Goal: Task Accomplishment & Management: Complete application form

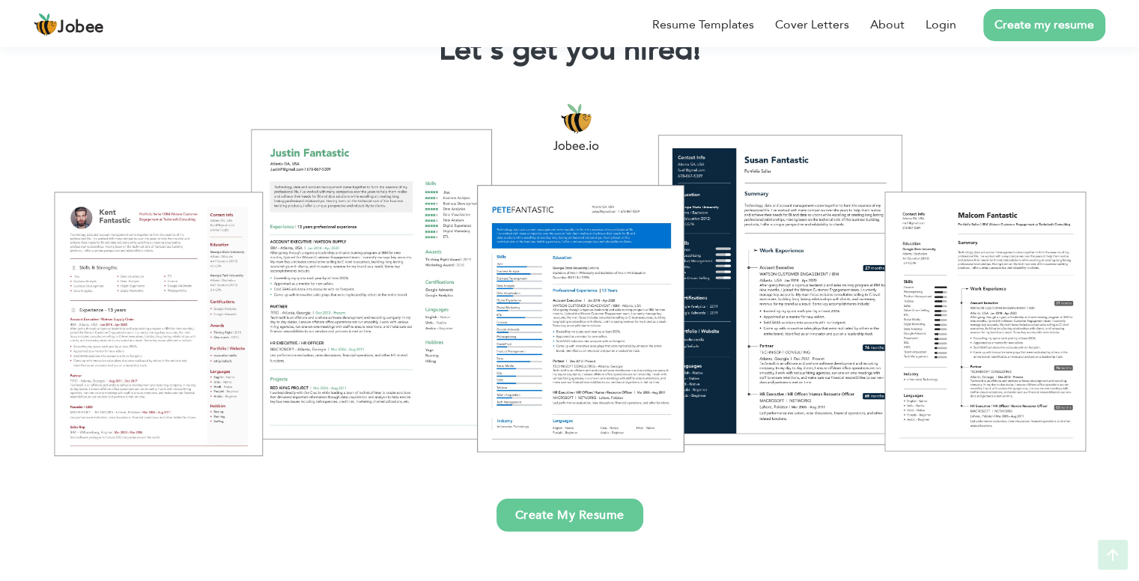
scroll to position [150, 0]
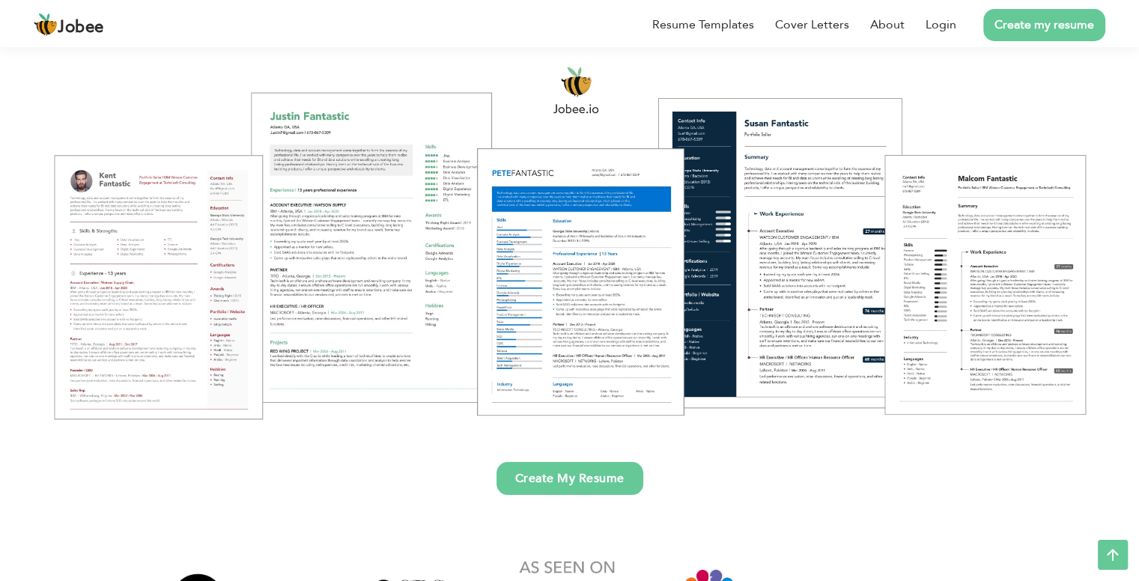
click at [1028, 28] on link "Create my resume" at bounding box center [1044, 25] width 122 height 32
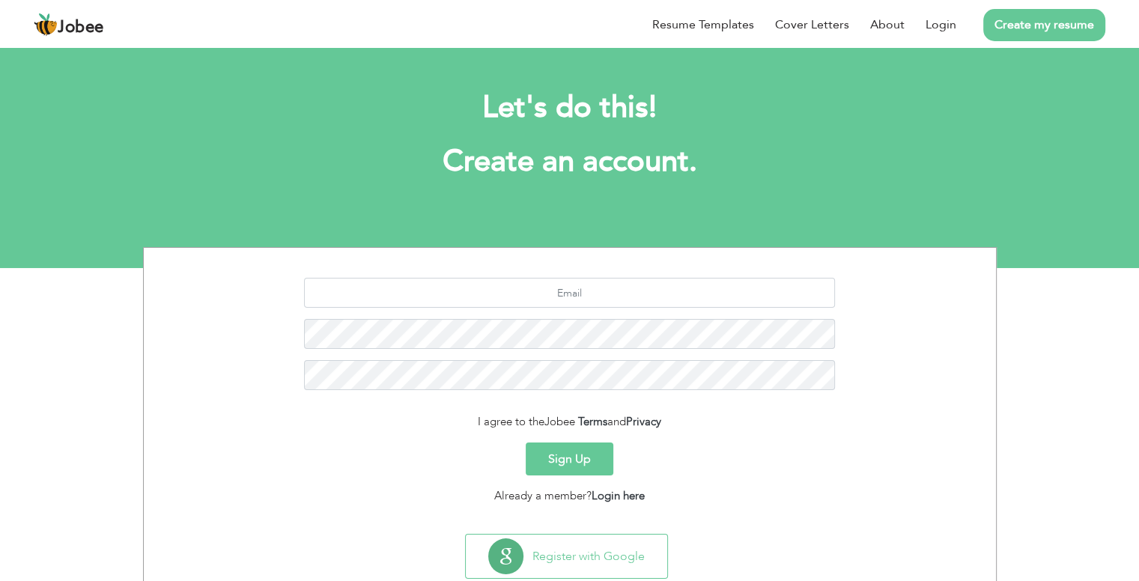
scroll to position [40, 0]
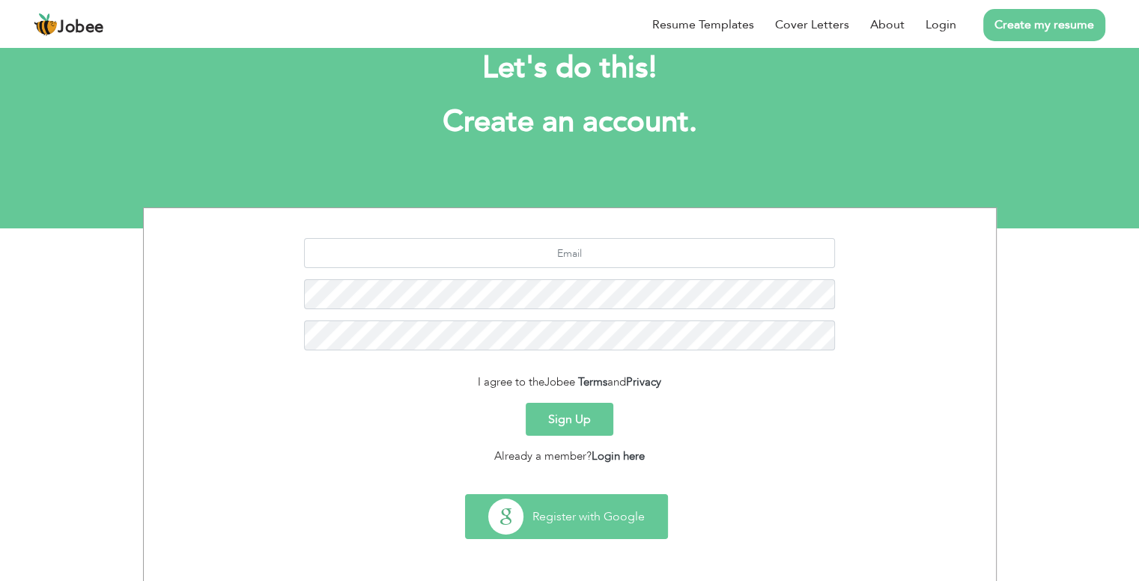
click at [618, 518] on button "Register with Google" at bounding box center [566, 516] width 201 height 43
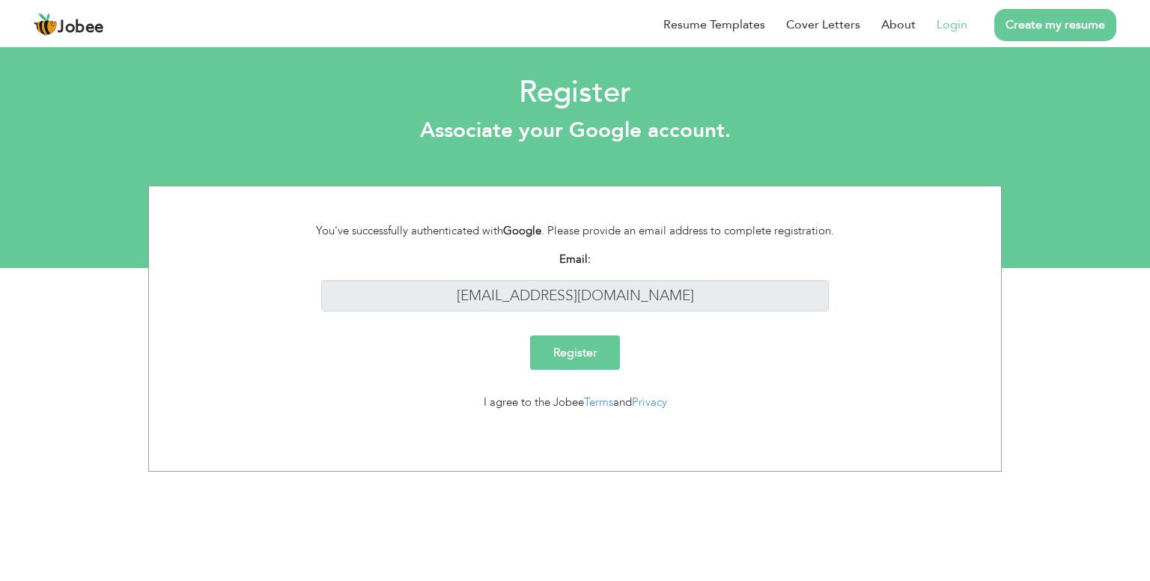
click at [569, 357] on input "Register" at bounding box center [575, 352] width 90 height 34
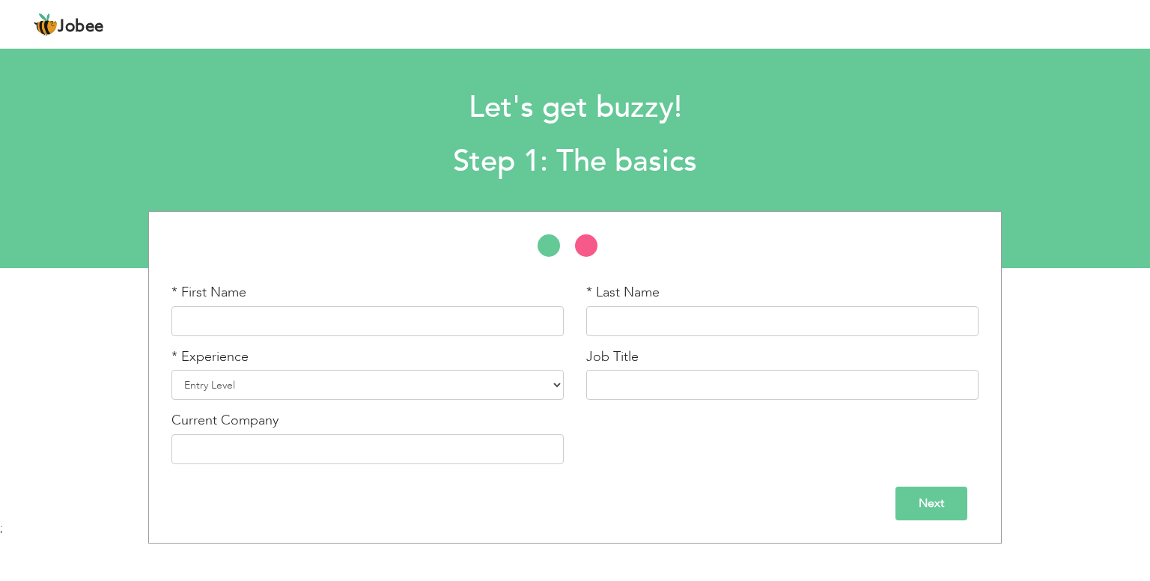
click at [235, 336] on div "* First Name" at bounding box center [367, 315] width 415 height 64
click at [252, 321] on input "text" at bounding box center [367, 321] width 392 height 30
type input "Nawab"
type input "Ali"
click at [243, 383] on select "Entry Level Less than 1 Year 1 Year 2 Years 3 Years 4 Years 5 Years 6 Years 7 Y…" at bounding box center [367, 385] width 392 height 30
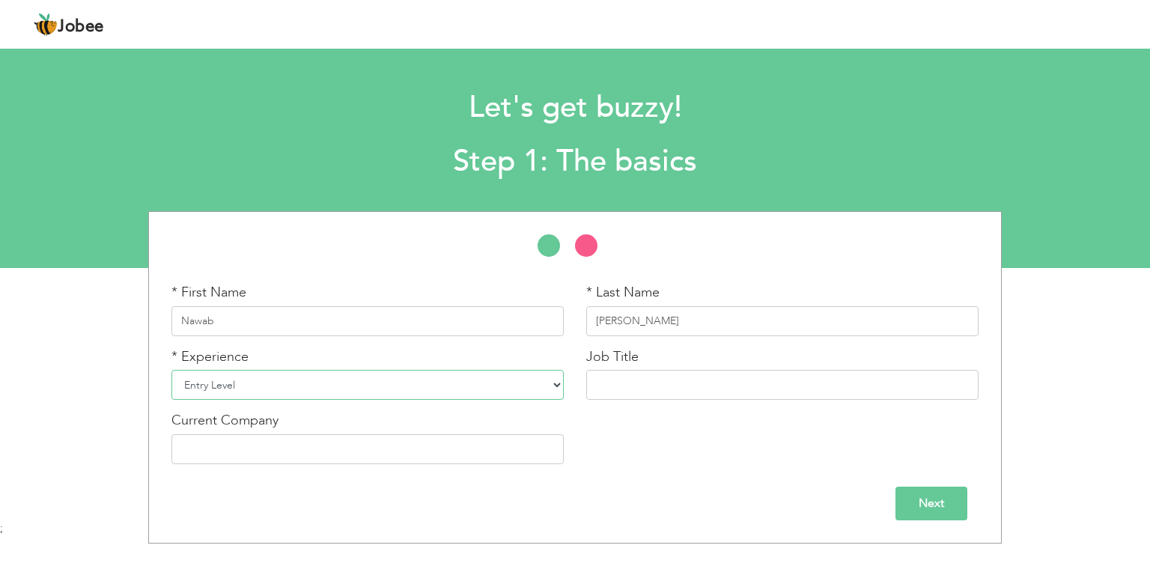
select select "5"
click at [171, 370] on select "Entry Level Less than 1 Year 1 Year 2 Years 3 Years 4 Years 5 Years 6 Years 7 Y…" at bounding box center [367, 385] width 392 height 30
click at [612, 381] on input "text" at bounding box center [782, 385] width 392 height 30
type input "Software Engineer"
click at [427, 452] on input "text" at bounding box center [367, 449] width 392 height 30
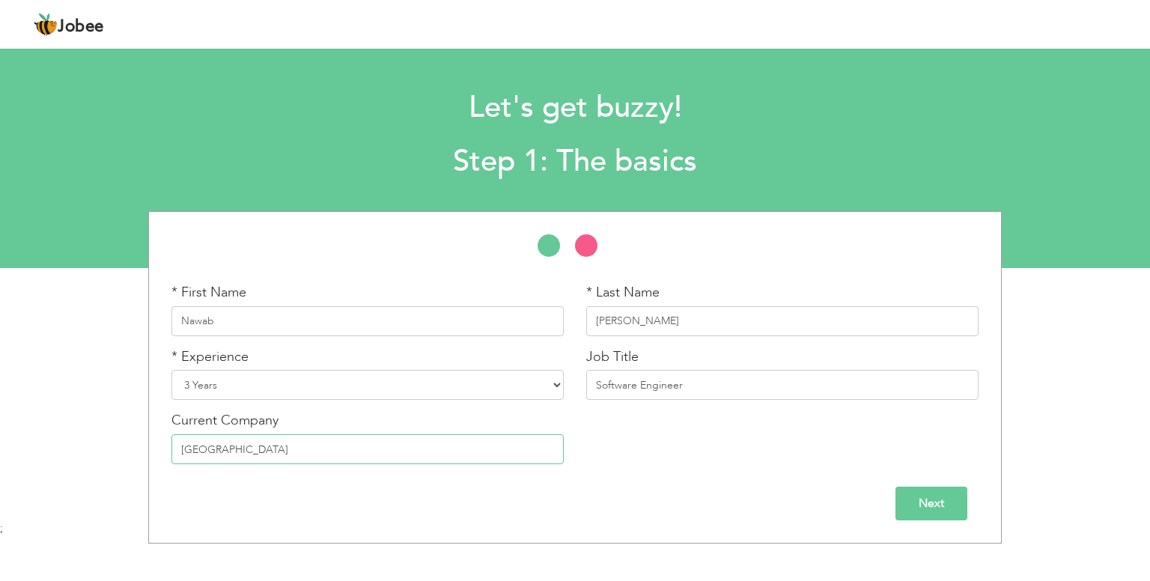
type input "Pakistan"
click at [931, 503] on input "Next" at bounding box center [931, 504] width 72 height 34
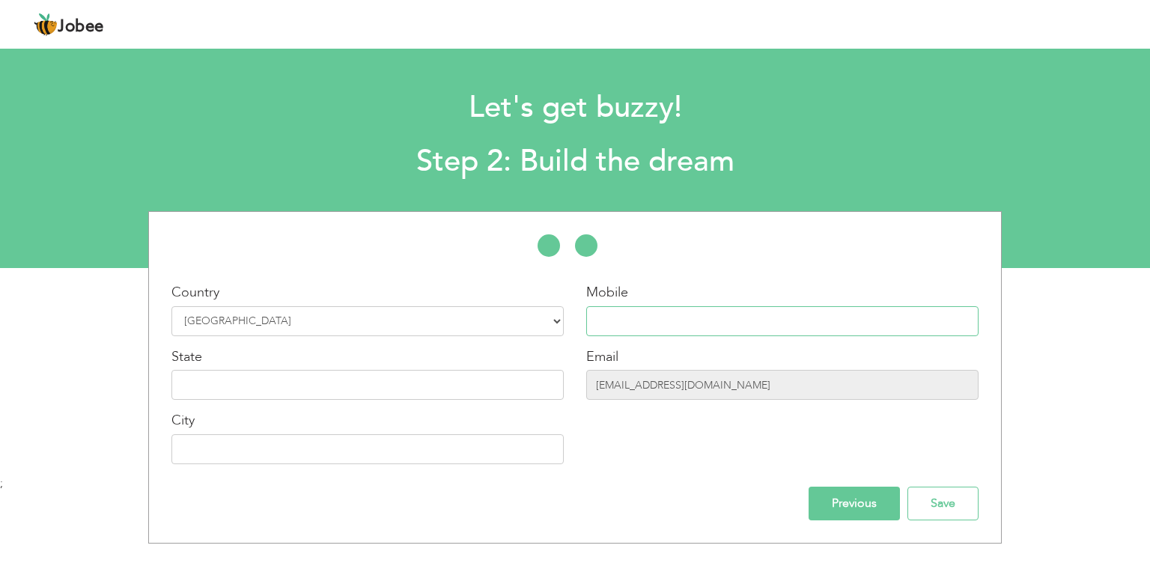
click at [675, 324] on input "text" at bounding box center [782, 321] width 392 height 30
type input "03440004181"
click at [373, 377] on input "text" at bounding box center [367, 385] width 392 height 30
type input "Sindh"
click at [320, 445] on input "text" at bounding box center [367, 449] width 392 height 30
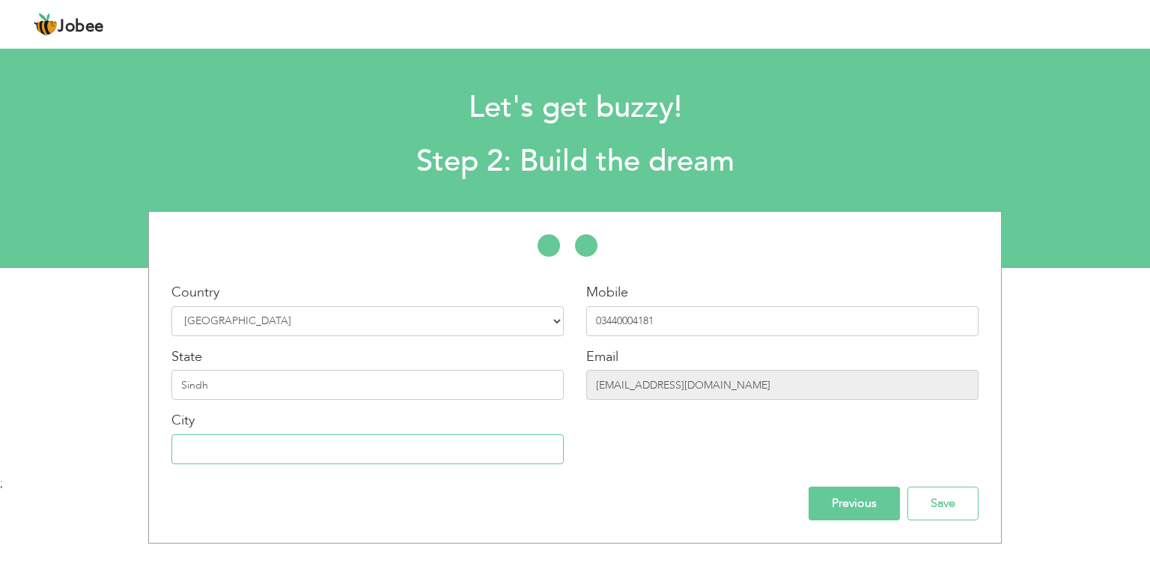
type input "Karachi"
click at [940, 507] on input "Save" at bounding box center [942, 504] width 71 height 34
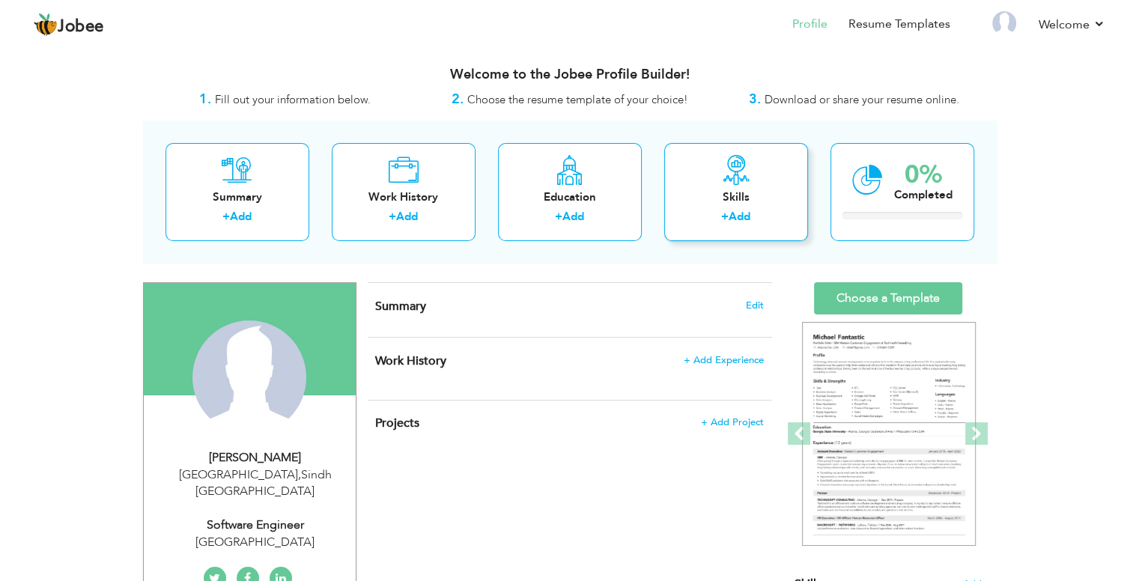
click at [754, 198] on div "Skills" at bounding box center [736, 197] width 120 height 16
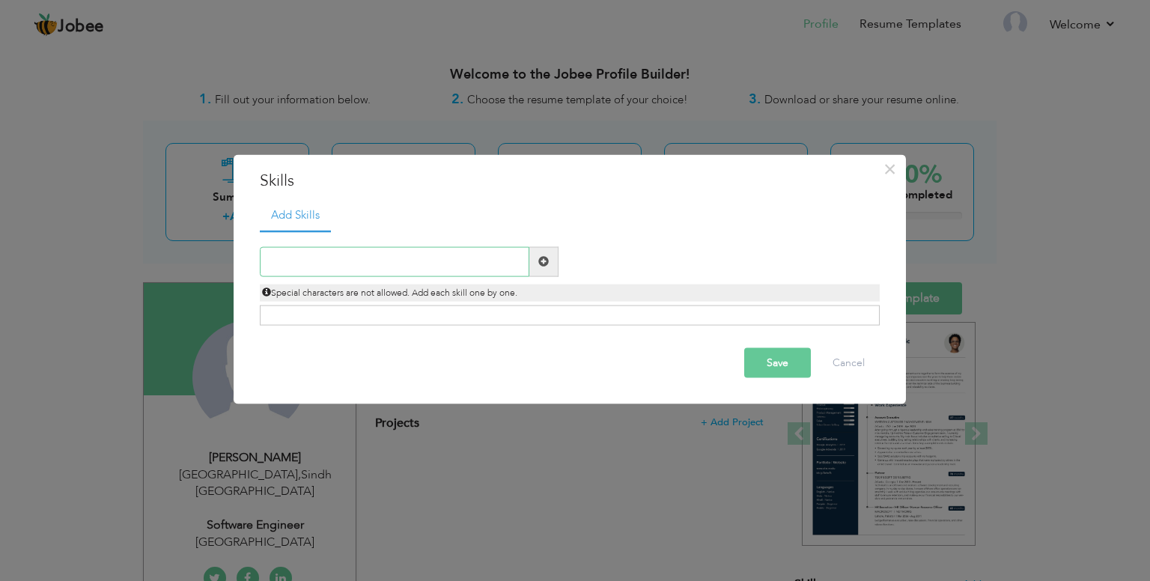
click at [466, 255] on input "text" at bounding box center [395, 261] width 270 height 30
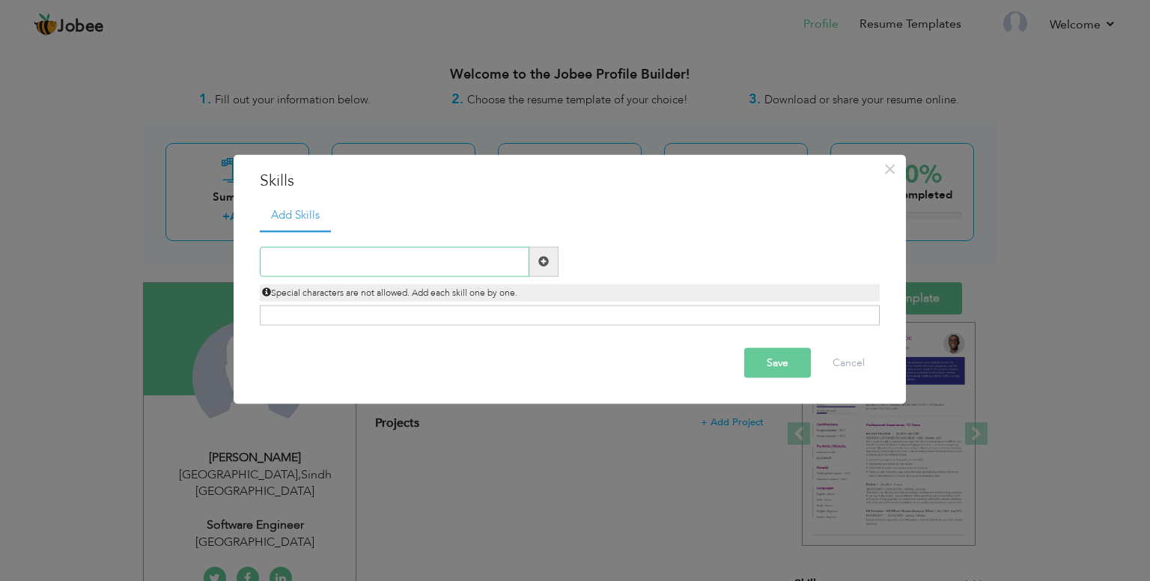
click at [375, 267] on input "text" at bounding box center [395, 261] width 270 height 30
type input "Java"
click at [554, 266] on span at bounding box center [543, 261] width 29 height 30
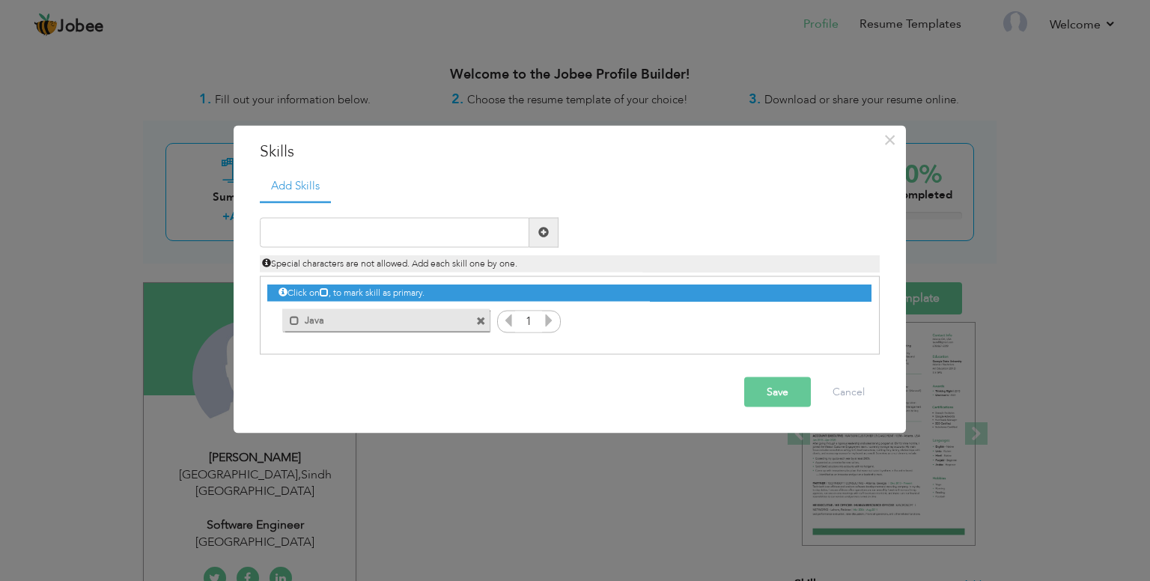
click at [481, 320] on span at bounding box center [481, 322] width 10 height 10
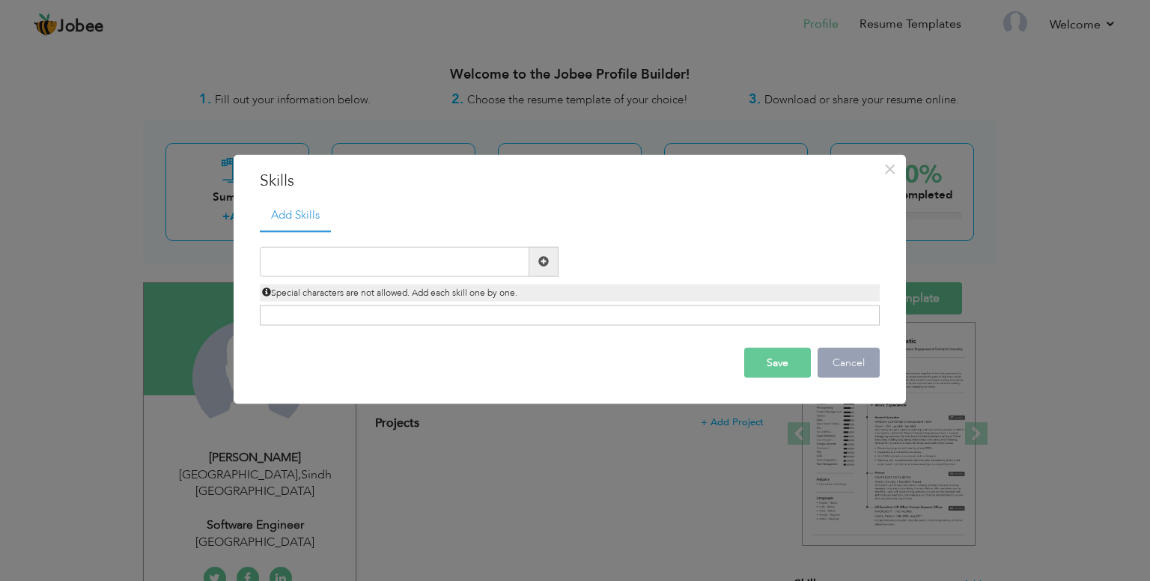
click at [842, 366] on button "Cancel" at bounding box center [849, 362] width 62 height 30
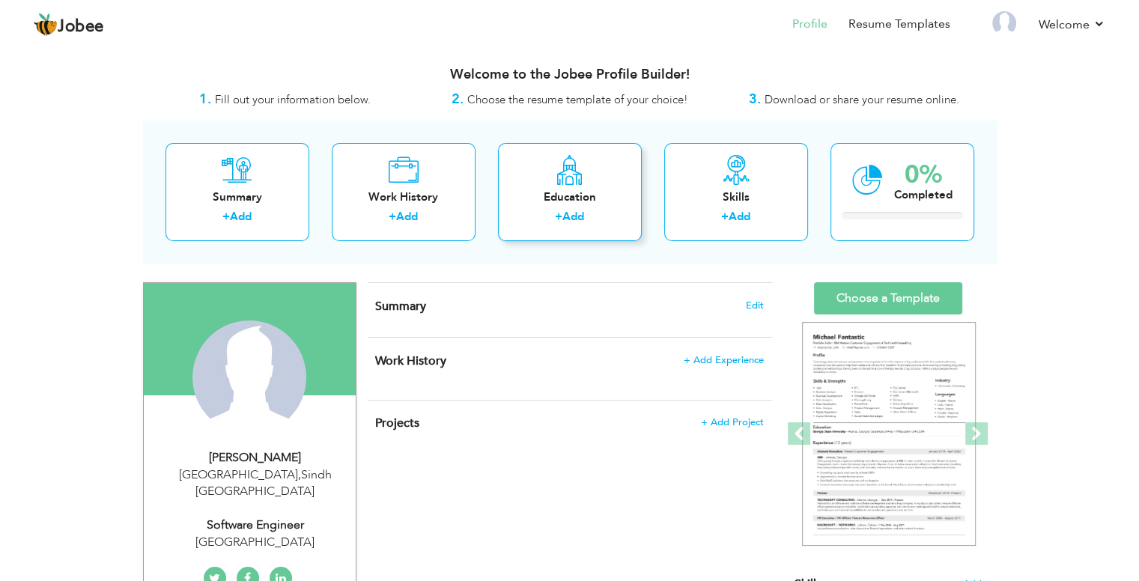
click at [568, 198] on div "Education" at bounding box center [570, 197] width 120 height 16
radio input "true"
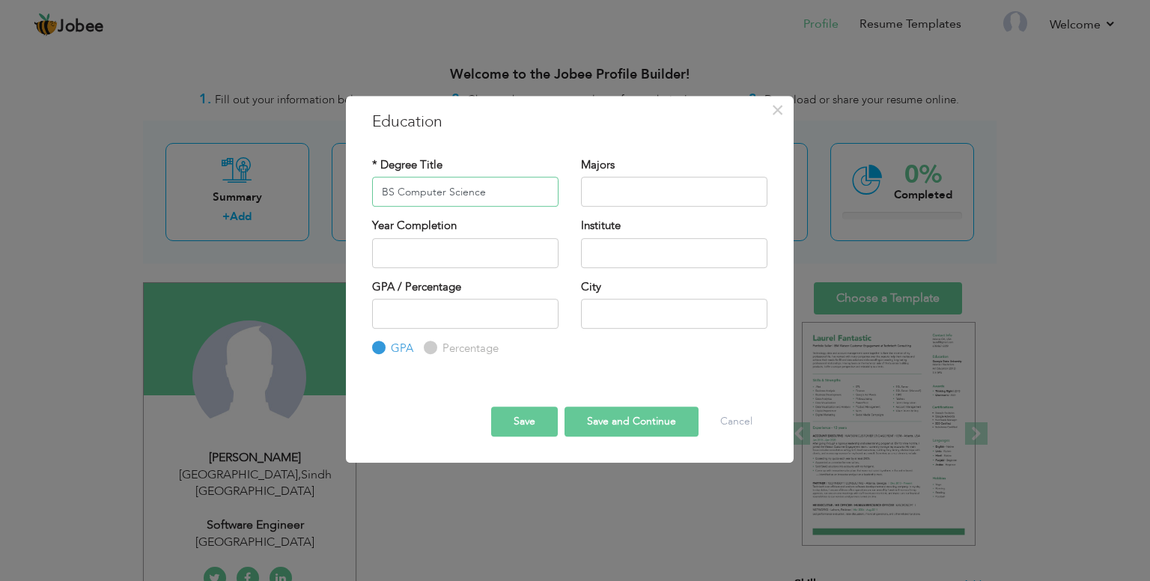
type input "BS Computer Science"
click at [615, 261] on input "text" at bounding box center [674, 253] width 186 height 30
type input "University of Sindh"
click at [452, 312] on input "number" at bounding box center [465, 314] width 186 height 30
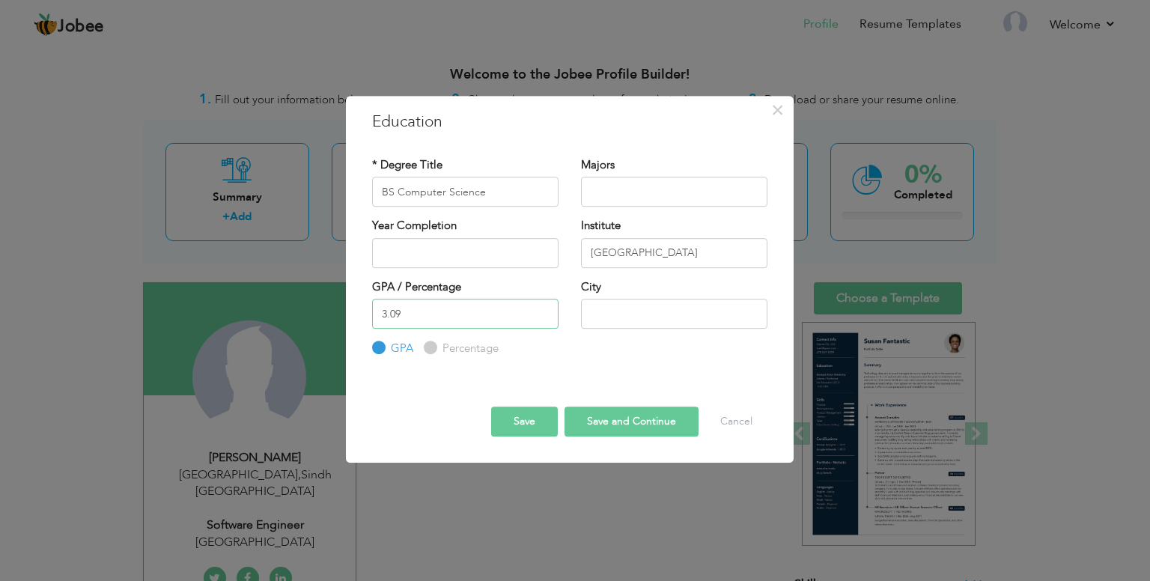
type input "3.09"
click at [618, 312] on input "text" at bounding box center [674, 314] width 186 height 30
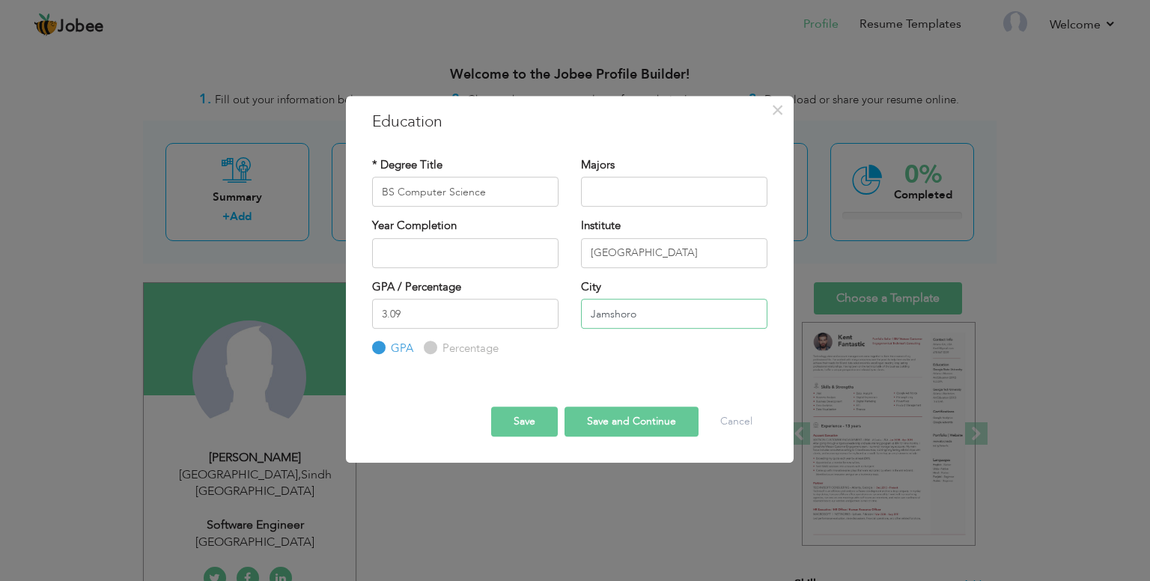
type input "Jamshoro"
click at [602, 423] on button "Save and Continue" at bounding box center [632, 422] width 134 height 30
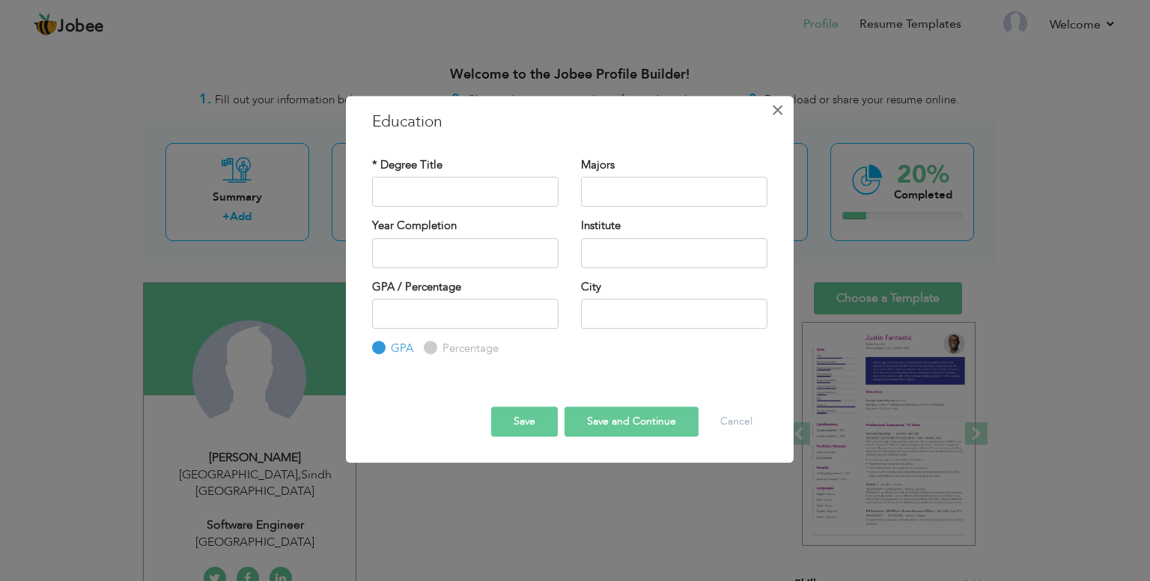
click at [782, 111] on span "×" at bounding box center [777, 110] width 13 height 27
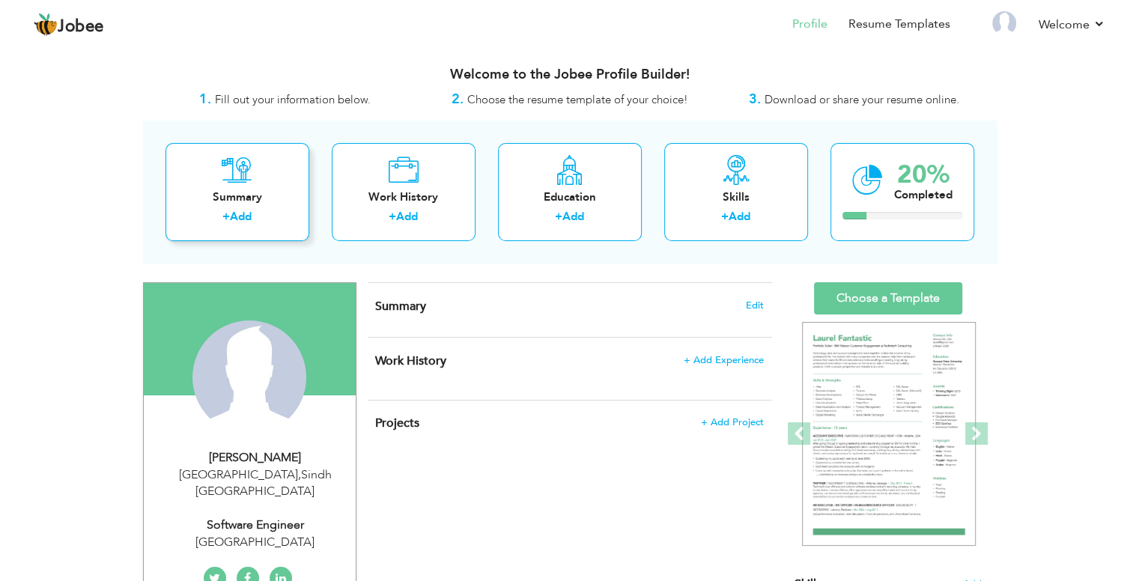
click at [239, 184] on div "Summary + Add" at bounding box center [237, 192] width 144 height 98
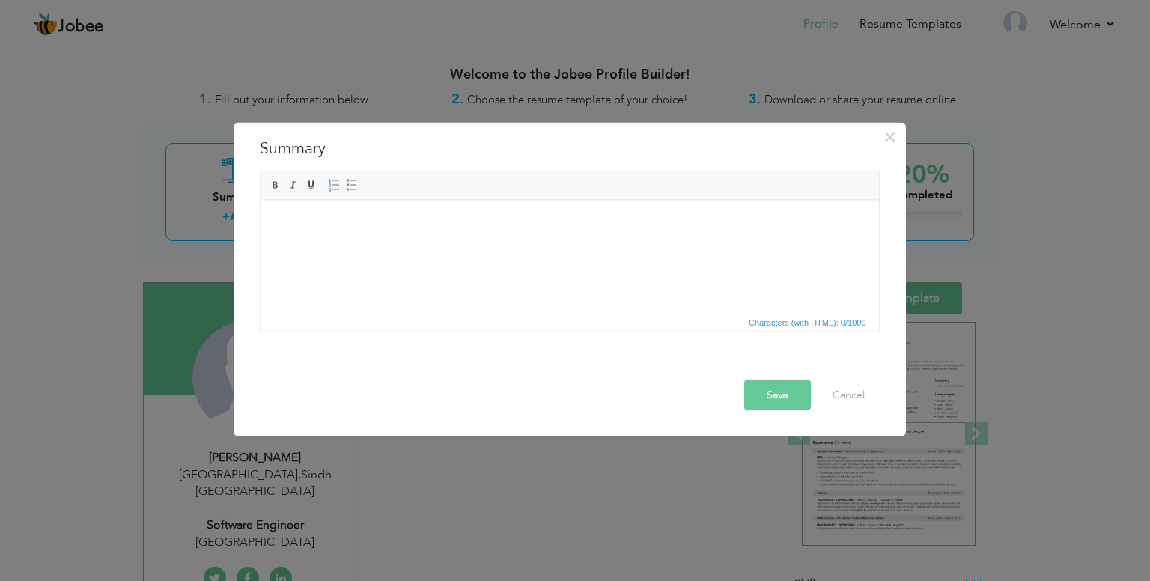
click at [397, 246] on html at bounding box center [569, 223] width 618 height 46
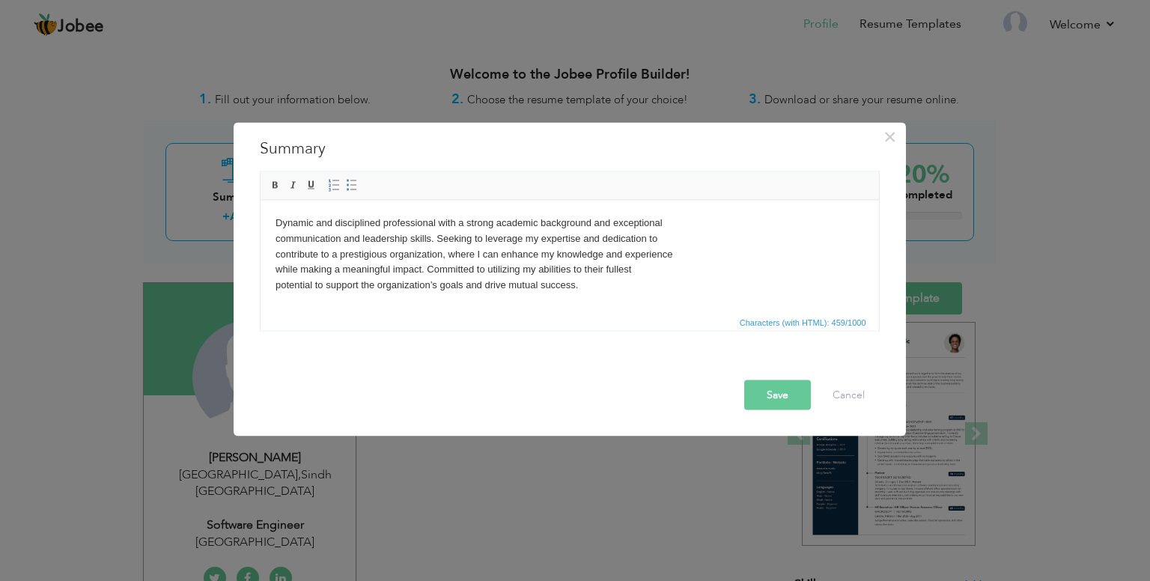
click at [456, 278] on body "Dynamic and disciplined professional with a strong academic background and exce…" at bounding box center [569, 254] width 588 height 78
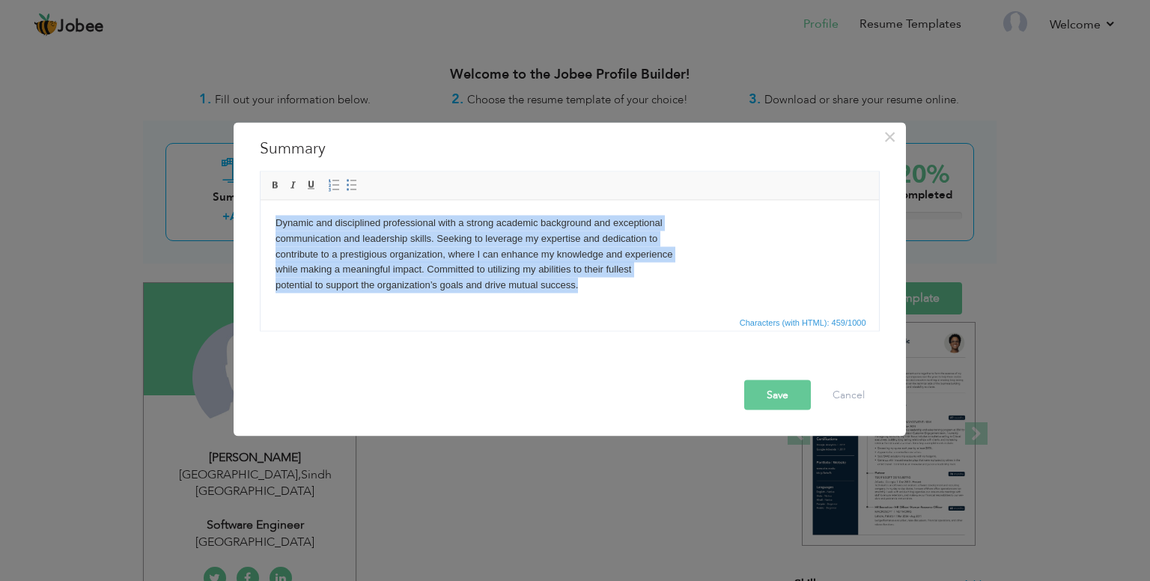
click at [715, 260] on body "Dynamic and disciplined professional with a strong academic background and exce…" at bounding box center [569, 254] width 588 height 78
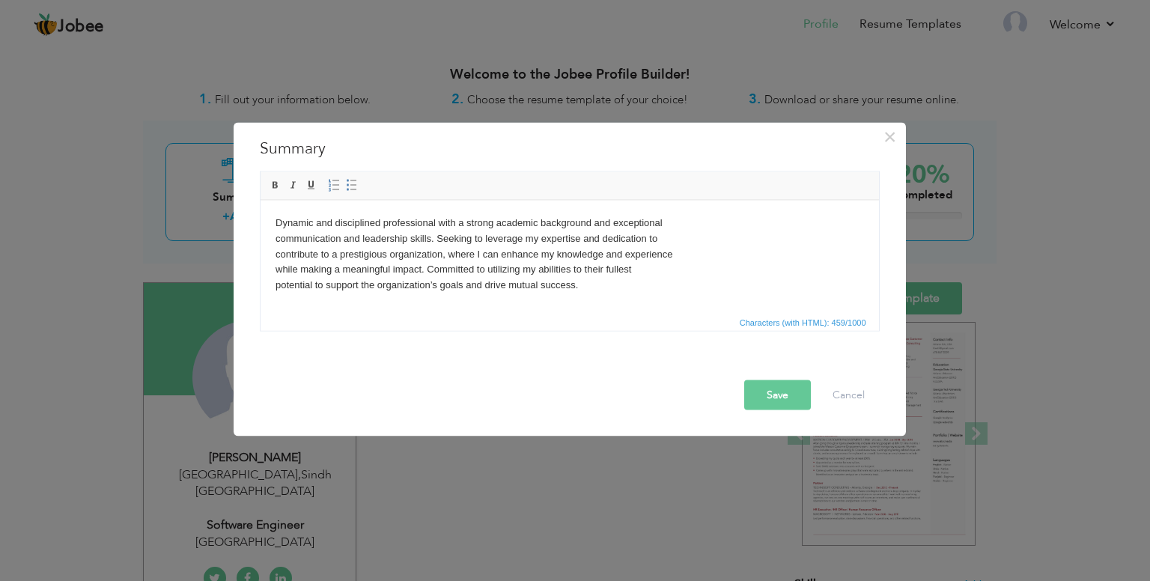
click at [699, 225] on body "Dynamic and disciplined professional with a strong academic background and exce…" at bounding box center [569, 254] width 588 height 78
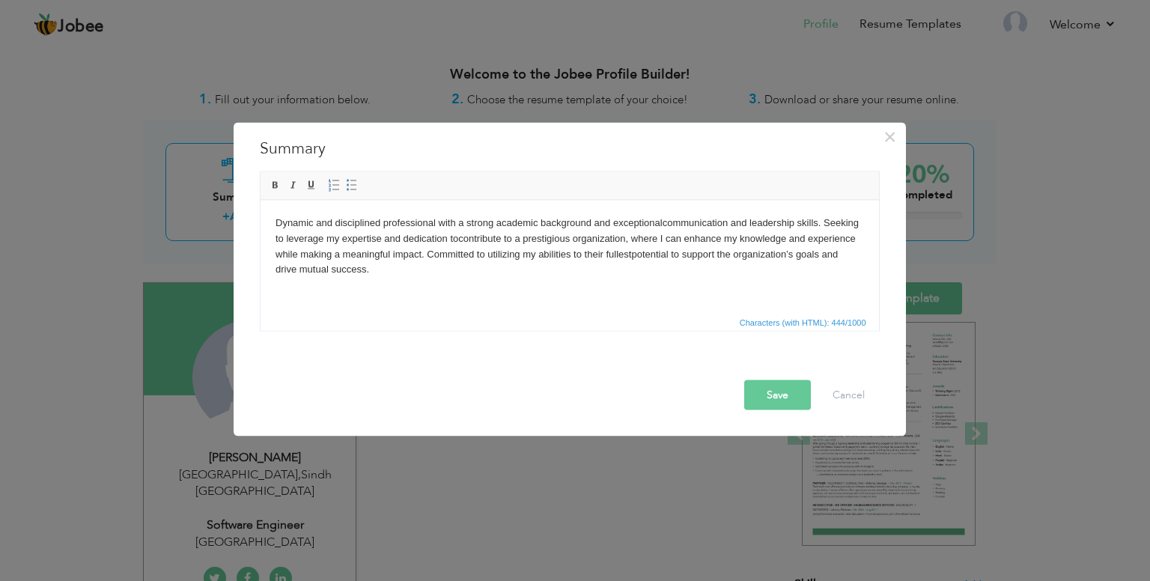
click at [770, 399] on button "Save" at bounding box center [777, 395] width 67 height 30
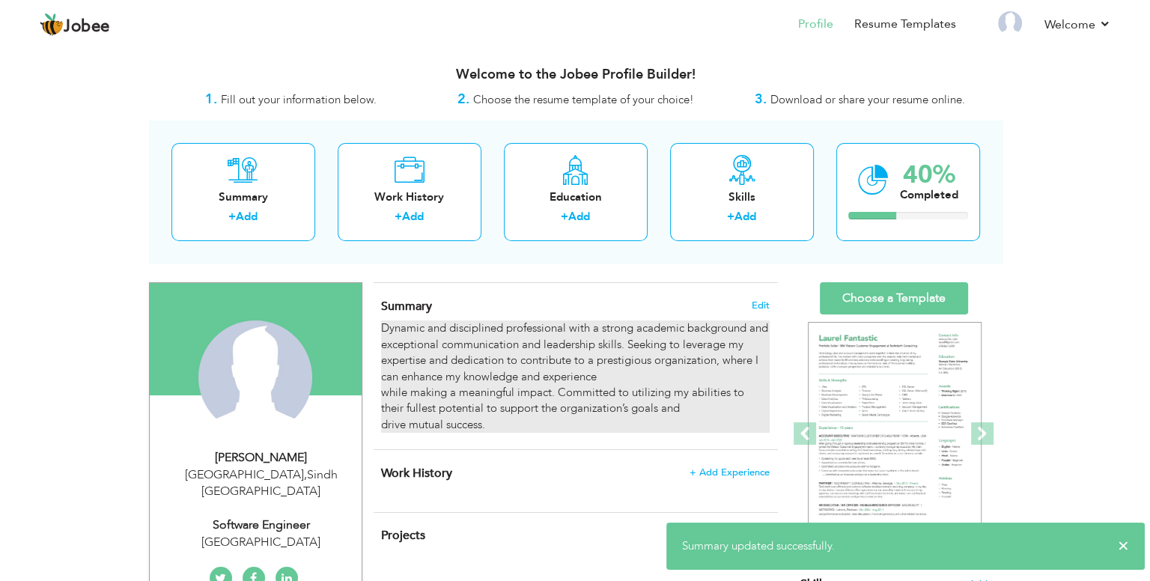
scroll to position [150, 0]
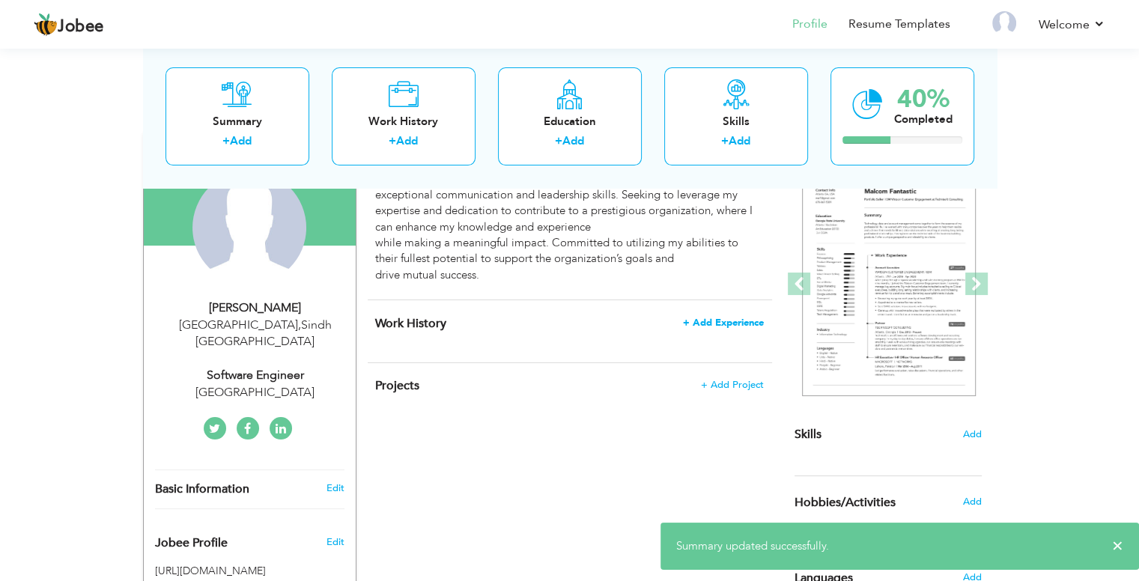
click at [725, 317] on span "+ Add Experience" at bounding box center [723, 322] width 81 height 10
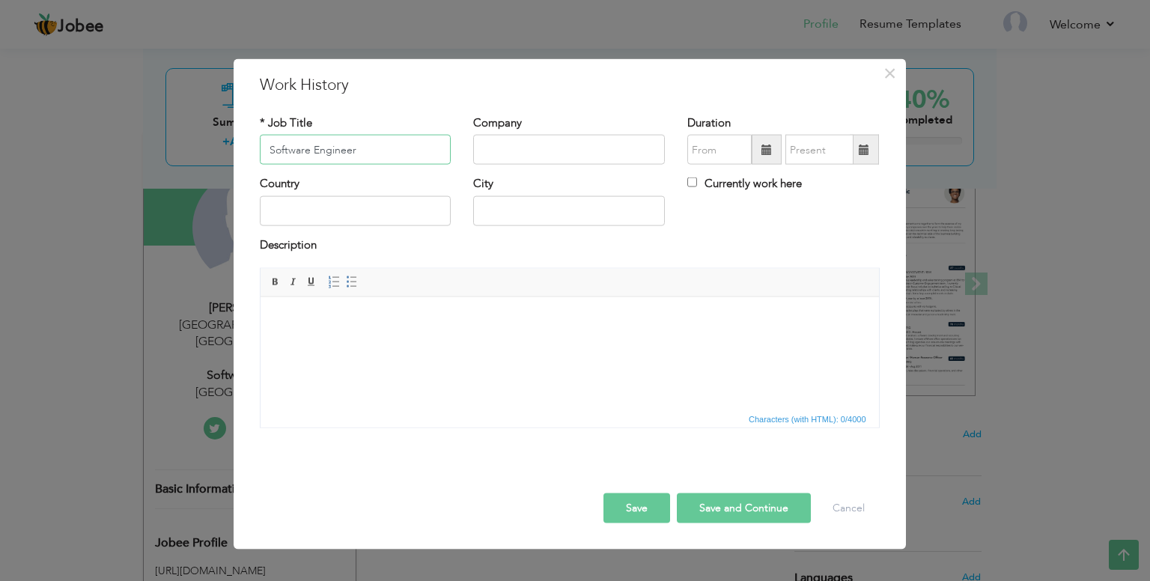
type input "Software Engineer"
click at [498, 150] on input "Cyteq" at bounding box center [569, 150] width 192 height 30
paste input "Innovations Technologies"
type input "Cyteq Innovations Technologies"
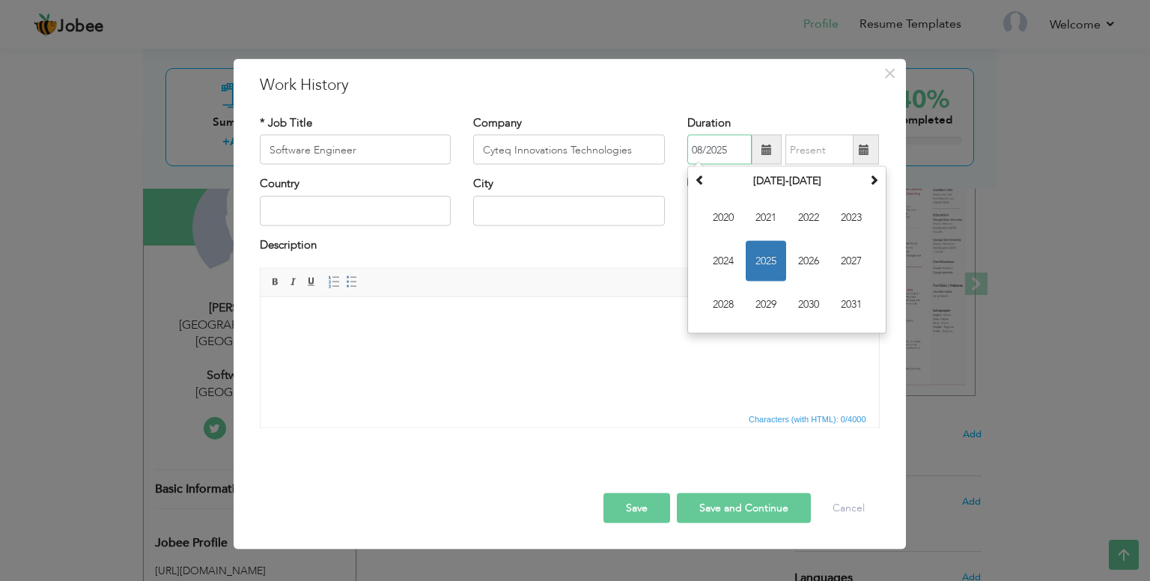
click at [700, 150] on input "08/2025" at bounding box center [719, 150] width 64 height 30
click at [769, 261] on span "2025" at bounding box center [766, 261] width 40 height 40
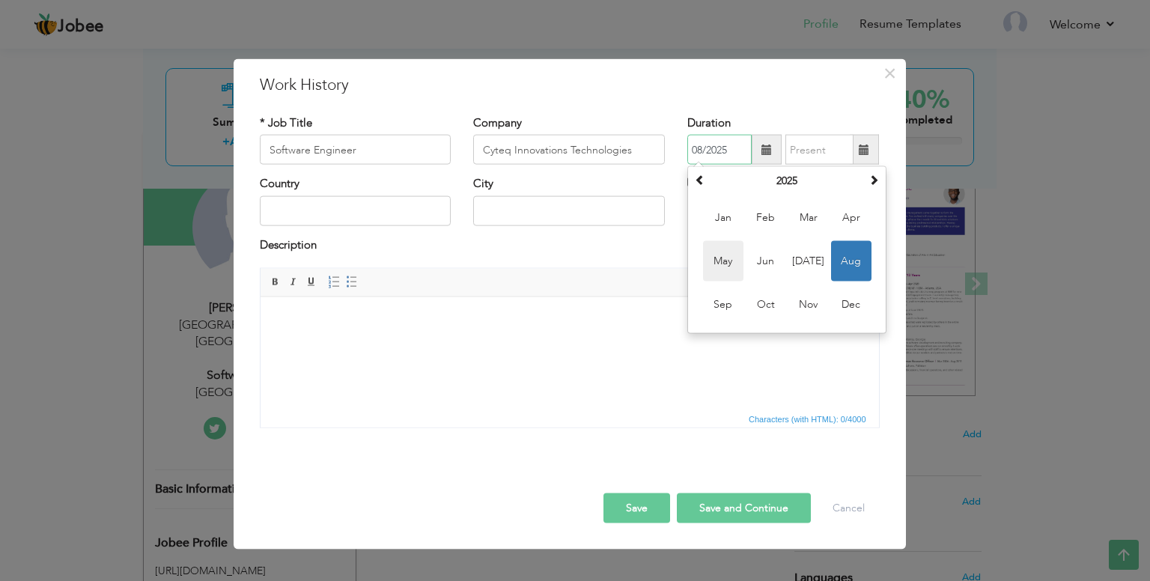
click at [728, 264] on span "May" at bounding box center [723, 261] width 40 height 40
type input "05/2025"
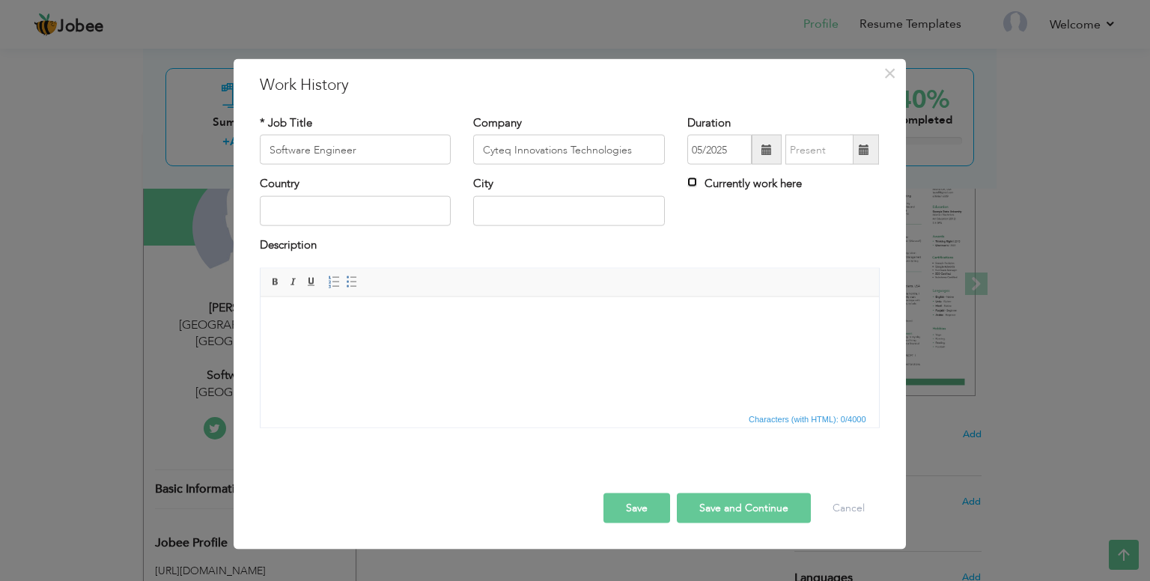
click at [695, 185] on input "Currently work here" at bounding box center [692, 182] width 10 height 10
checkbox input "true"
click at [320, 215] on input "text" at bounding box center [356, 210] width 192 height 30
click at [350, 211] on input "United Arab Emrites" at bounding box center [356, 210] width 192 height 30
click at [326, 204] on input "United Arab Emirates" at bounding box center [356, 210] width 192 height 30
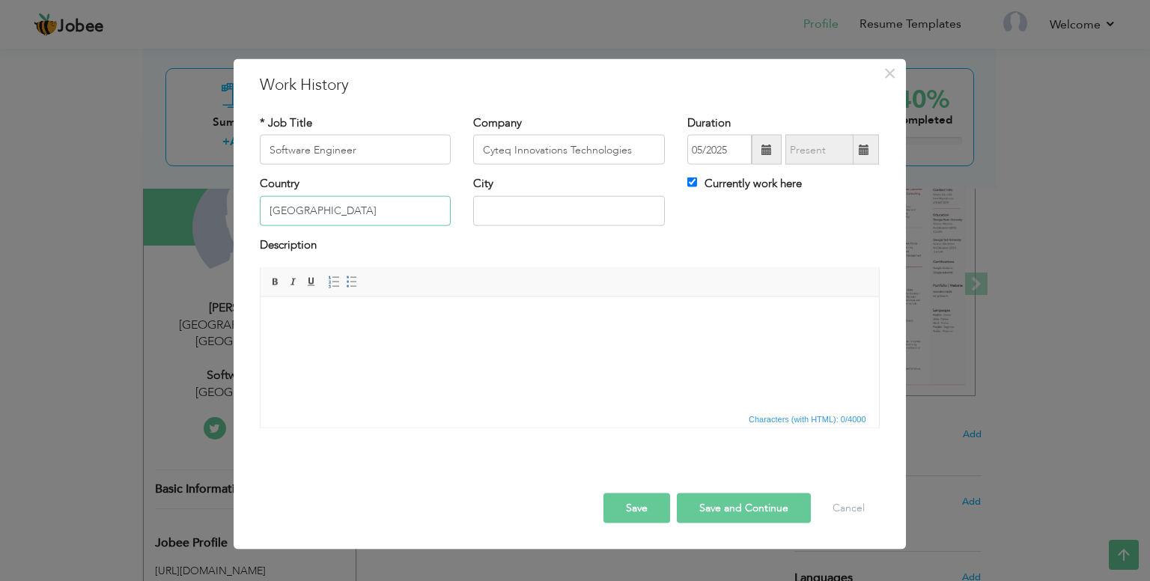
click at [326, 204] on input "United Arab Emirates" at bounding box center [356, 210] width 192 height 30
type input "United Arab Emirates"
click at [523, 204] on input "text" at bounding box center [569, 210] width 192 height 30
click at [797, 234] on div "Country United Arab Emirates City Currently work here" at bounding box center [570, 206] width 642 height 61
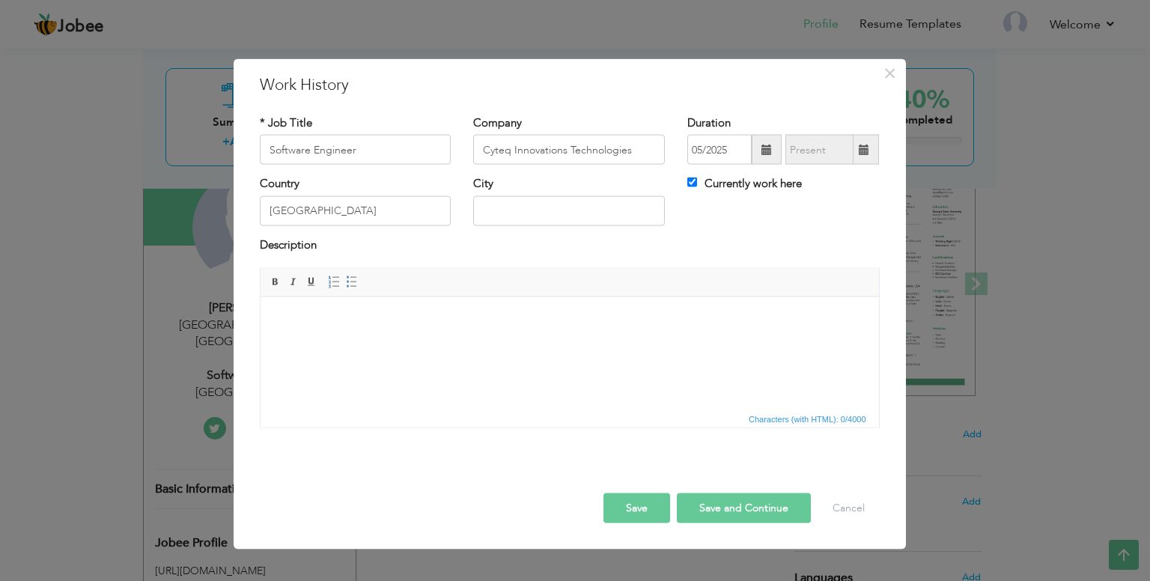
click at [433, 342] on html at bounding box center [569, 319] width 618 height 46
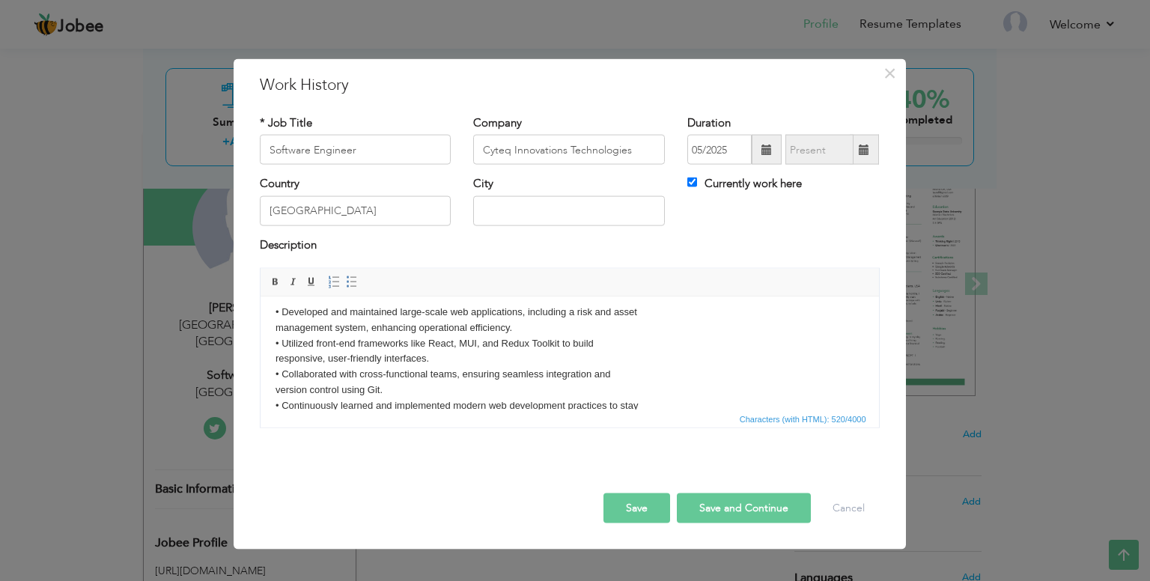
scroll to position [0, 0]
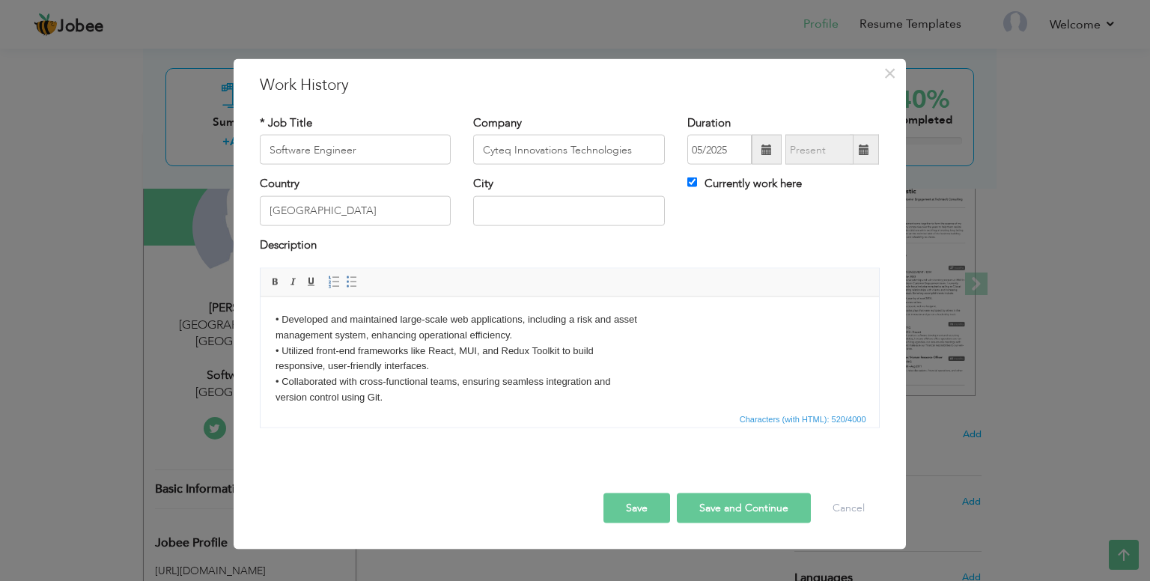
click at [652, 318] on body "• Developed and maintained large-scale web applications, including a risk and a…" at bounding box center [569, 373] width 588 height 124
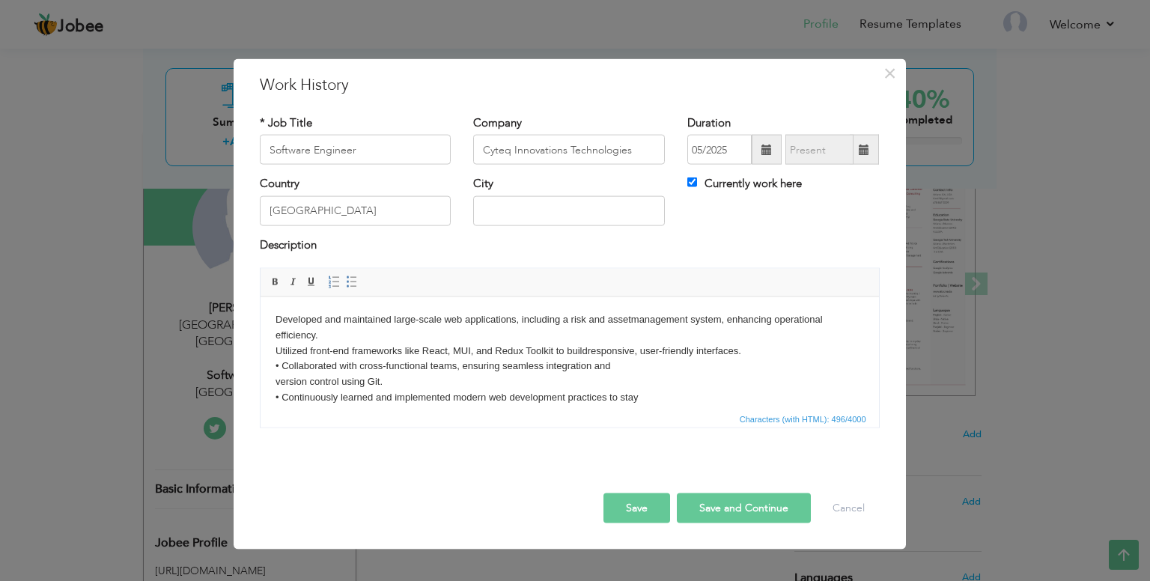
click at [279, 368] on body "Developed and maintained large-scale web applications, including a risk and ass…" at bounding box center [569, 365] width 588 height 109
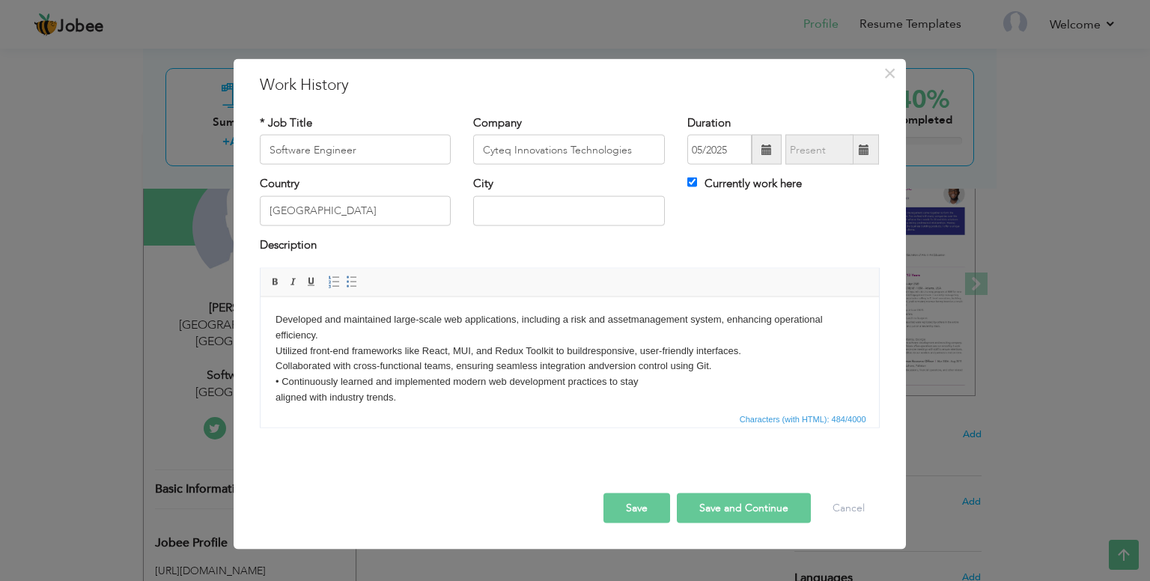
click at [282, 381] on body "Developed and maintained large-scale web applications, including a risk and ass…" at bounding box center [569, 358] width 588 height 94
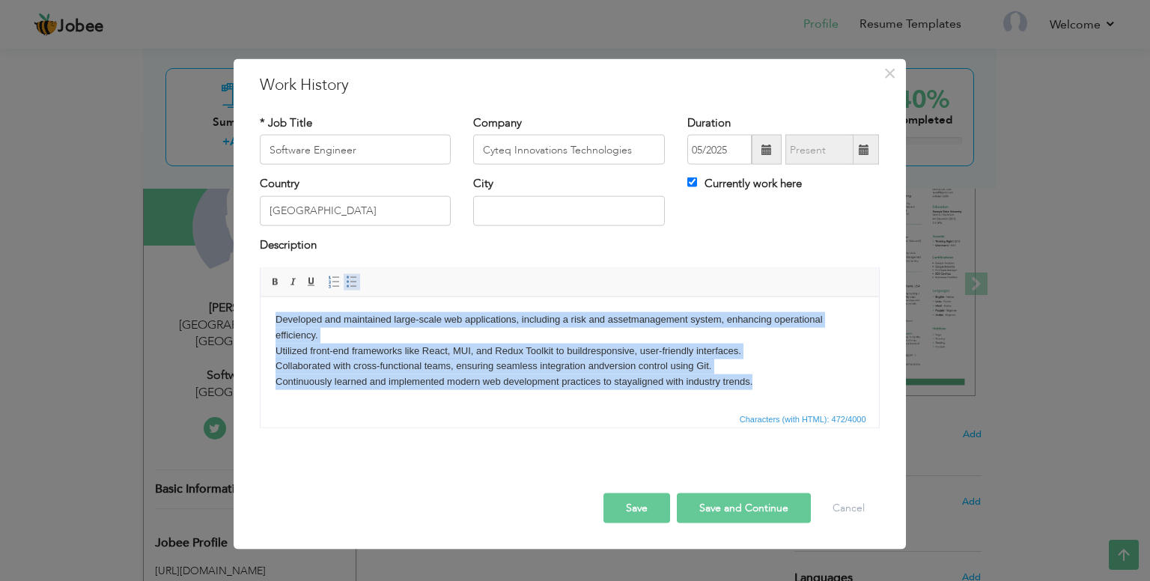
click at [346, 282] on span at bounding box center [352, 282] width 12 height 12
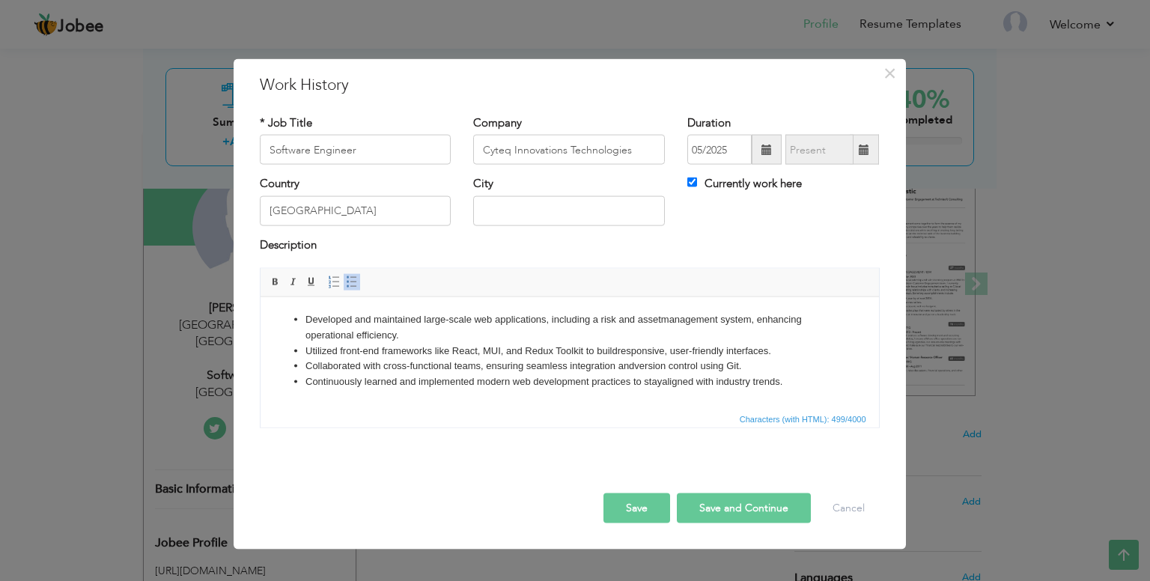
click at [499, 338] on li "Developed and maintained large-scale web applications, including a risk and ass…" at bounding box center [569, 326] width 529 height 31
click at [725, 504] on button "Save and Continue" at bounding box center [744, 508] width 134 height 30
checkbox input "false"
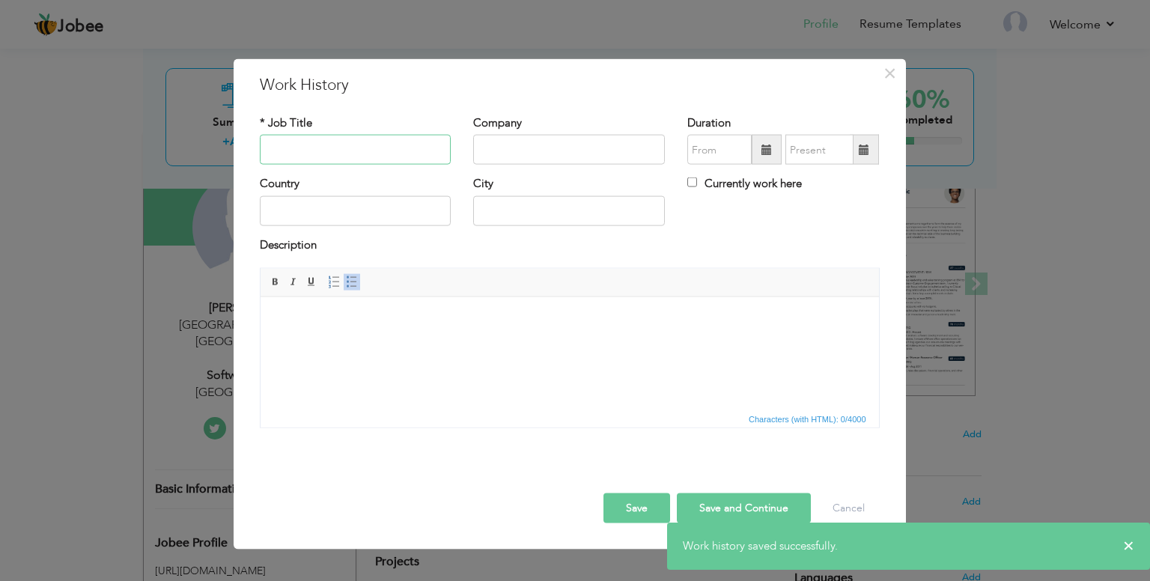
click at [332, 143] on input "text" at bounding box center [356, 150] width 192 height 30
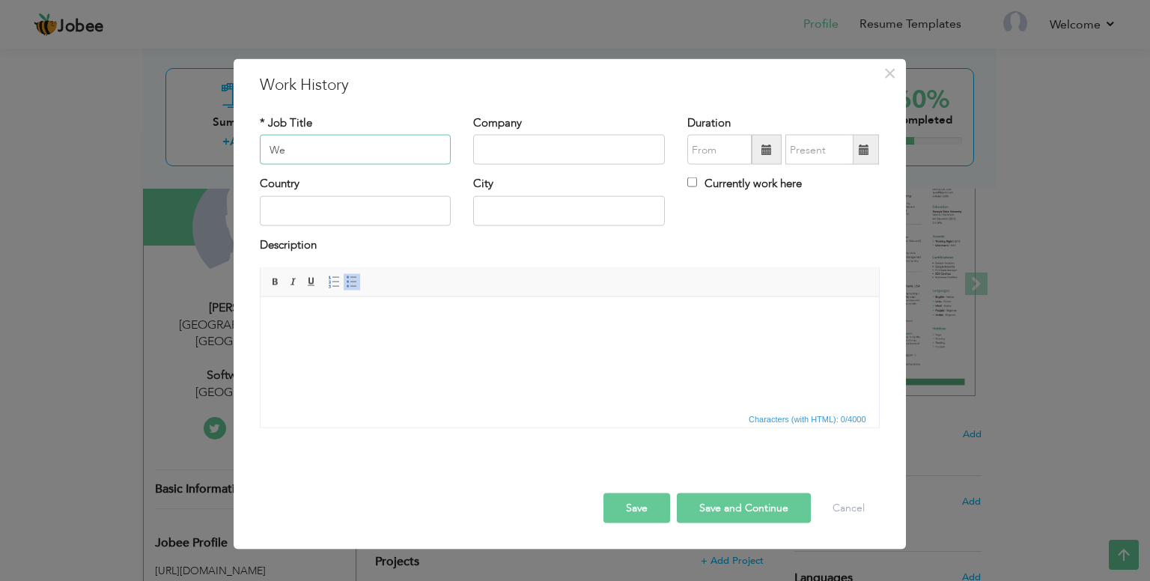
type input "W"
type input "Front End Developer"
click at [557, 154] on input "text" at bounding box center [569, 150] width 192 height 30
type input "Growth Arbor"
click at [705, 156] on input "text" at bounding box center [719, 150] width 64 height 30
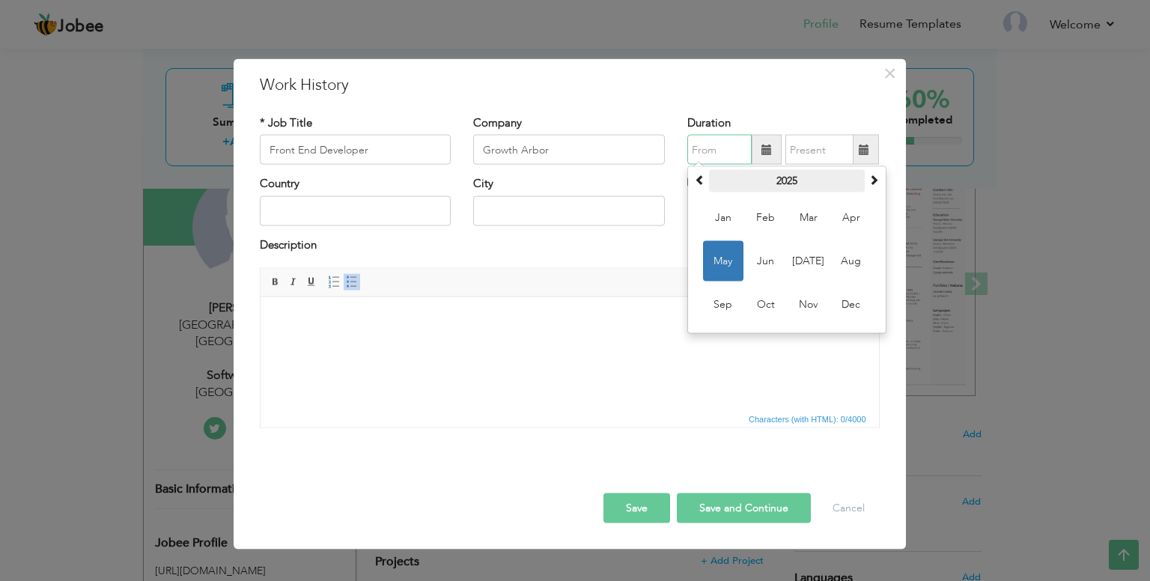
click at [785, 180] on th "2025" at bounding box center [787, 181] width 156 height 22
click at [845, 221] on span "2023" at bounding box center [851, 218] width 40 height 40
click at [854, 219] on span "Apr" at bounding box center [851, 218] width 40 height 40
type input "04/2023"
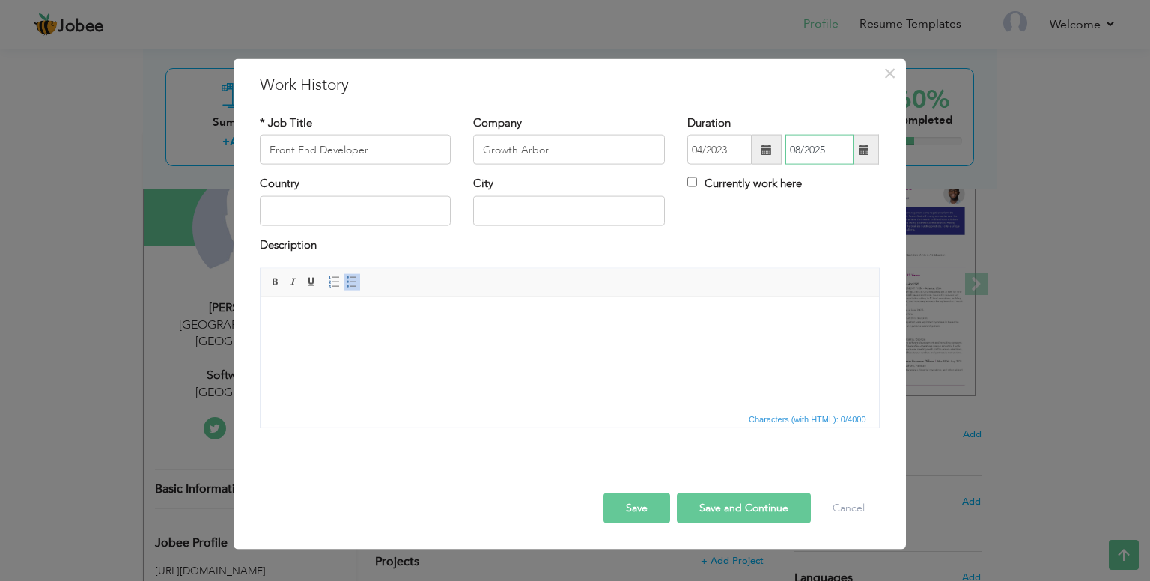
click at [815, 147] on input "08/2025" at bounding box center [819, 150] width 68 height 30
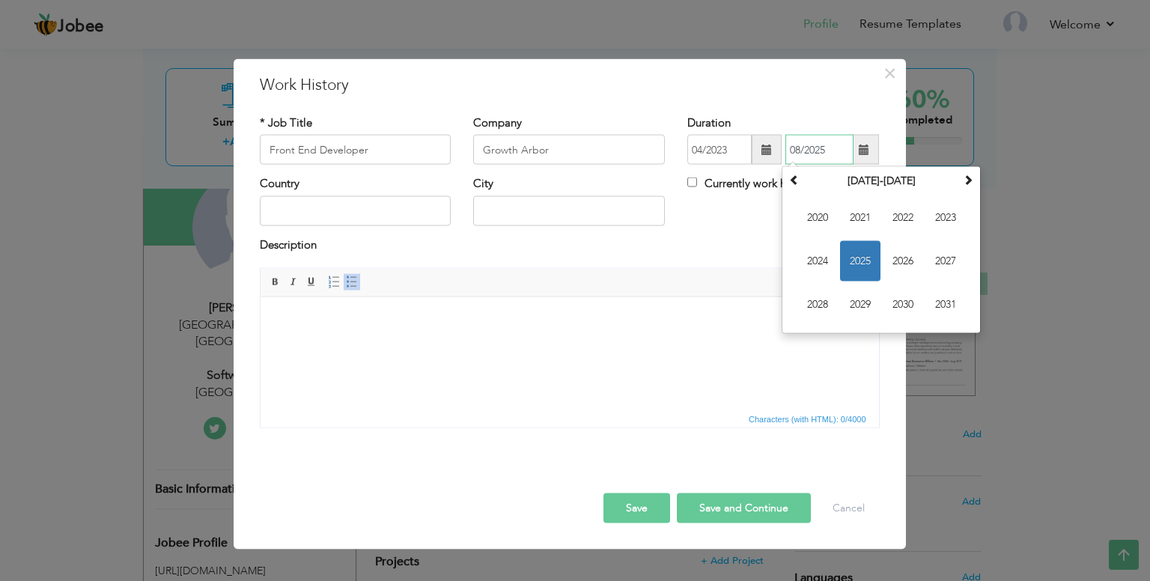
click at [856, 261] on span "2025" at bounding box center [860, 261] width 40 height 40
click at [937, 223] on span "Apr" at bounding box center [945, 218] width 40 height 40
type input "04/2025"
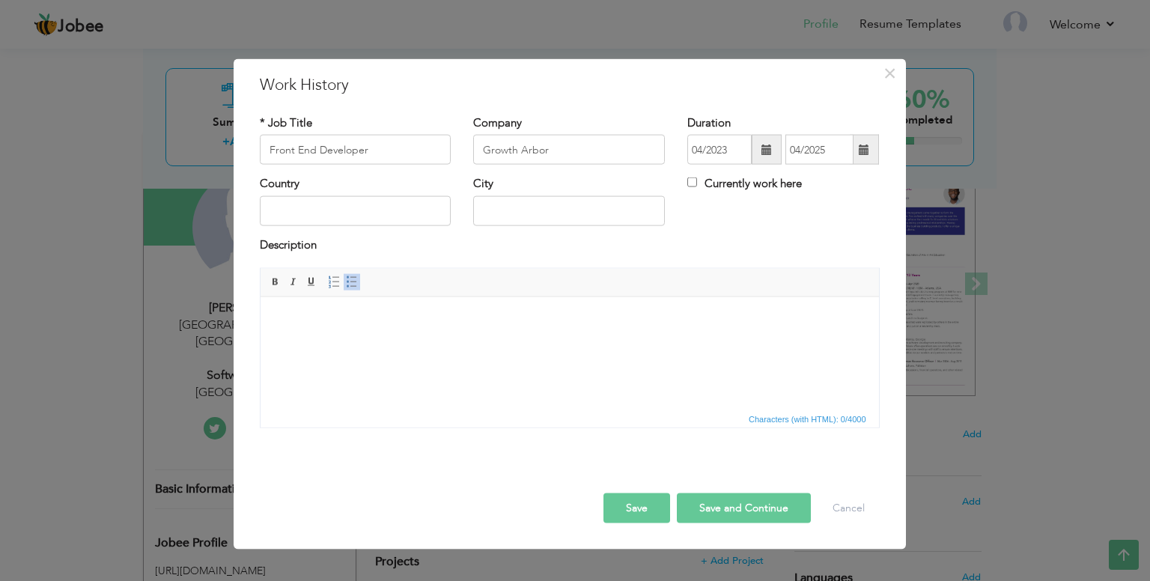
click at [715, 211] on div "Country City Currently work here" at bounding box center [570, 206] width 642 height 61
click at [350, 216] on input "text" at bounding box center [356, 210] width 192 height 30
type input "Pakistan"
type input "Karachi"
click at [350, 339] on html at bounding box center [569, 319] width 618 height 46
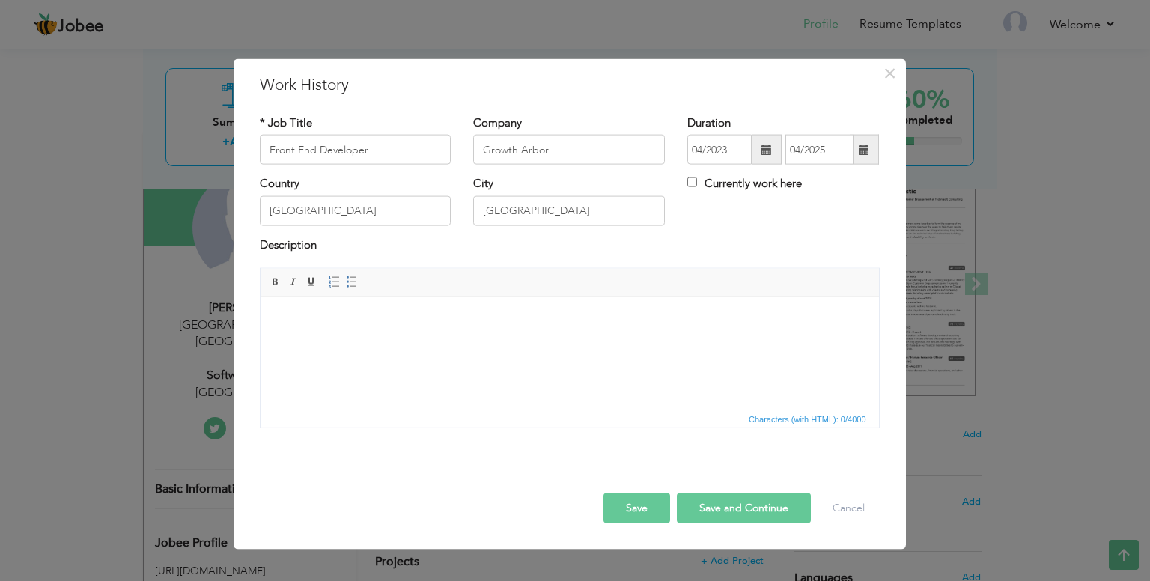
paste body
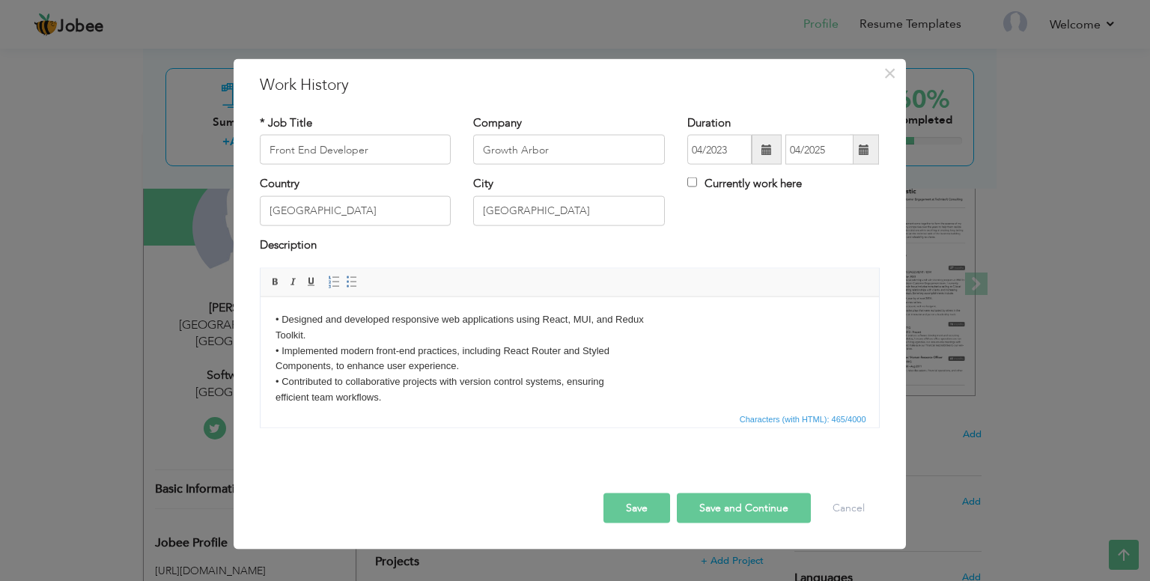
click at [282, 320] on body "• Designed and developed responsive web applications using React, MUI, and Redu…" at bounding box center [569, 373] width 588 height 124
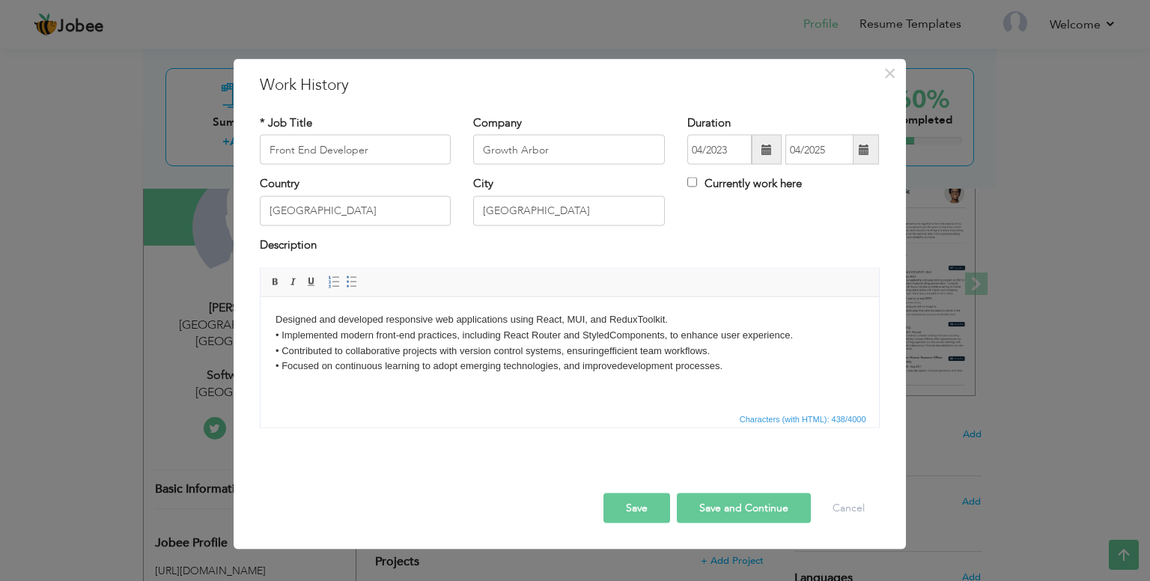
click at [278, 335] on body "Designed and developed responsive web applications using React, MUI, and Redux …" at bounding box center [569, 342] width 588 height 62
click at [377, 339] on body "Designed and developed responsive web applications using React, MUI, and Redux …" at bounding box center [569, 342] width 588 height 62
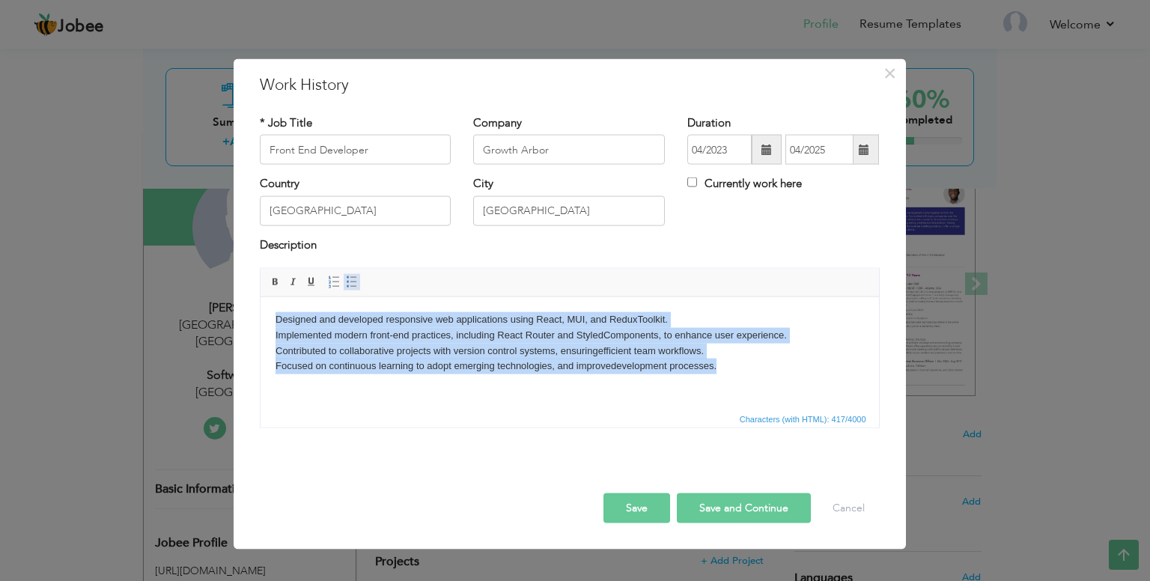
click at [347, 279] on span at bounding box center [352, 282] width 12 height 12
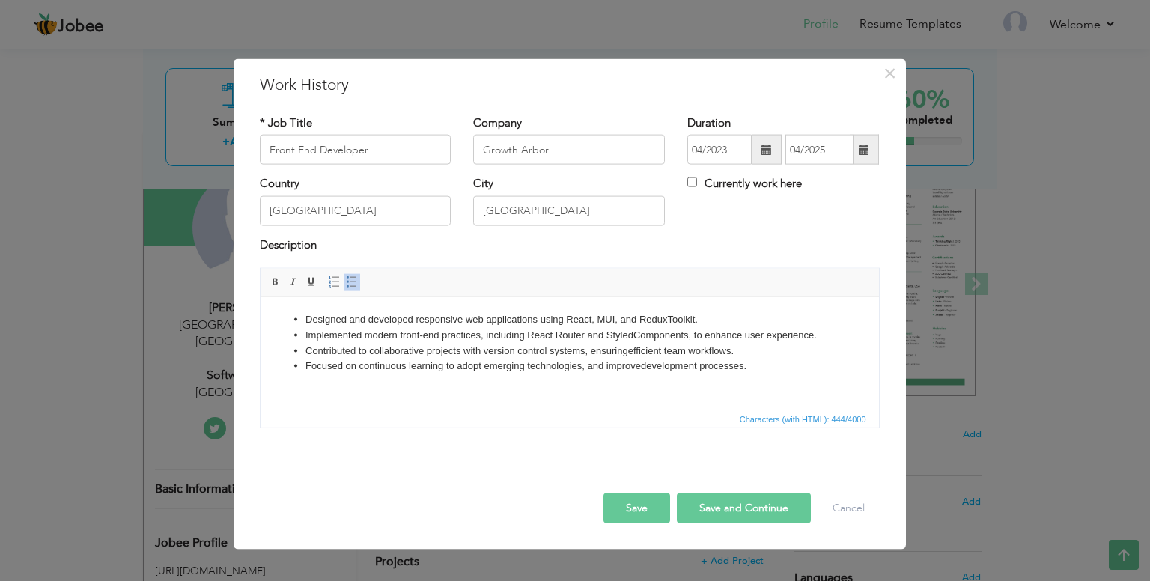
click at [723, 502] on button "Save and Continue" at bounding box center [744, 508] width 134 height 30
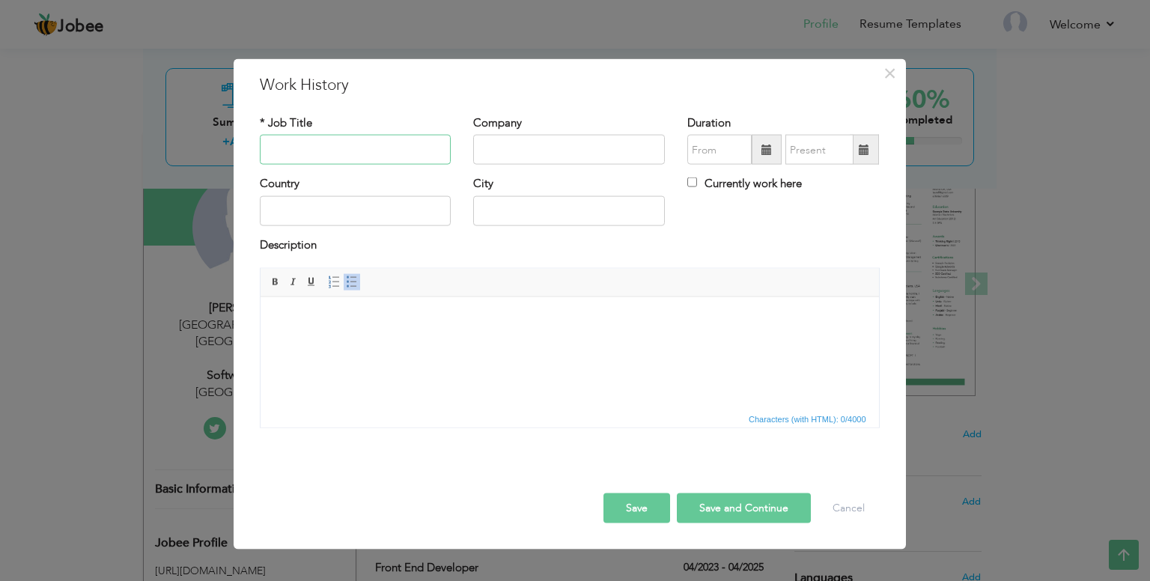
click at [319, 140] on input "text" at bounding box center [356, 150] width 192 height 30
click at [567, 148] on input "text" at bounding box center [569, 150] width 192 height 30
paste input "M. H. Panhwer institute of sindh studies"
type input "M. H. Panhwer institute of sindh studies"
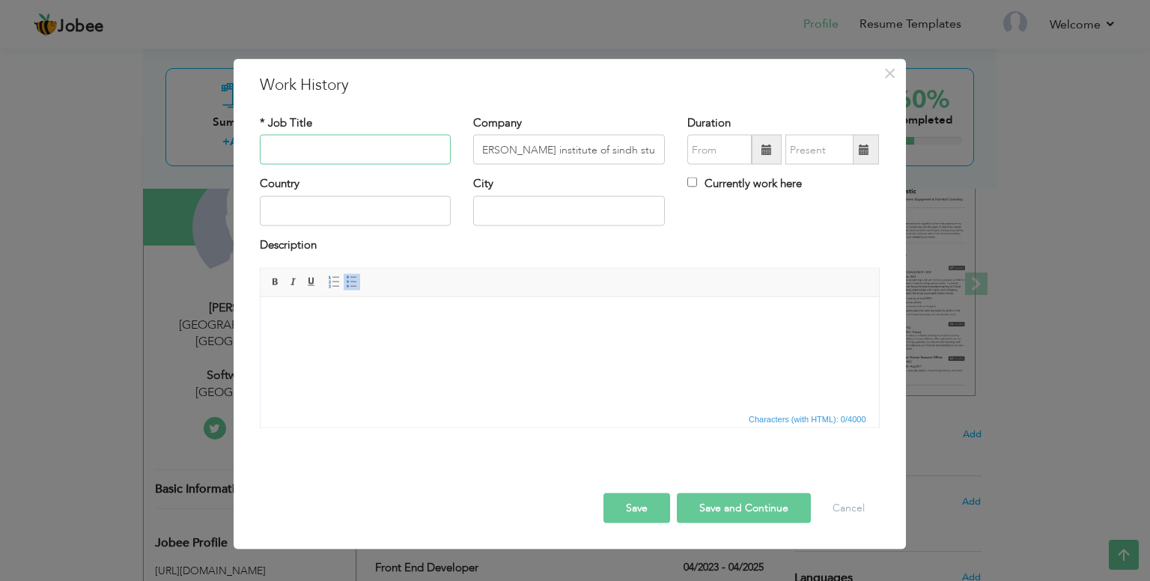
click at [332, 150] on input "text" at bounding box center [356, 150] width 192 height 30
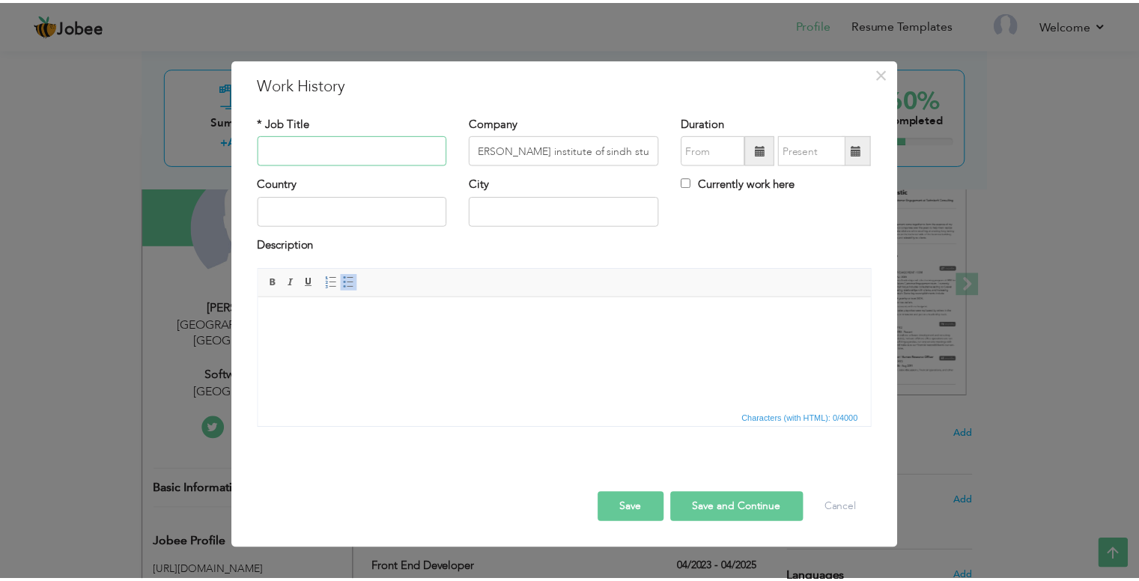
scroll to position [0, 0]
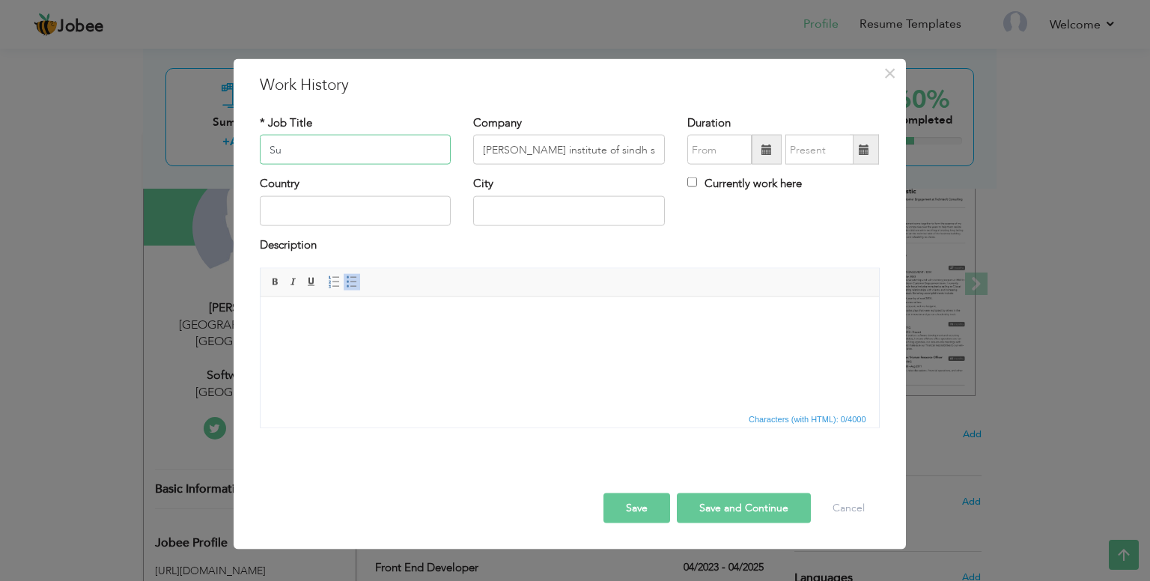
type input "S"
click at [332, 149] on input "I. T Supervspor" at bounding box center [356, 150] width 192 height 30
type input "I. T Supervisor"
click at [317, 216] on input "text" at bounding box center [356, 210] width 192 height 30
type input "Pakistan"
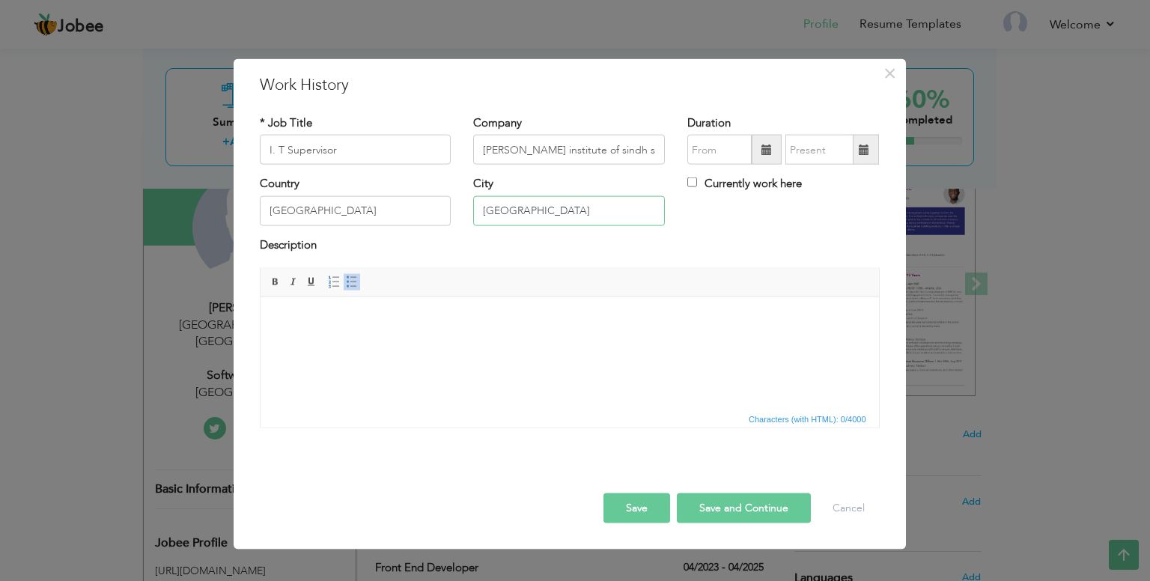
click at [491, 210] on input "Karachi" at bounding box center [569, 210] width 192 height 30
type input "Jamshoro"
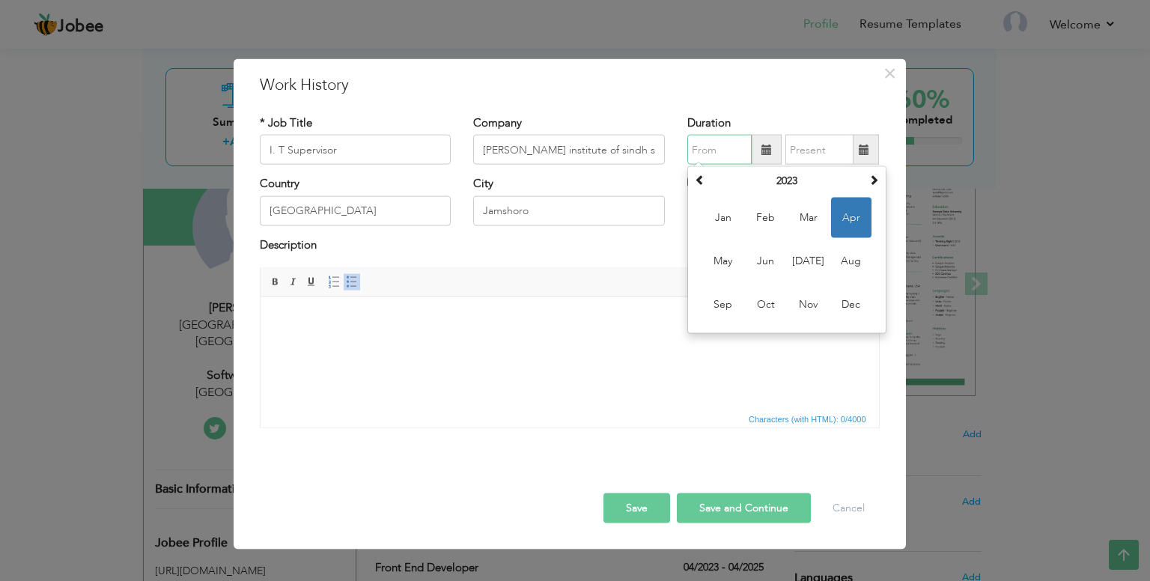
click at [716, 156] on input "text" at bounding box center [719, 150] width 64 height 30
click at [788, 183] on th "2023" at bounding box center [787, 181] width 156 height 22
click at [852, 226] on span "2021" at bounding box center [851, 218] width 40 height 40
click at [809, 297] on span "Nov" at bounding box center [808, 305] width 40 height 40
type input "11/2021"
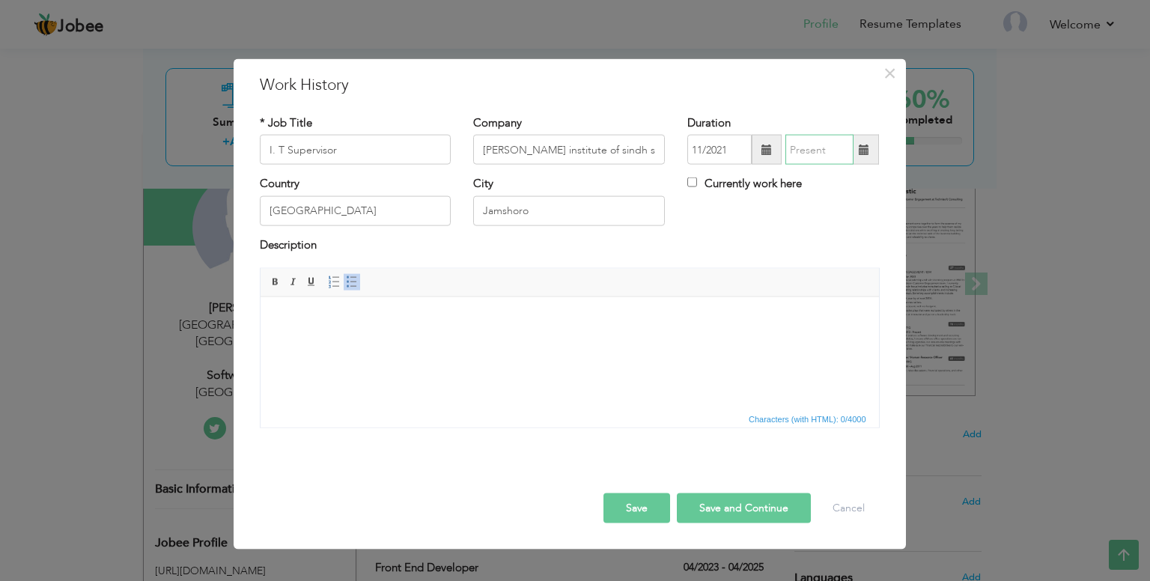
click at [805, 153] on input "text" at bounding box center [819, 150] width 68 height 30
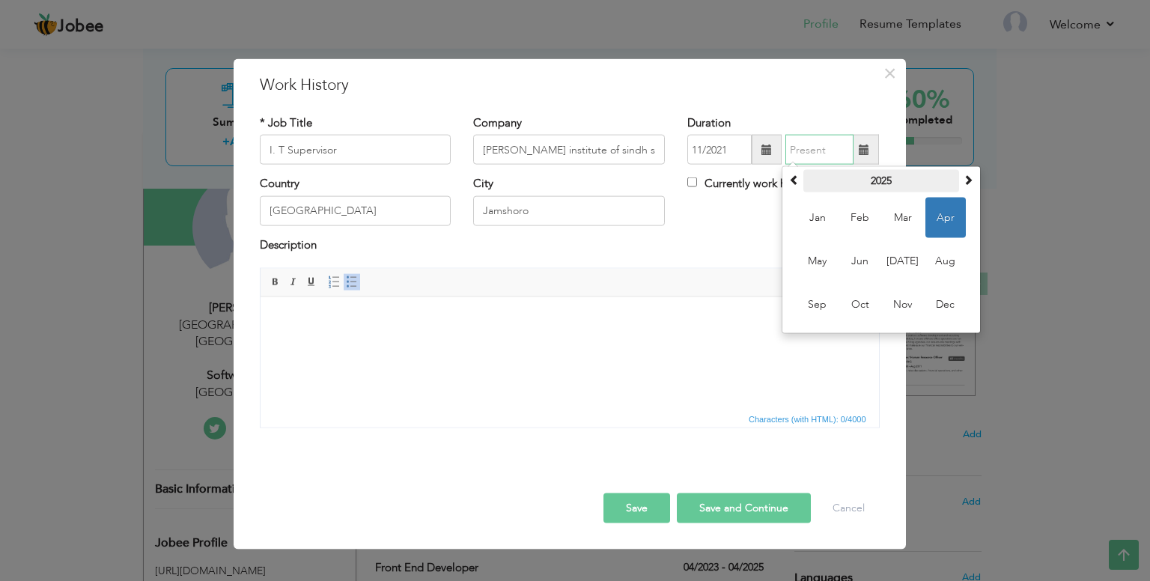
click at [887, 179] on th "2025" at bounding box center [881, 181] width 156 height 22
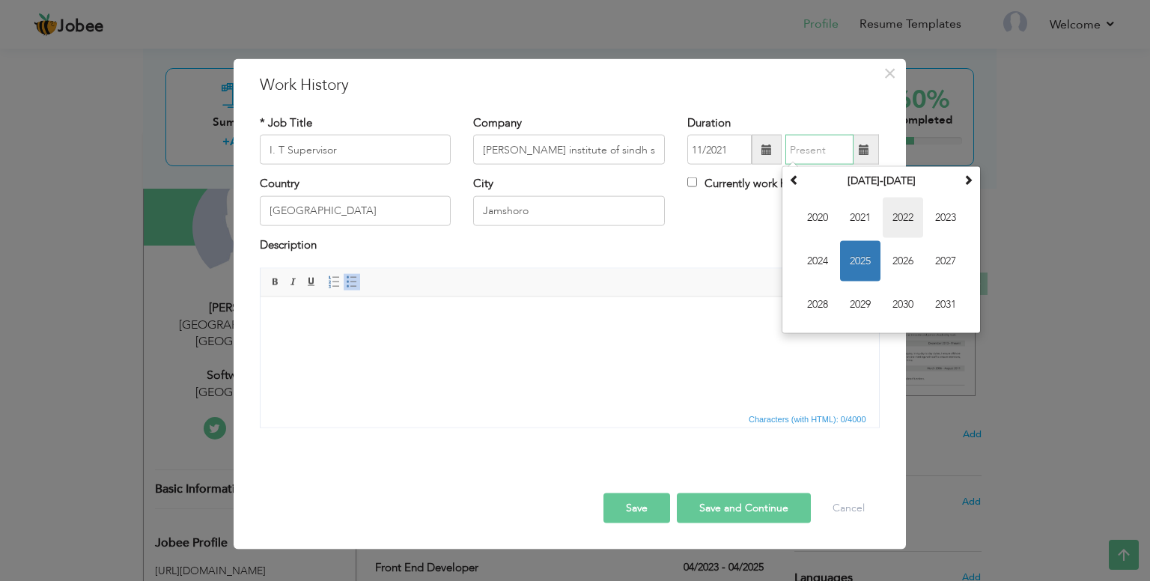
click at [903, 223] on span "2022" at bounding box center [903, 218] width 40 height 40
click at [945, 304] on span "Dec" at bounding box center [945, 305] width 40 height 40
type input "12/2022"
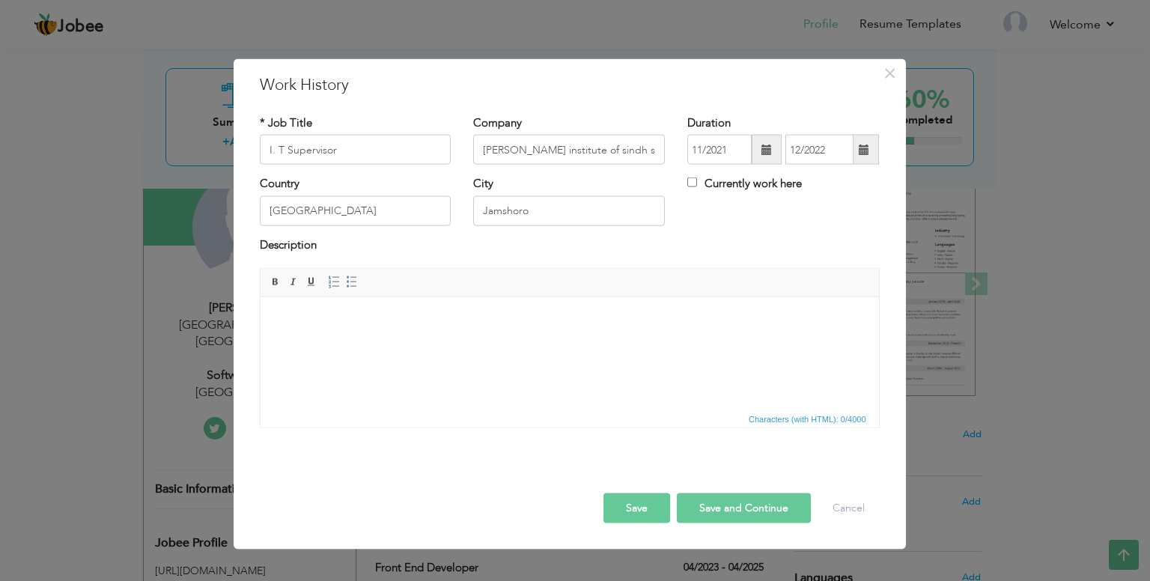
click at [341, 328] on html at bounding box center [569, 319] width 618 height 46
click at [389, 330] on html at bounding box center [569, 319] width 618 height 46
paste body
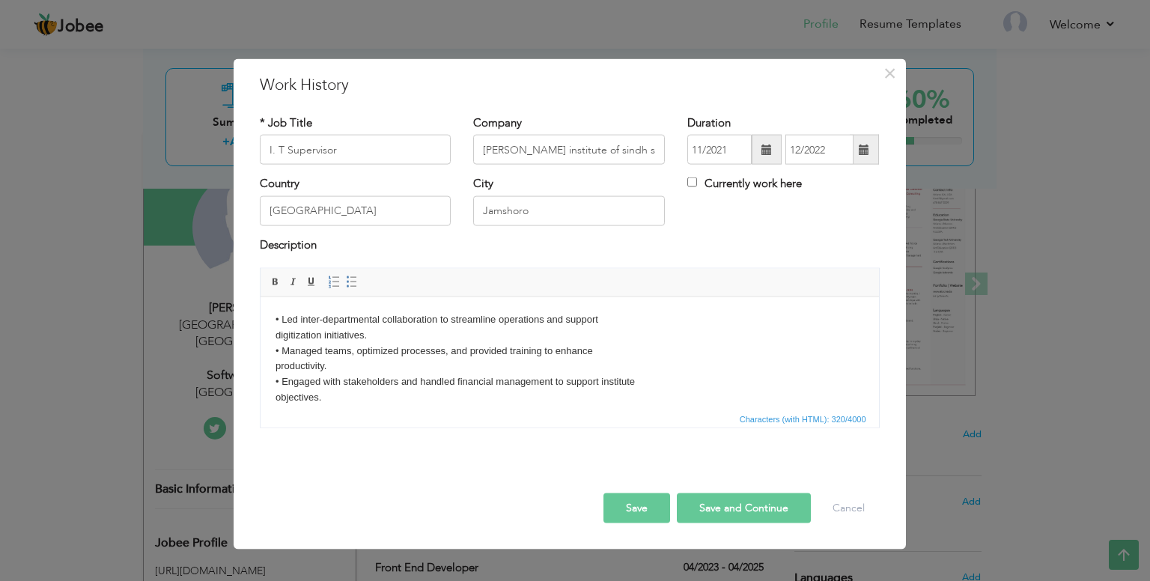
click at [282, 319] on body "• Led inter-departmental collaboration to streamline operations and support dig…" at bounding box center [569, 358] width 588 height 94
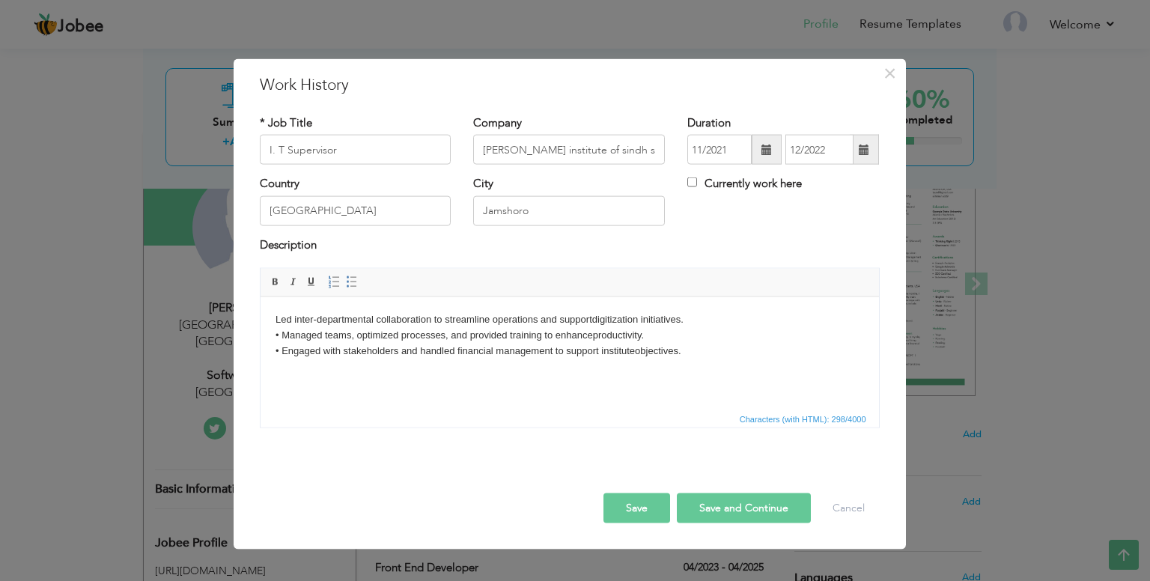
click at [282, 335] on body "Led inter-departmental collaboration to streamline operations and support digit…" at bounding box center [569, 334] width 588 height 46
click at [665, 373] on html "Led inter-departmental collaboration to streamline operations and support digit…" at bounding box center [569, 334] width 618 height 76
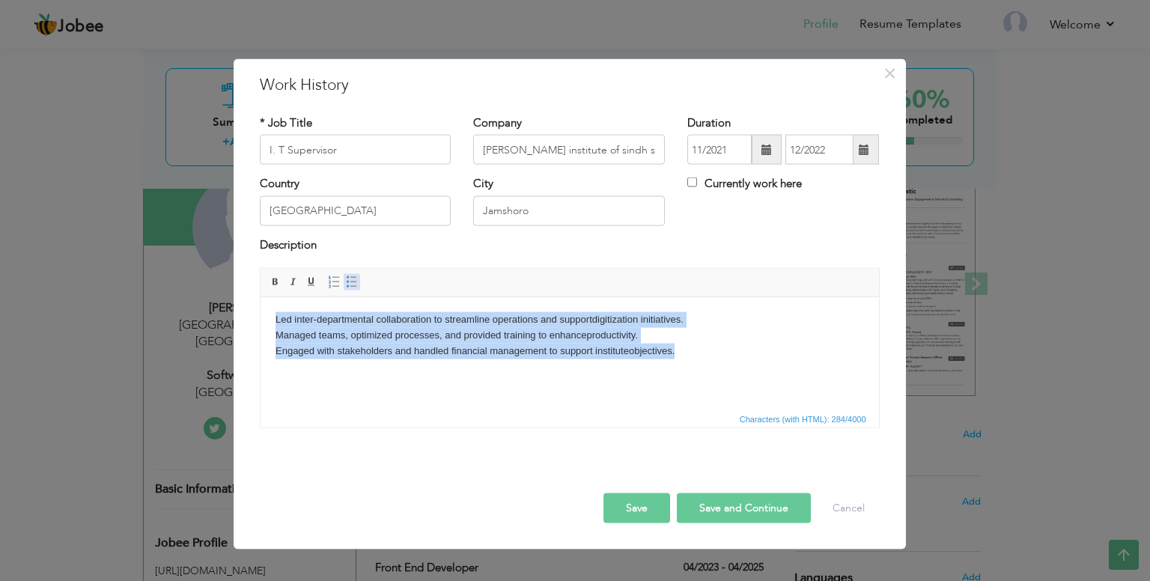
click at [353, 282] on span at bounding box center [352, 282] width 12 height 12
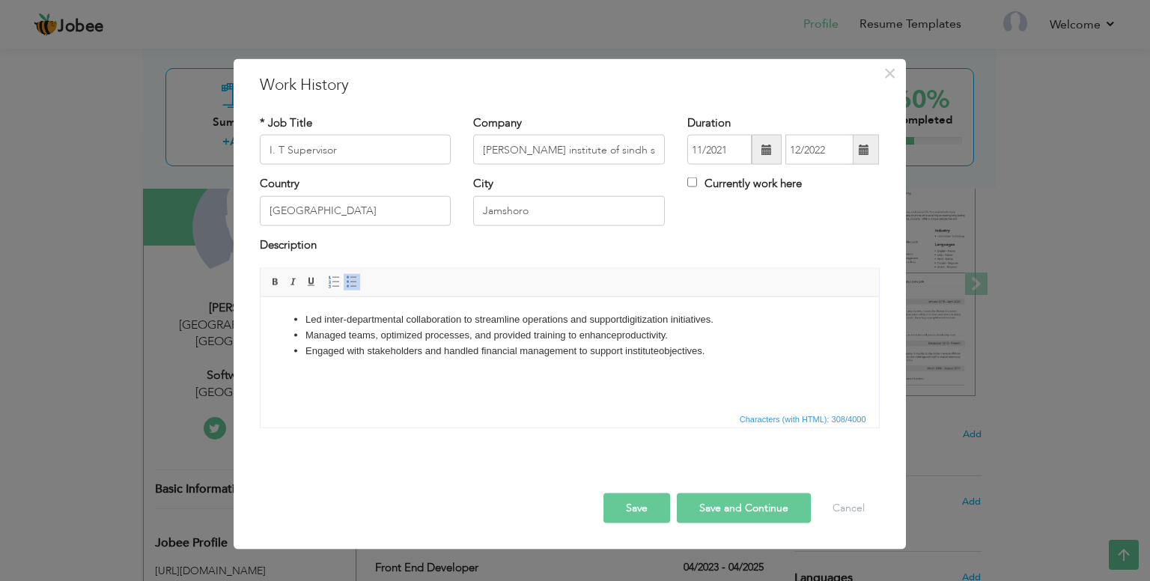
click at [648, 507] on button "Save" at bounding box center [636, 508] width 67 height 30
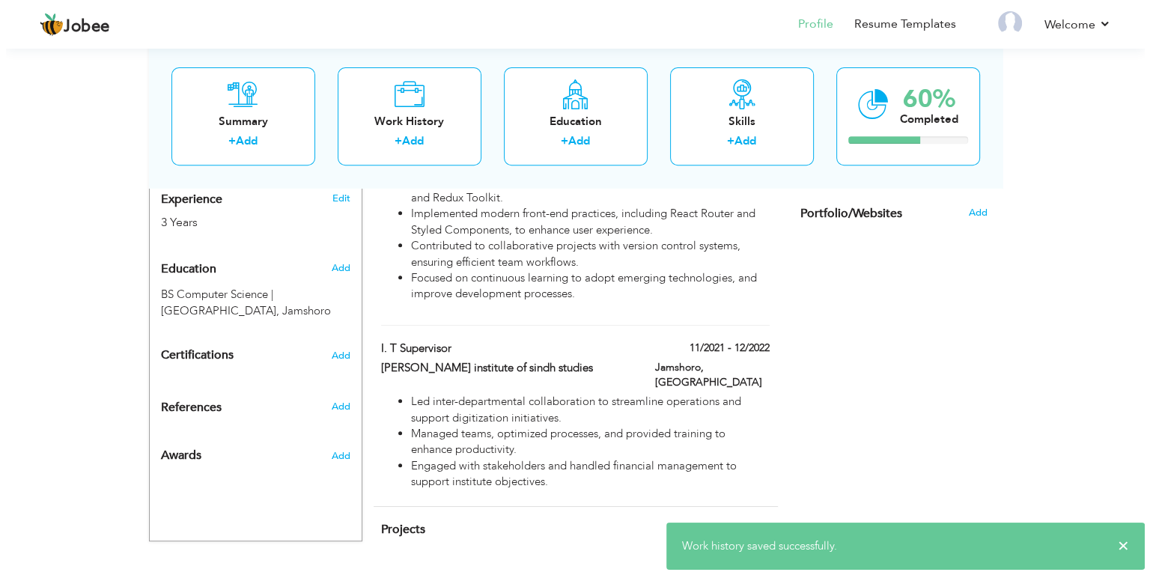
scroll to position [590, 0]
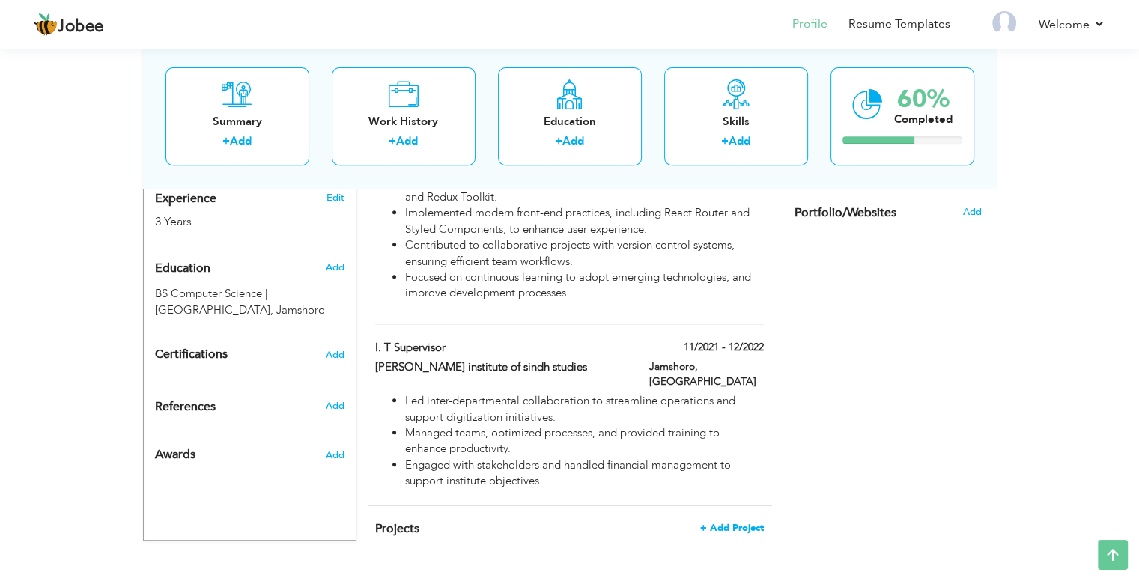
click at [728, 523] on span "+ Add Project" at bounding box center [732, 528] width 64 height 10
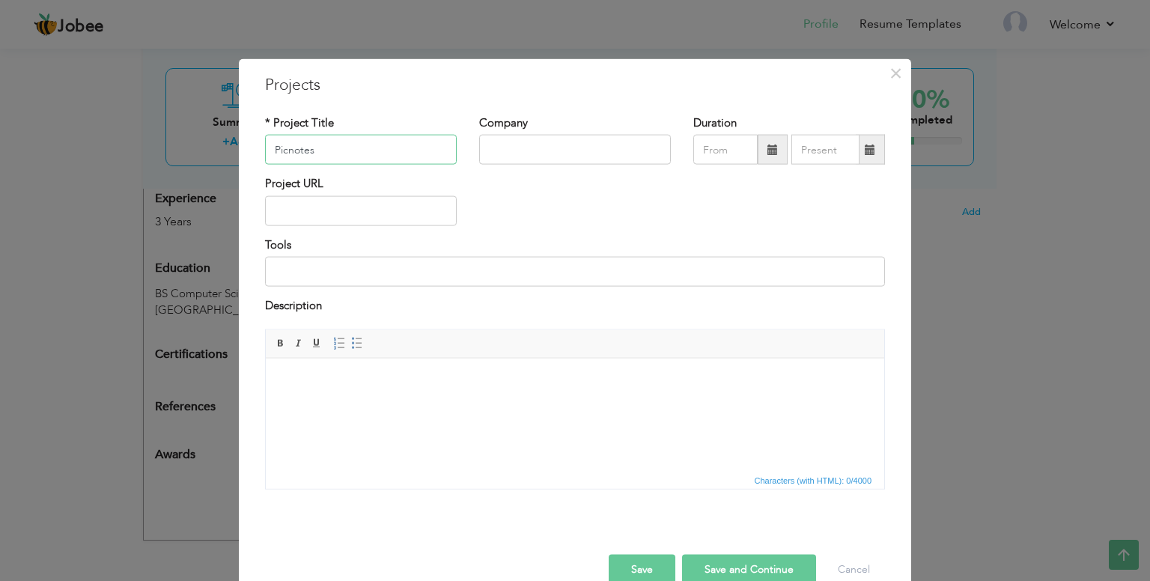
type input "Picnotes"
click at [556, 140] on input "text" at bounding box center [575, 150] width 192 height 30
type input "Growth Arbor"
click at [311, 213] on input "text" at bounding box center [361, 210] width 192 height 30
paste input "https://www.picnotes.org/auth/landingPage"
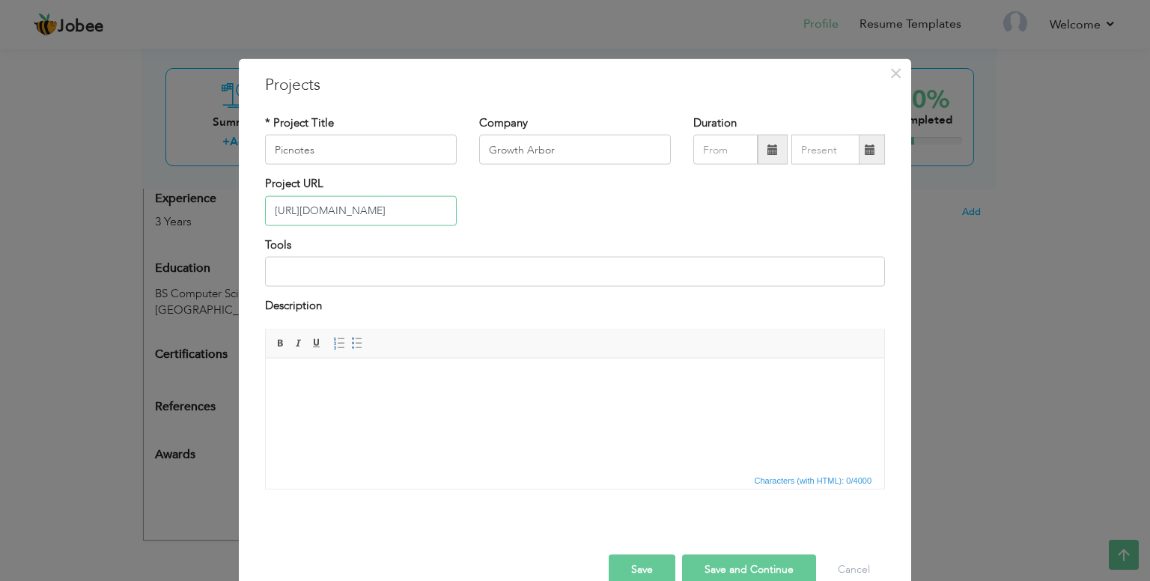
scroll to position [0, 31]
type input "https://www.picnotes.org/auth/landingPage"
click at [319, 279] on input at bounding box center [575, 272] width 620 height 30
type input "R"
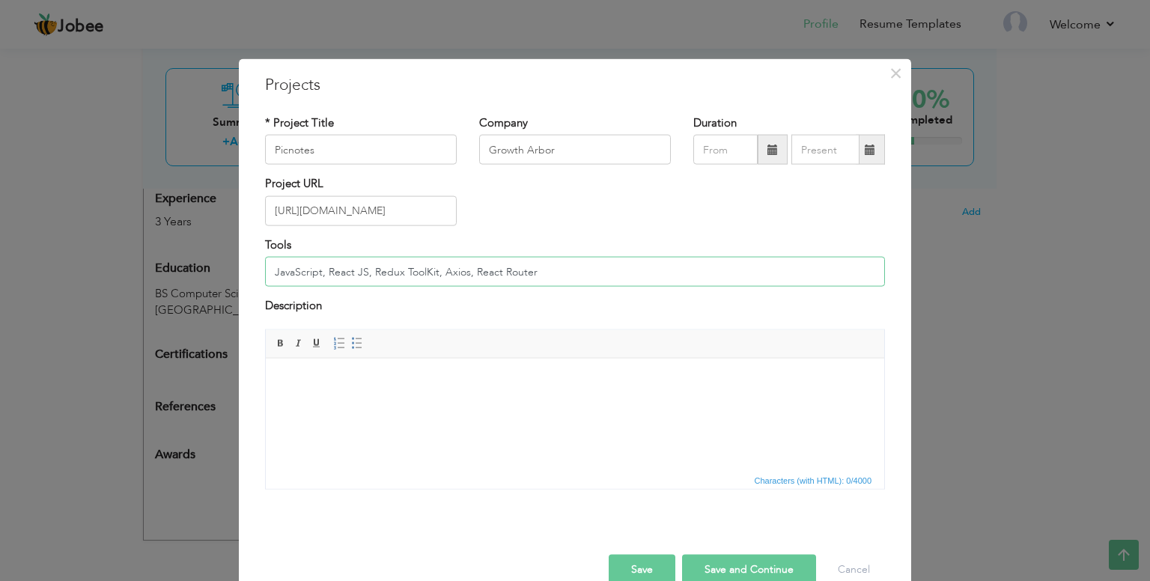
click at [579, 261] on input "JavaScript, React JS, Redux ToolKit, Axios, React Router" at bounding box center [575, 272] width 620 height 30
type input "JavaScript, React JS, Redux ToolKit, Axios, React Router, Material UI"
click at [395, 399] on html at bounding box center [575, 381] width 618 height 46
paste body
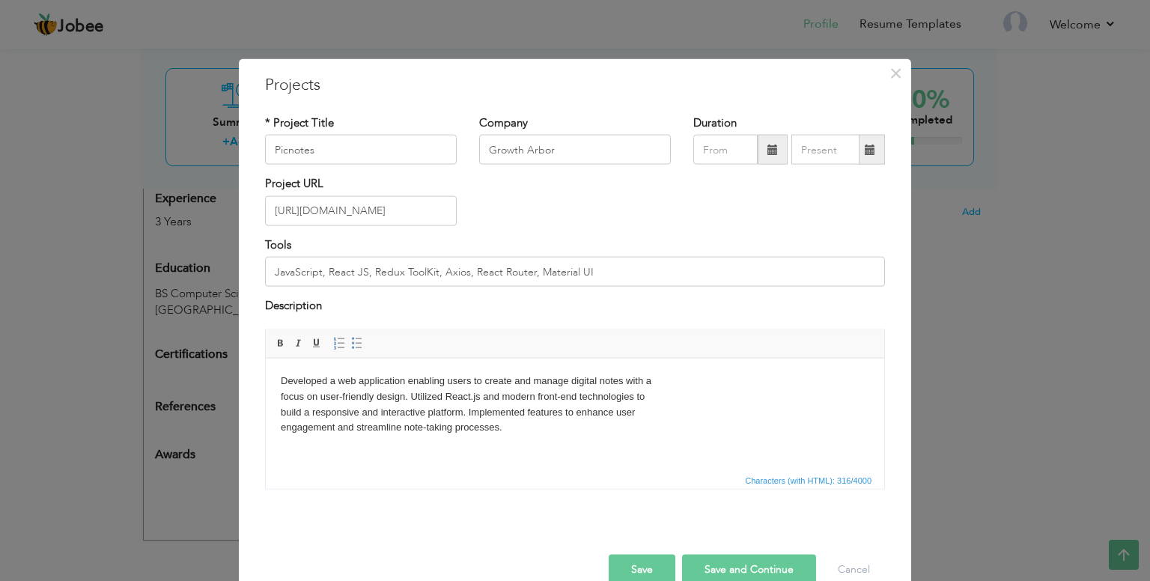
click at [663, 374] on body "Developed a web application enabling users to create and manage digital notes w…" at bounding box center [575, 404] width 588 height 62
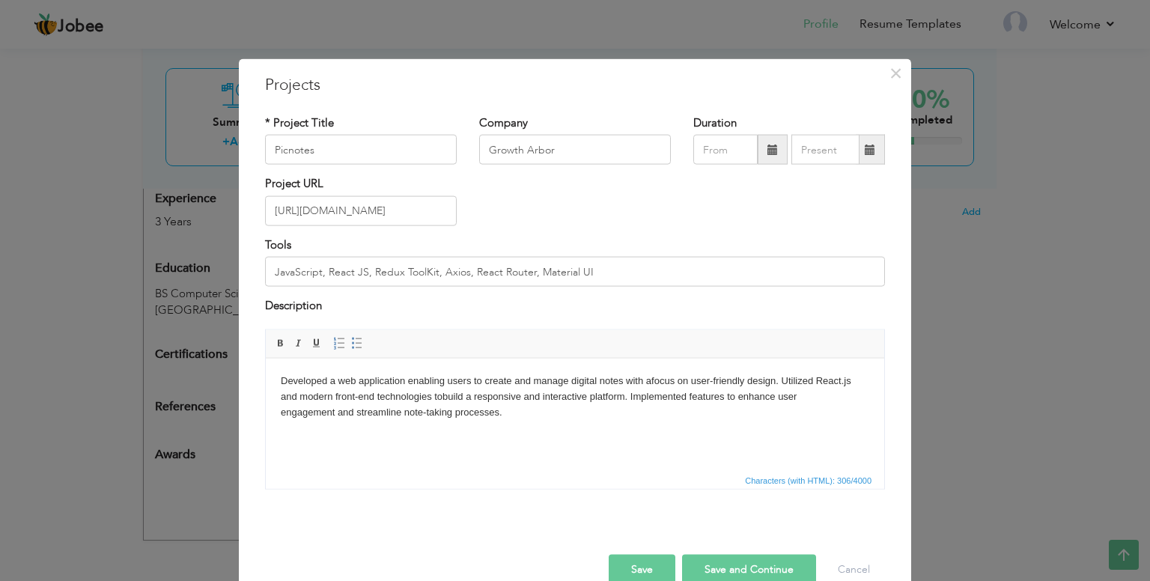
click at [807, 398] on body "Developed a web application enabling users to create and manage digital notes w…" at bounding box center [575, 396] width 588 height 46
click at [569, 417] on body "Developed a web application enabling users to create and manage digital notes w…" at bounding box center [575, 396] width 588 height 46
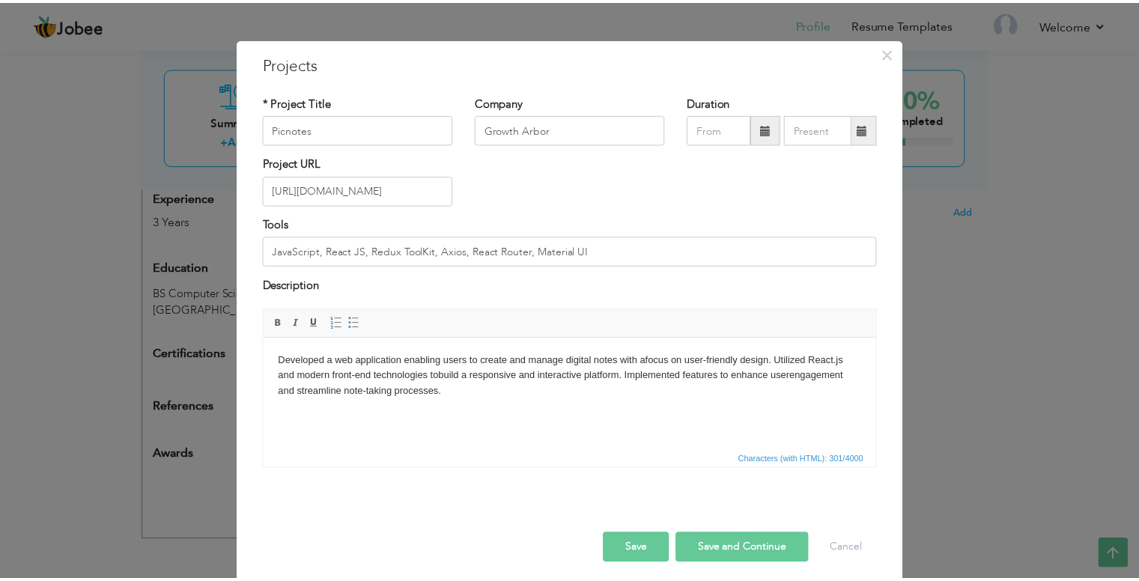
scroll to position [28, 0]
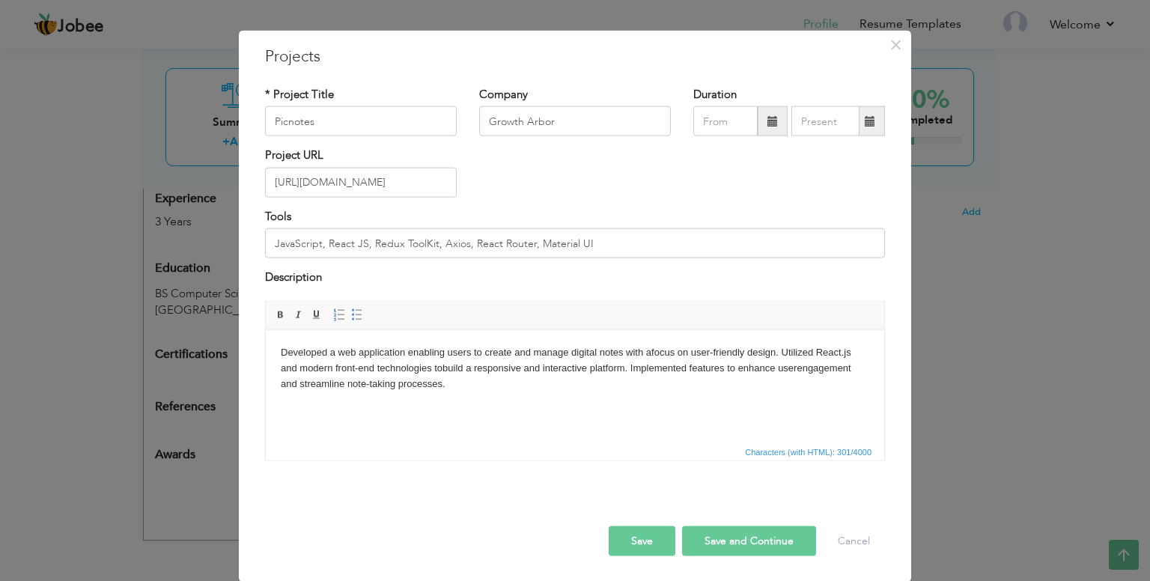
click at [700, 538] on button "Save and Continue" at bounding box center [749, 541] width 134 height 30
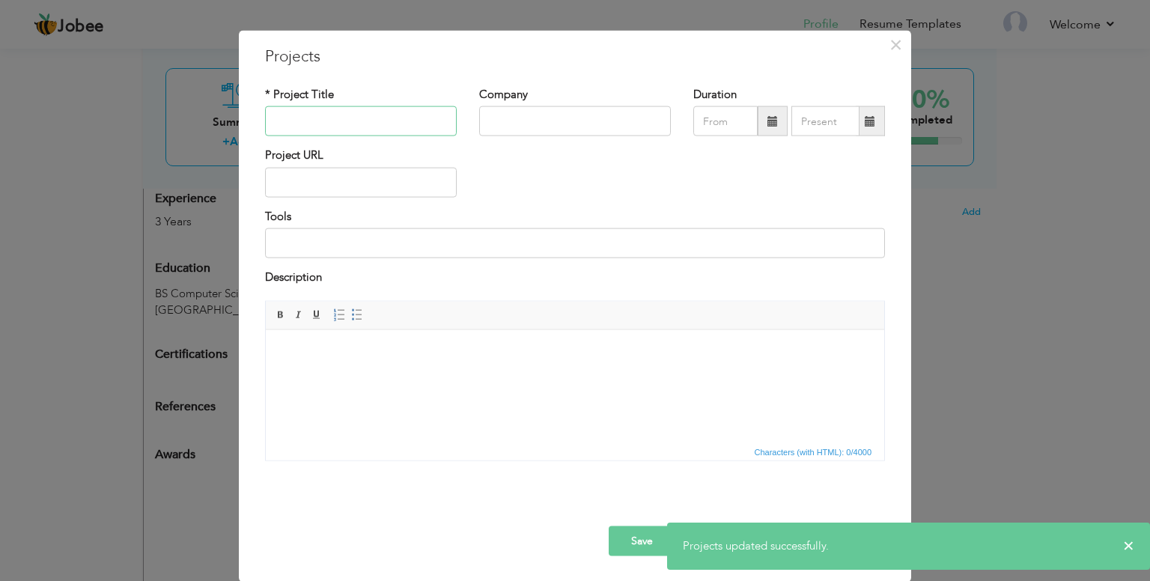
click at [323, 124] on input "text" at bounding box center [361, 121] width 192 height 30
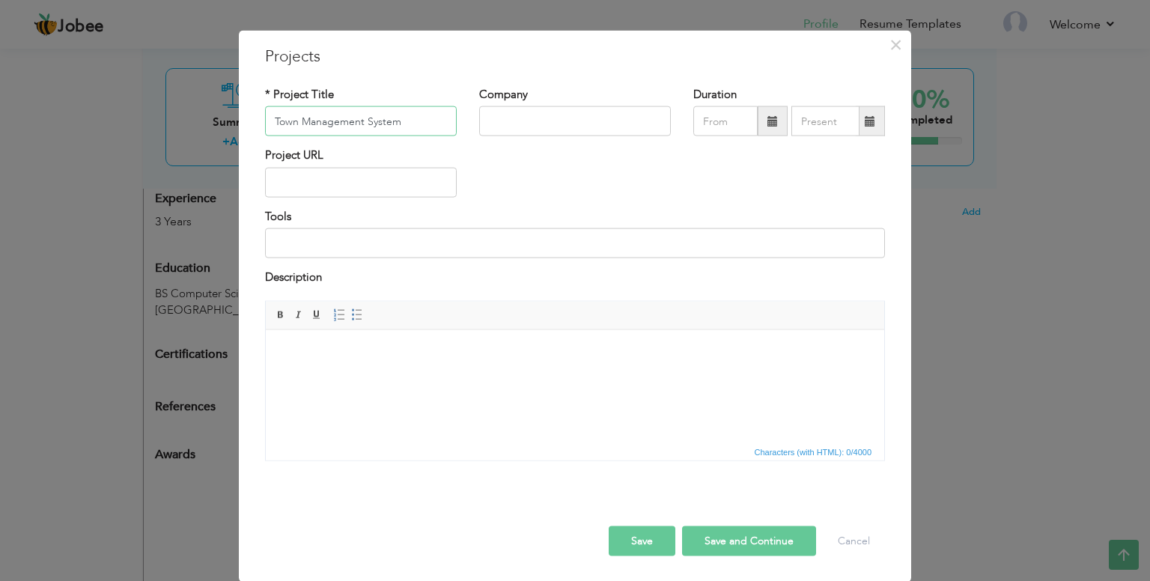
type input "Town Management System"
click at [362, 192] on input "text" at bounding box center [361, 182] width 192 height 30
click at [323, 244] on input at bounding box center [575, 243] width 620 height 30
type input "H"
type input "React JS, JavaScript, Ant Design, Axios, React Router"
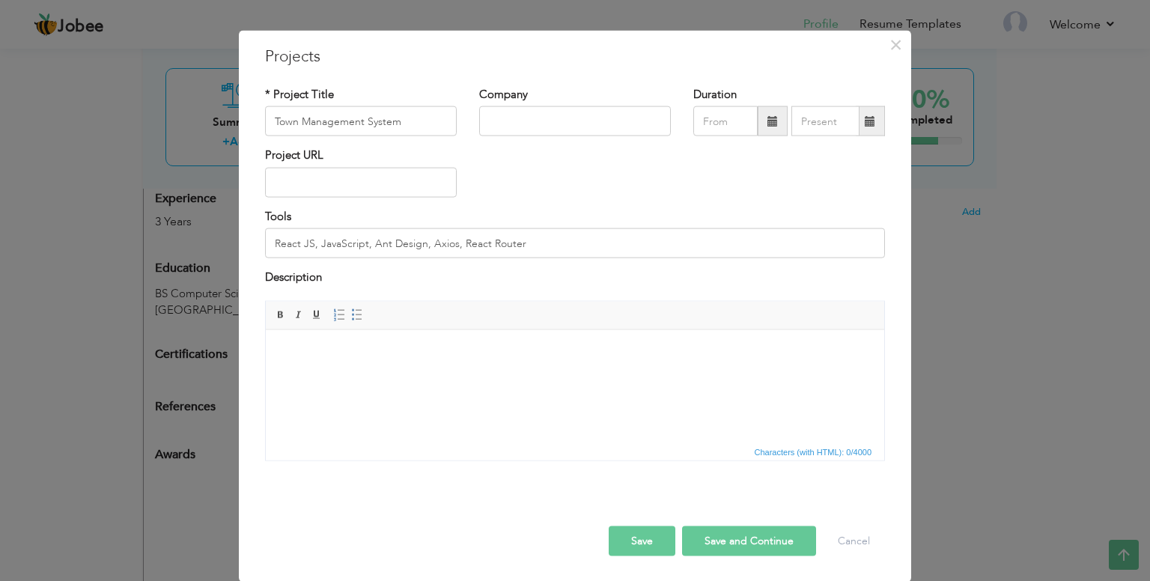
click at [419, 361] on html at bounding box center [575, 352] width 618 height 46
paste body
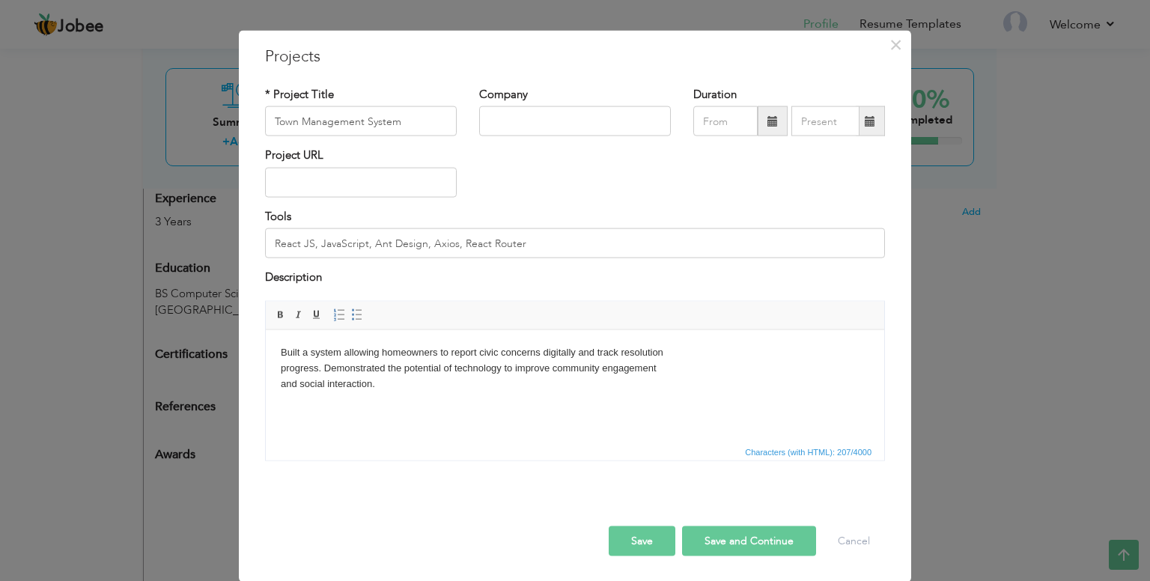
click at [690, 361] on body "Built a system allowing homeowners to report civic concerns digitally and track…" at bounding box center [575, 367] width 588 height 46
click at [691, 355] on body "Built a system allowing homeowners to report civic concerns digitally and track…" at bounding box center [575, 367] width 588 height 46
click at [631, 544] on button "Save" at bounding box center [642, 541] width 67 height 30
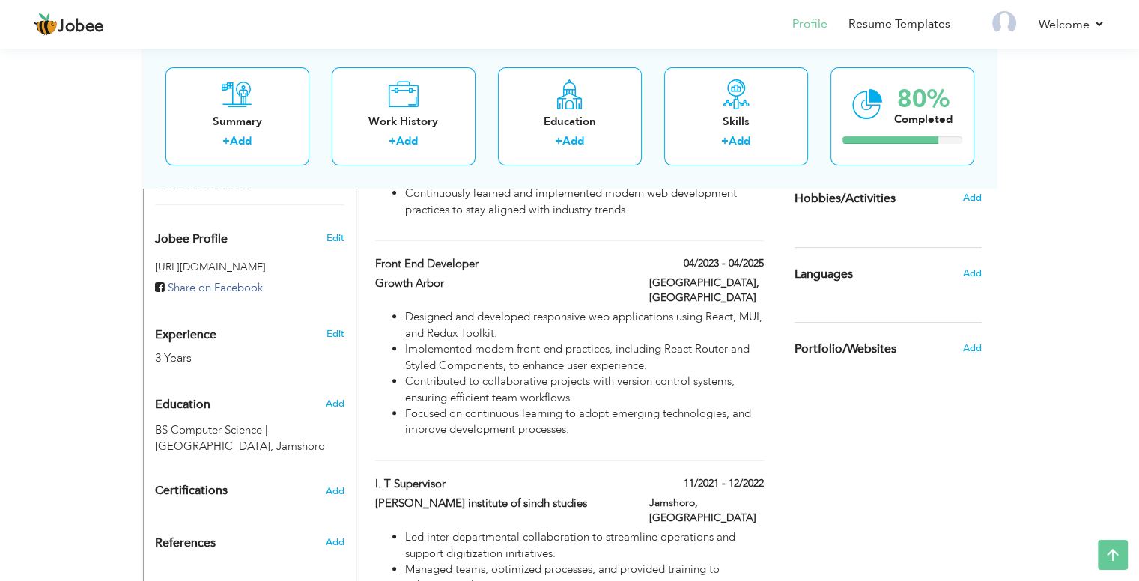
scroll to position [524, 0]
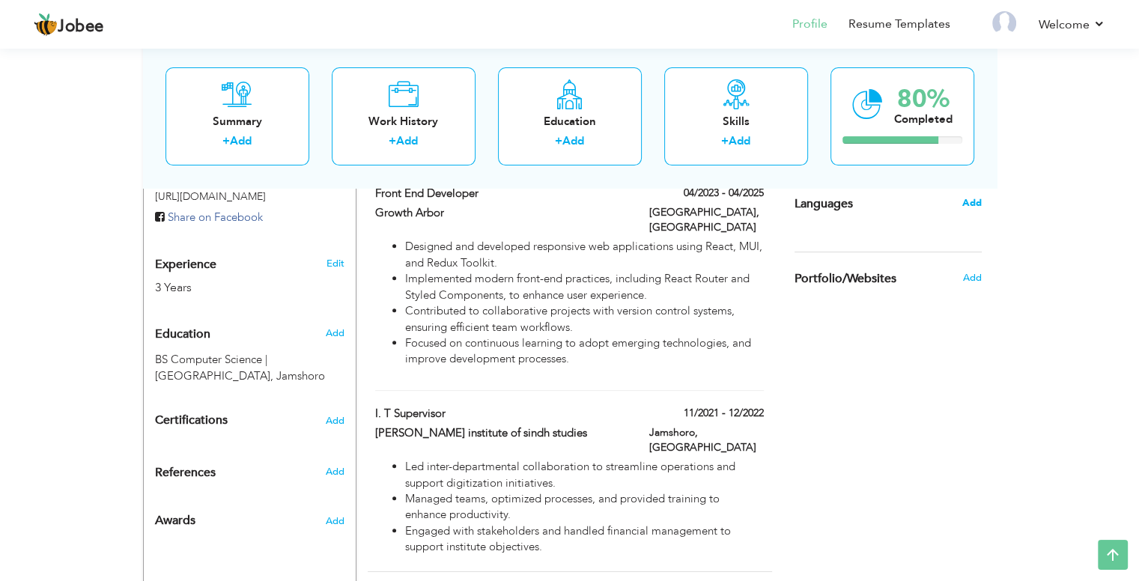
click at [975, 205] on span "Add" at bounding box center [970, 202] width 19 height 13
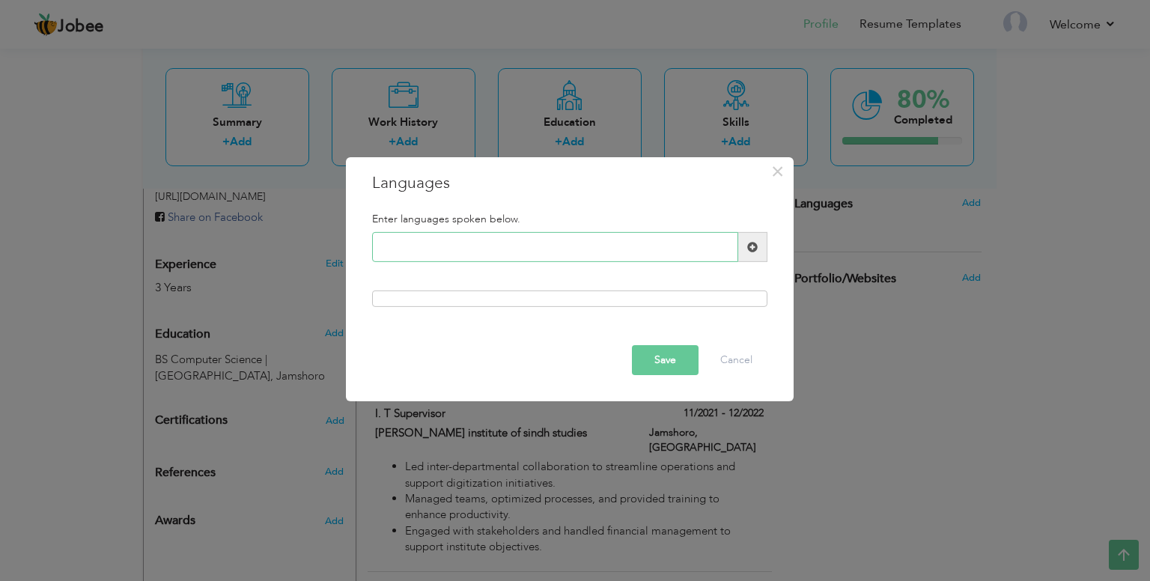
click at [446, 249] on input "text" at bounding box center [555, 247] width 366 height 30
type input "English"
click at [517, 300] on div at bounding box center [569, 298] width 395 height 16
click at [756, 246] on span at bounding box center [752, 247] width 10 height 10
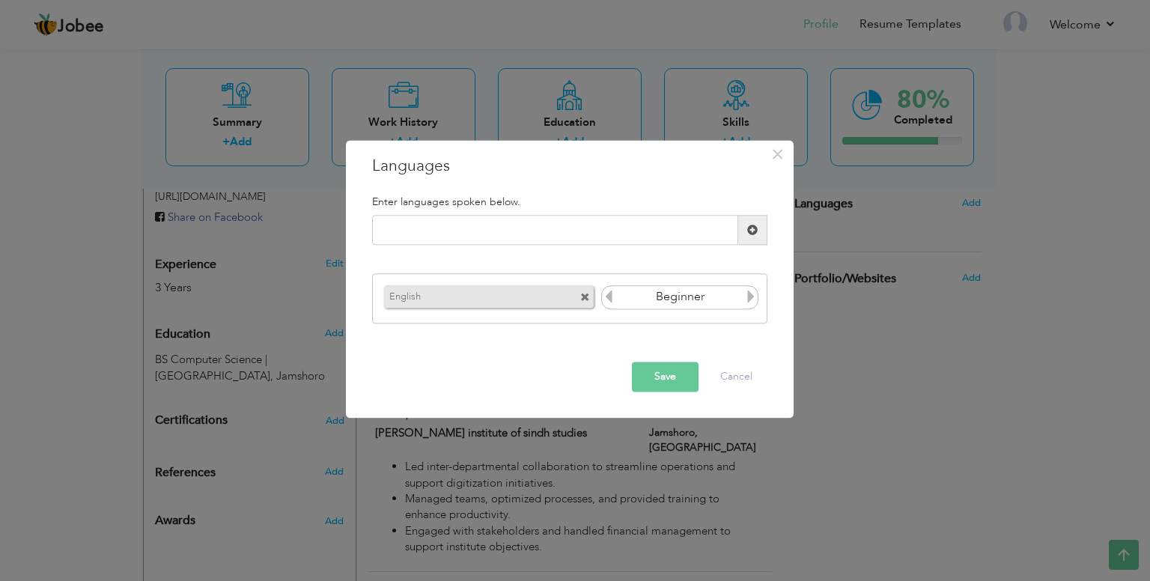
click at [746, 300] on icon at bounding box center [750, 296] width 13 height 13
click at [487, 228] on input "text" at bounding box center [555, 231] width 366 height 30
type input "Urdu"
click at [755, 231] on span at bounding box center [752, 230] width 10 height 10
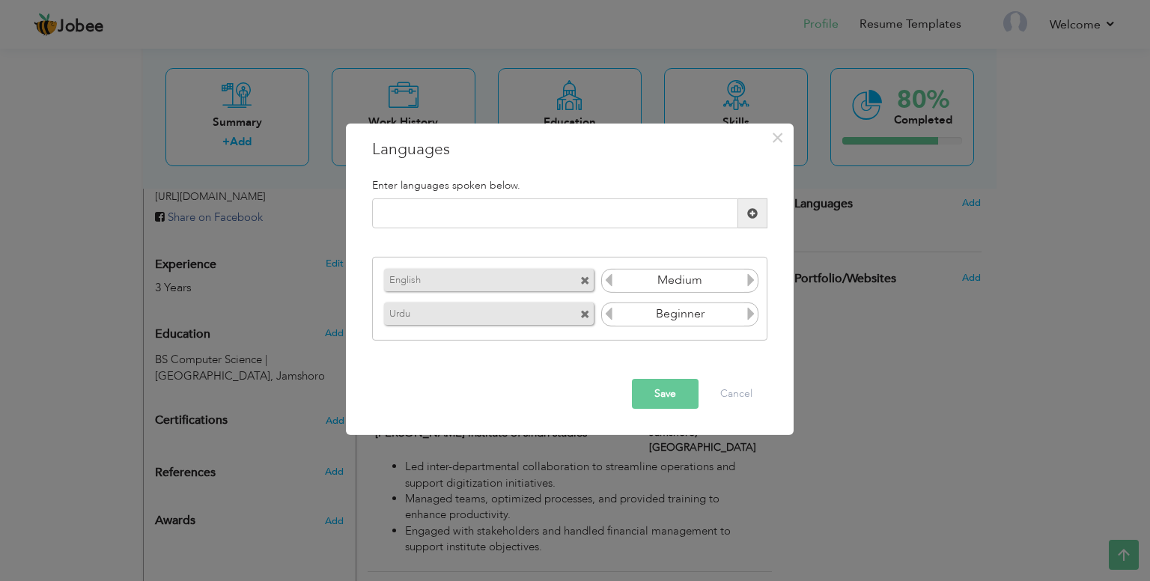
click at [753, 315] on icon at bounding box center [750, 313] width 13 height 13
click at [612, 318] on icon at bounding box center [608, 313] width 13 height 13
click at [479, 210] on input "text" at bounding box center [555, 213] width 366 height 30
type input "Sindhi"
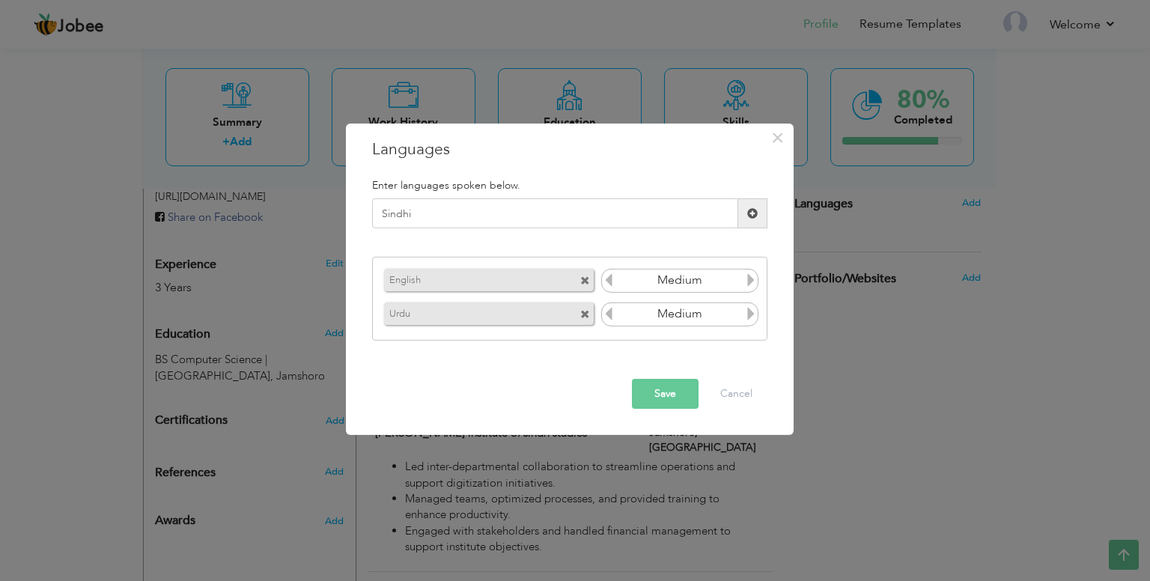
click at [751, 208] on span at bounding box center [752, 213] width 10 height 10
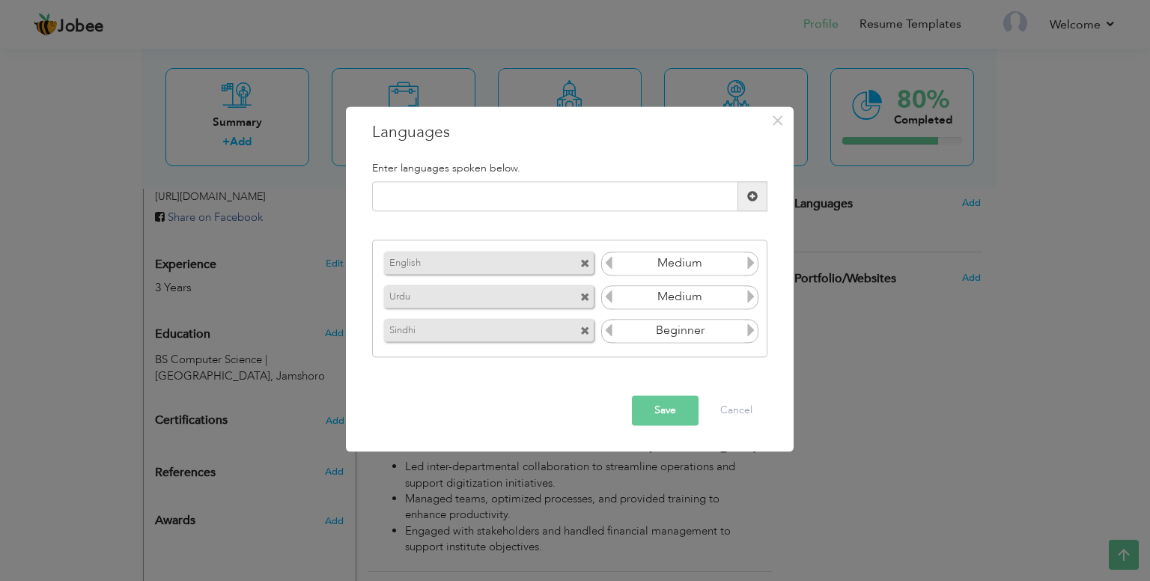
click at [746, 332] on icon at bounding box center [750, 329] width 13 height 13
click at [677, 408] on button "Save" at bounding box center [665, 411] width 67 height 30
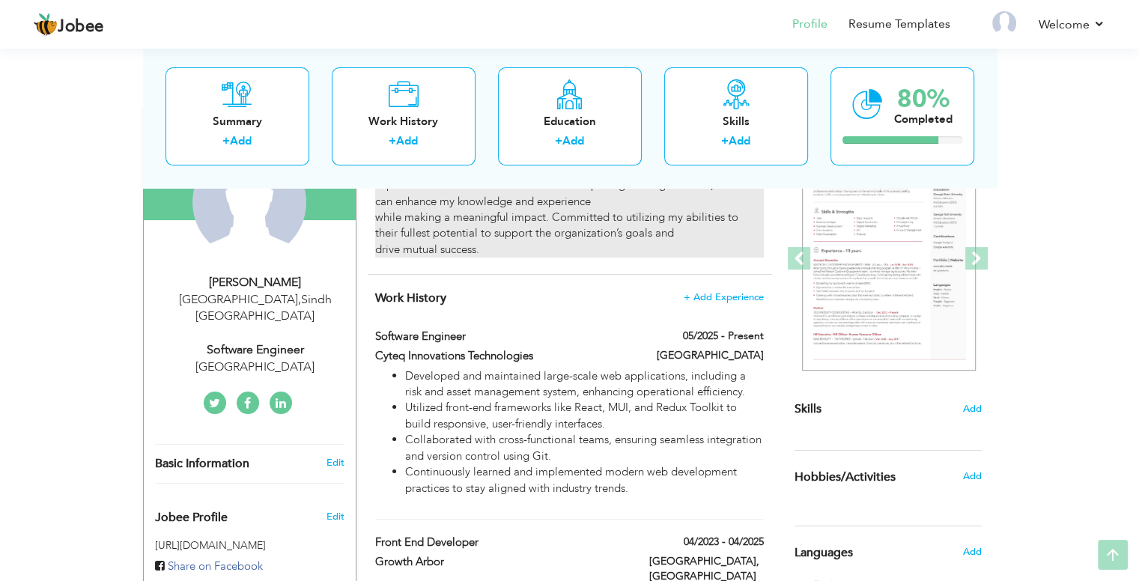
scroll to position [374, 0]
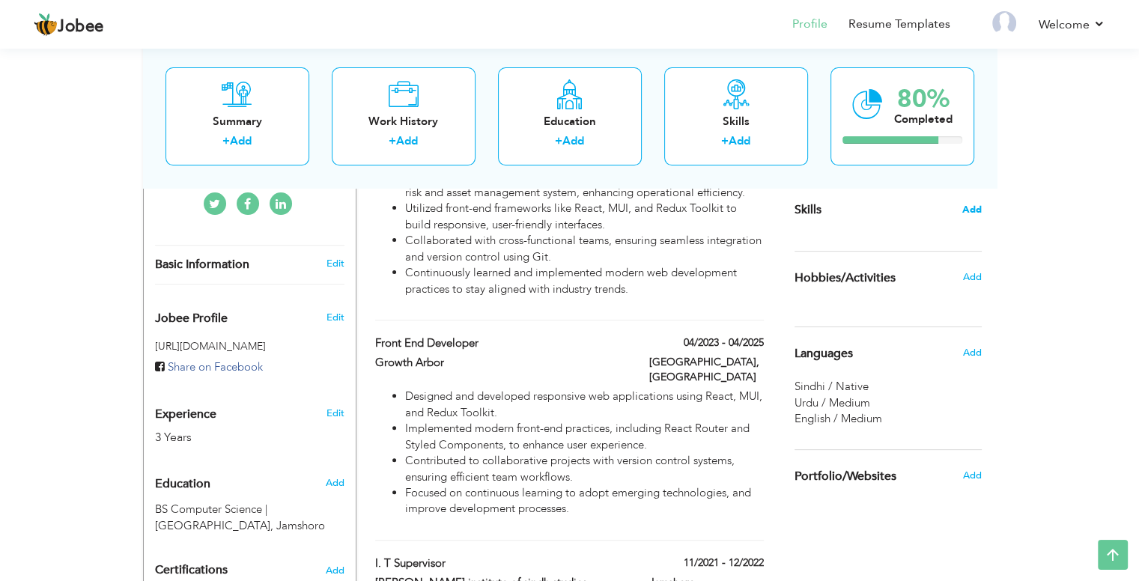
click at [973, 214] on span "Add" at bounding box center [971, 210] width 19 height 14
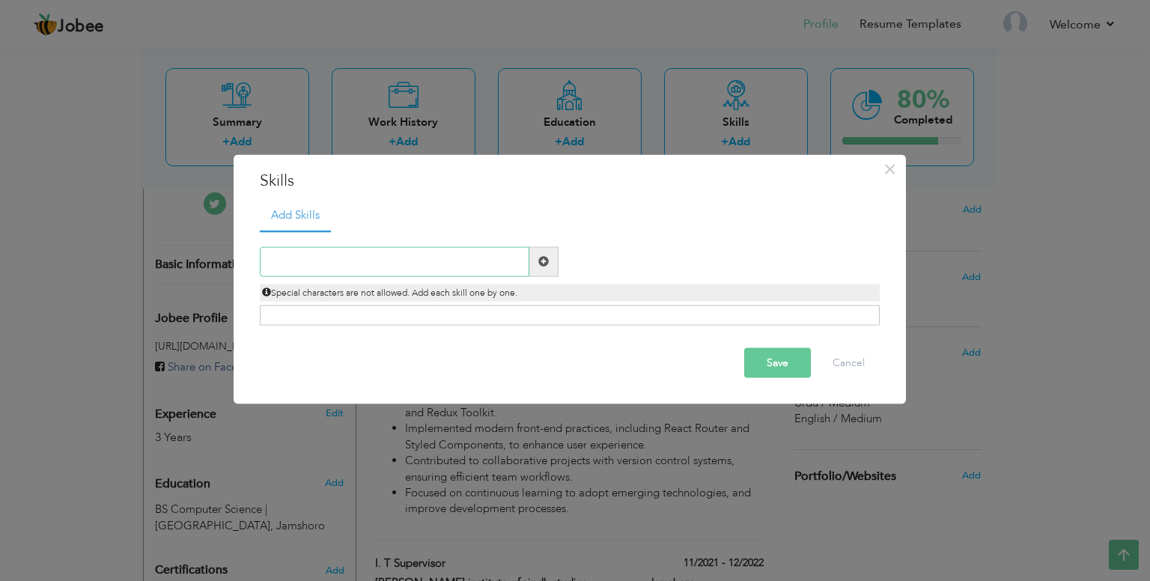
click at [356, 267] on input "text" at bounding box center [395, 261] width 270 height 30
type input "JavaScript"
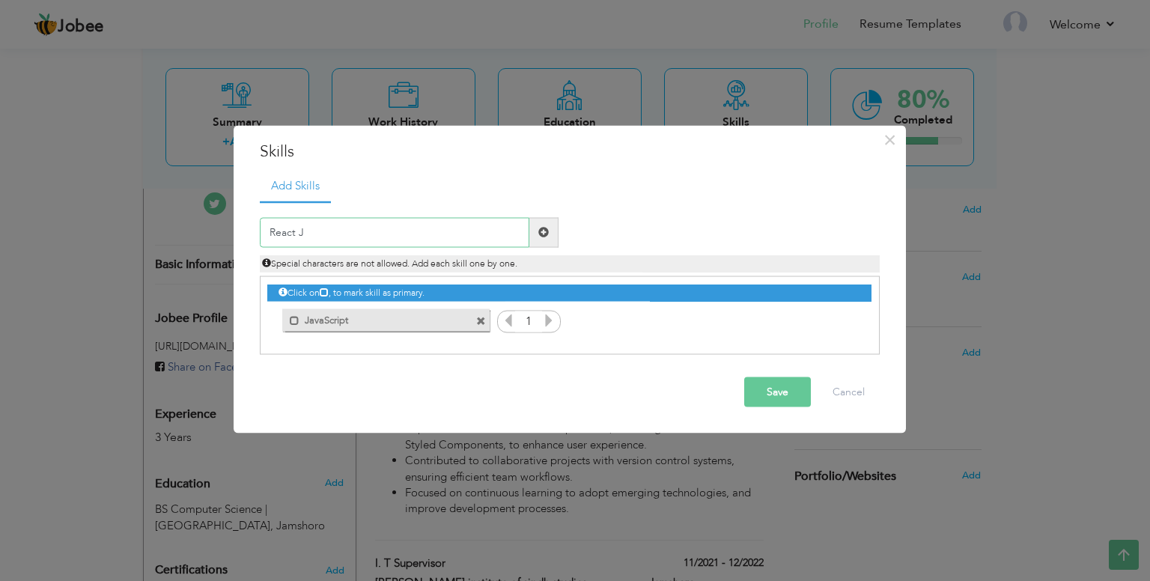
type input "React JS"
type input "Node"
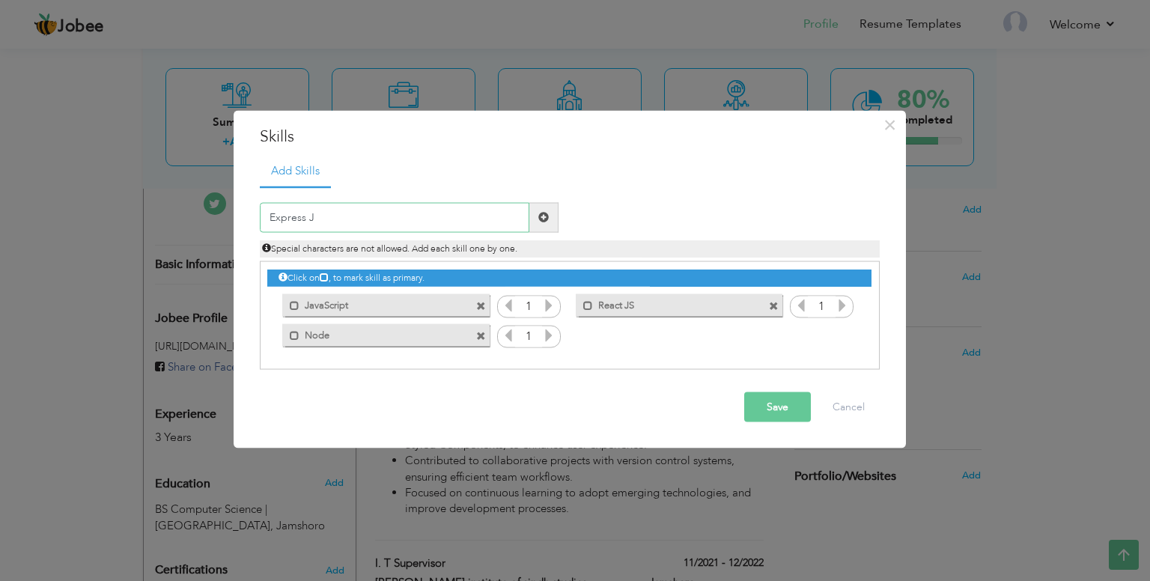
type input "Express JS"
type input "Material UI"
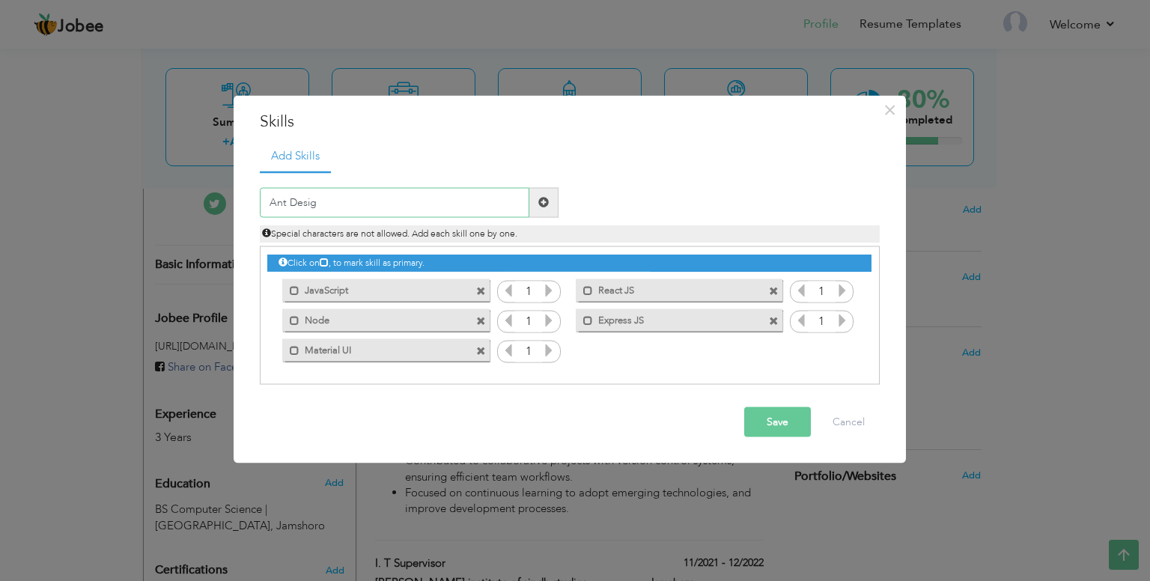
type input "Ant Design"
click at [339, 191] on input "text" at bounding box center [395, 202] width 270 height 30
type input "Styled Component"
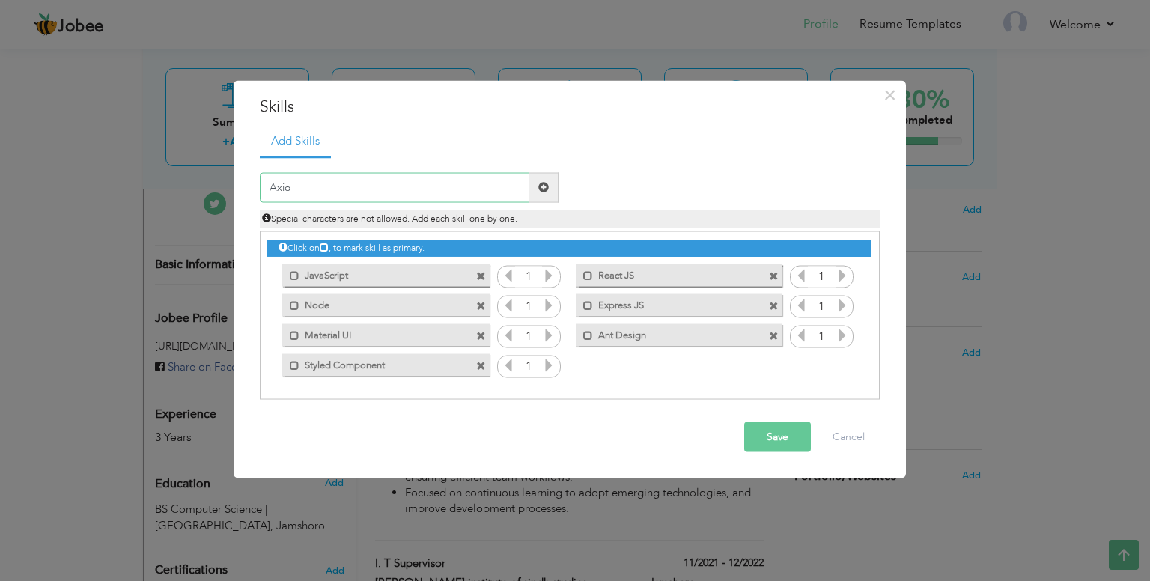
type input "Axios"
type input "React Router"
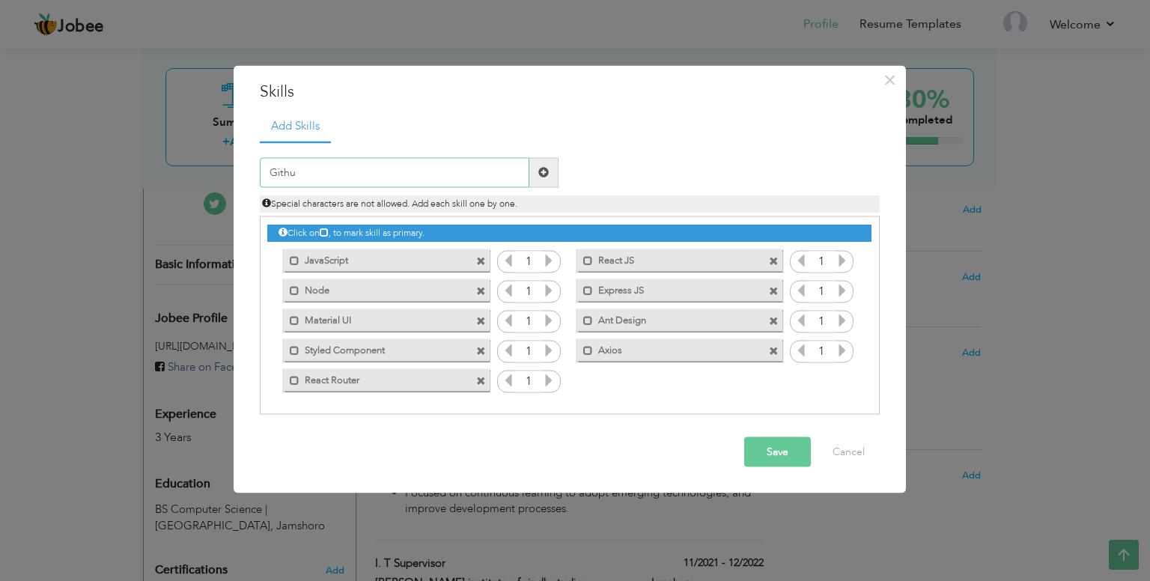
type input "Github"
type input "Gitlab"
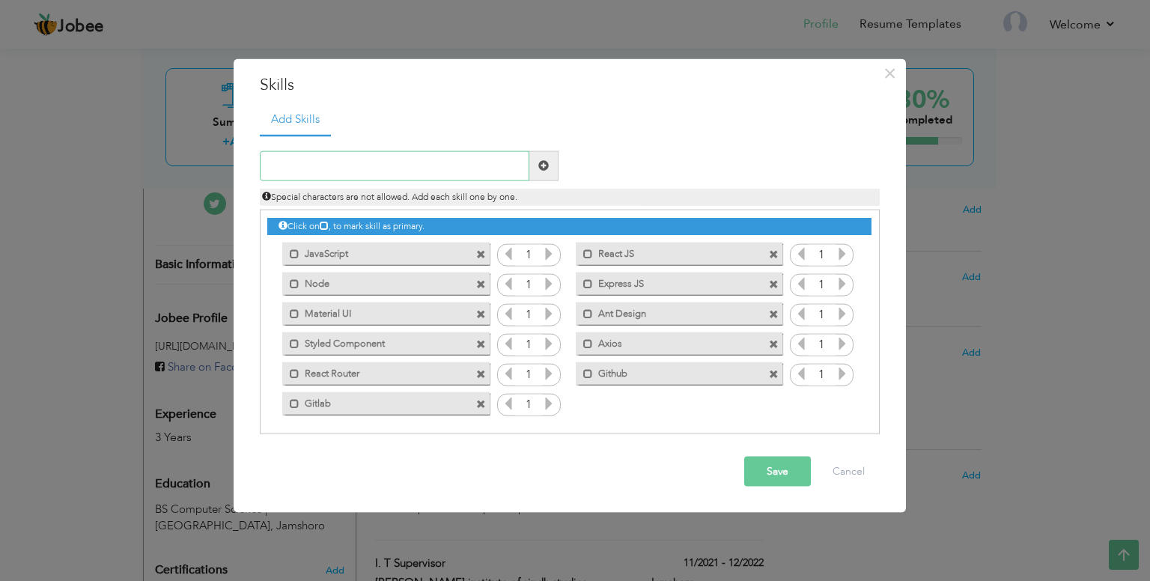
click at [287, 167] on input "text" at bounding box center [395, 165] width 270 height 30
type input "HTML5"
type input "CSS3"
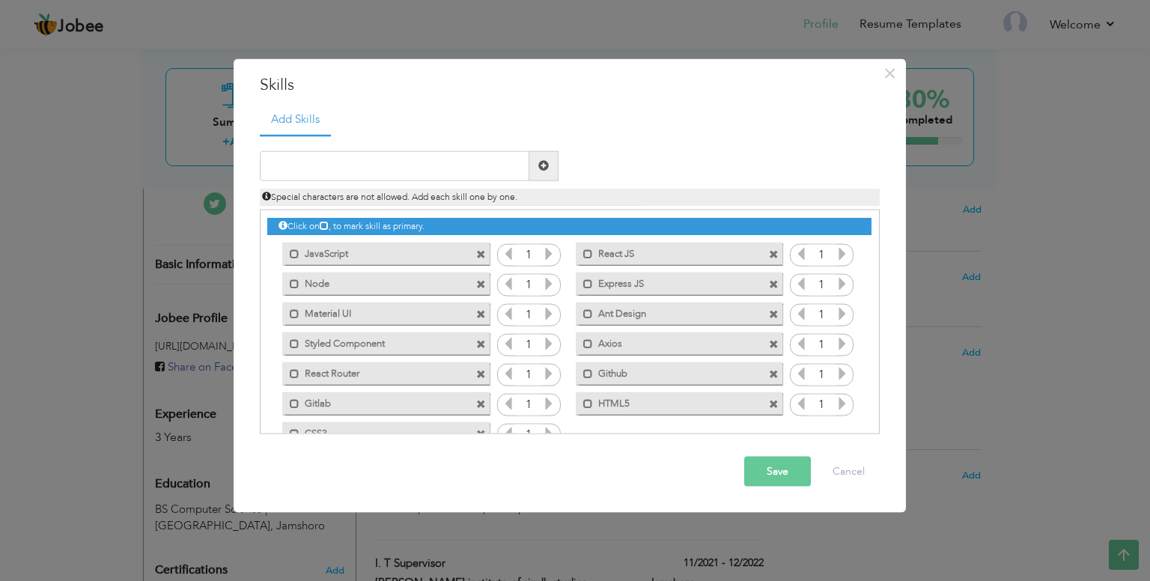
click at [786, 472] on button "Save" at bounding box center [777, 472] width 67 height 30
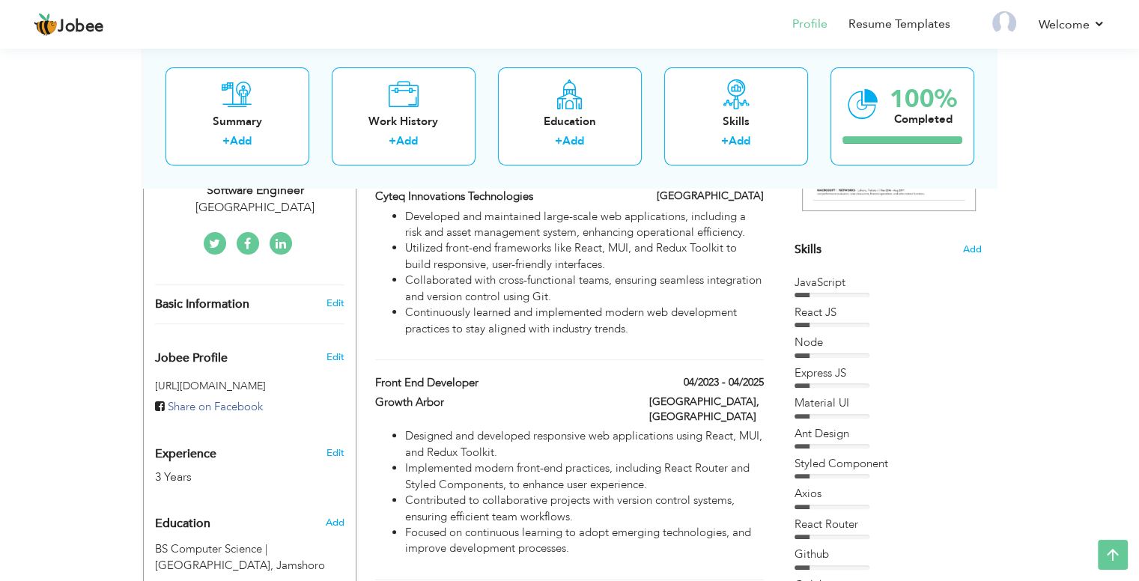
scroll to position [299, 0]
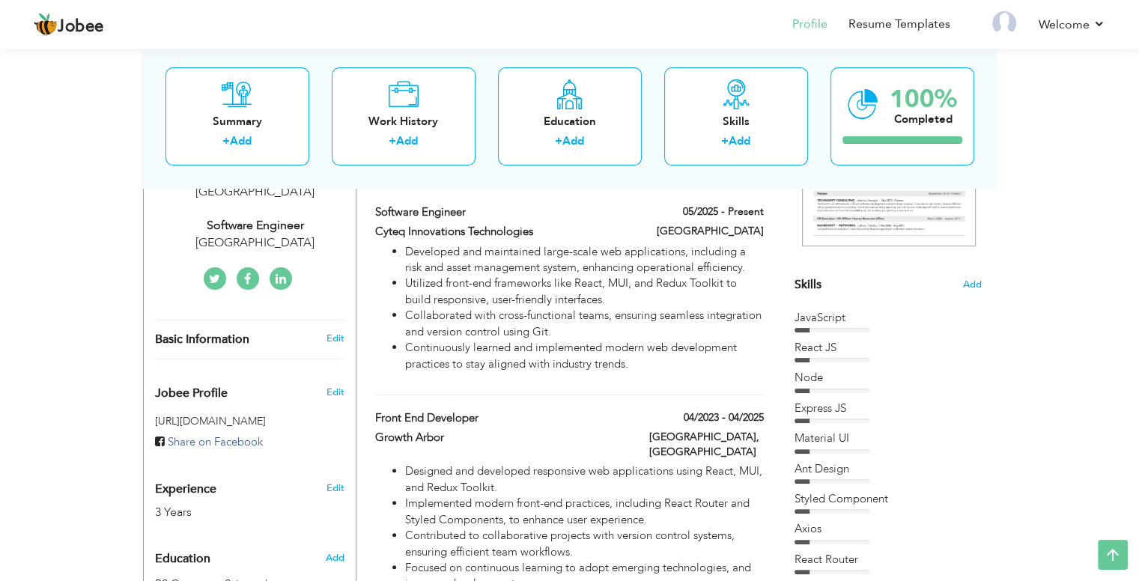
click at [833, 358] on div at bounding box center [831, 360] width 75 height 4
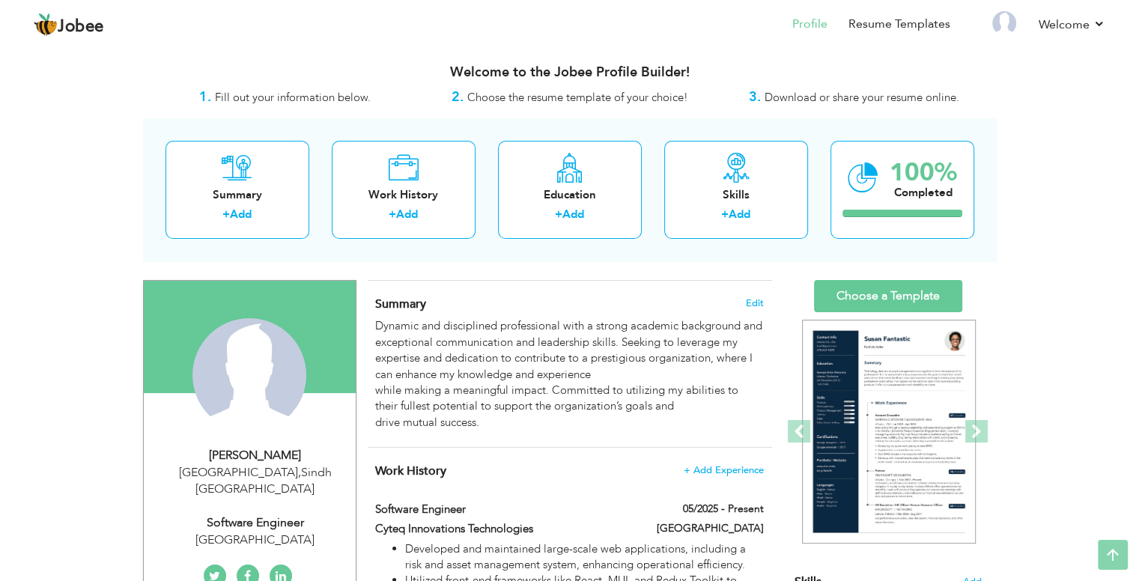
scroll to position [0, 0]
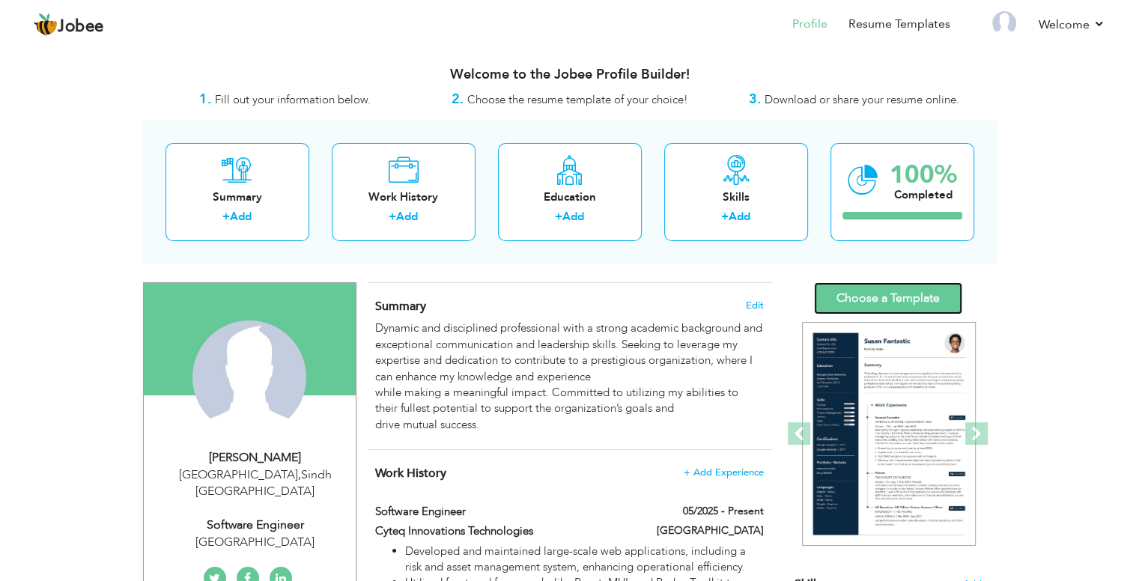
click at [912, 294] on link "Choose a Template" at bounding box center [888, 298] width 148 height 32
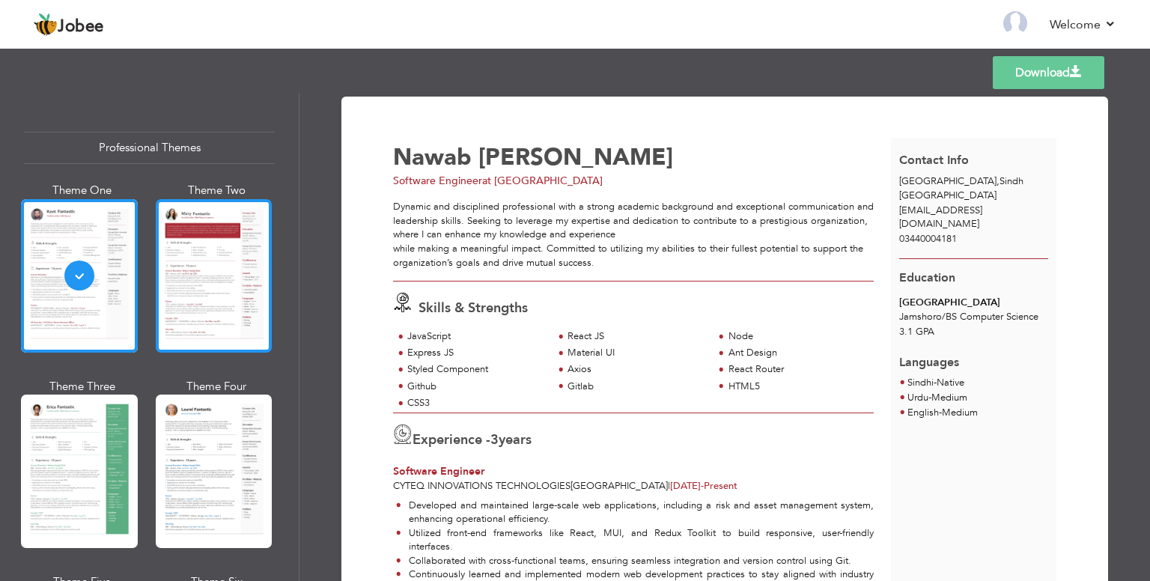
click at [207, 276] on div at bounding box center [214, 275] width 117 height 153
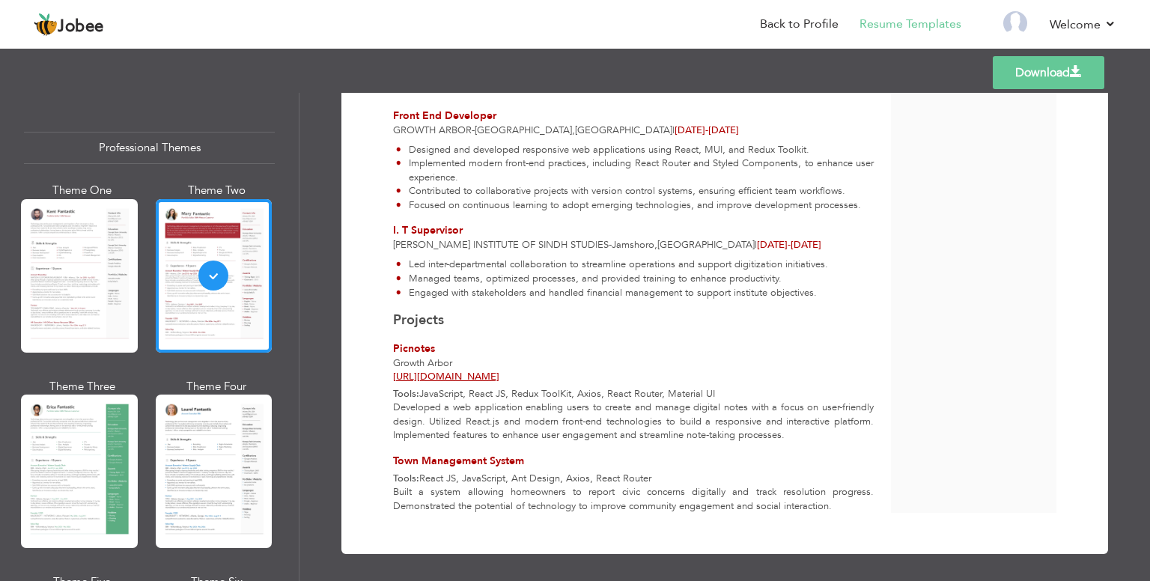
scroll to position [511, 0]
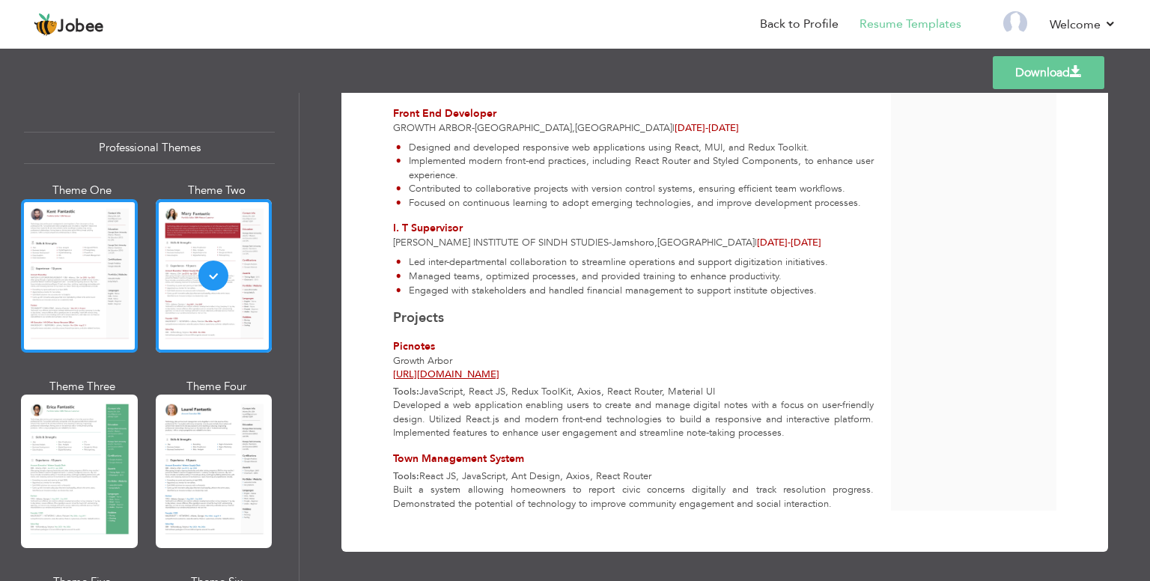
click at [63, 261] on div at bounding box center [79, 275] width 117 height 153
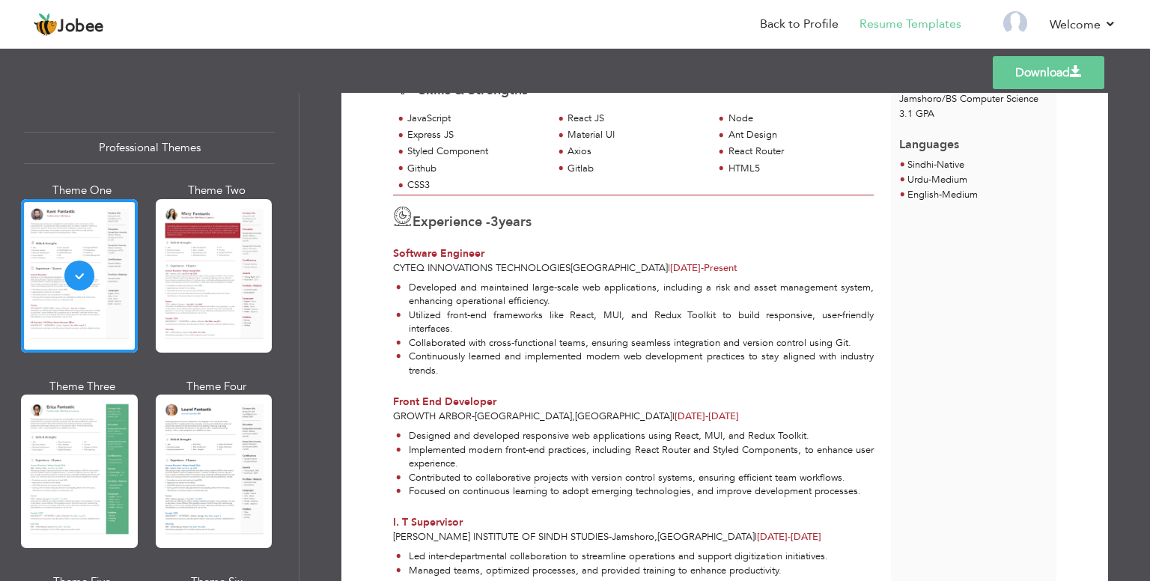
scroll to position [0, 0]
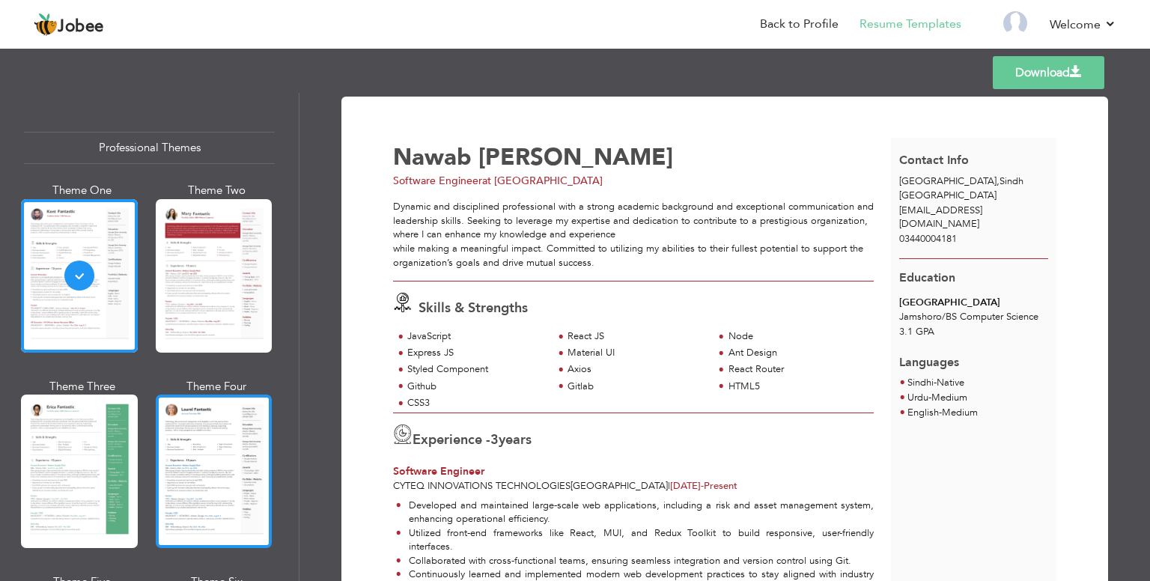
click at [219, 451] on div at bounding box center [214, 471] width 117 height 153
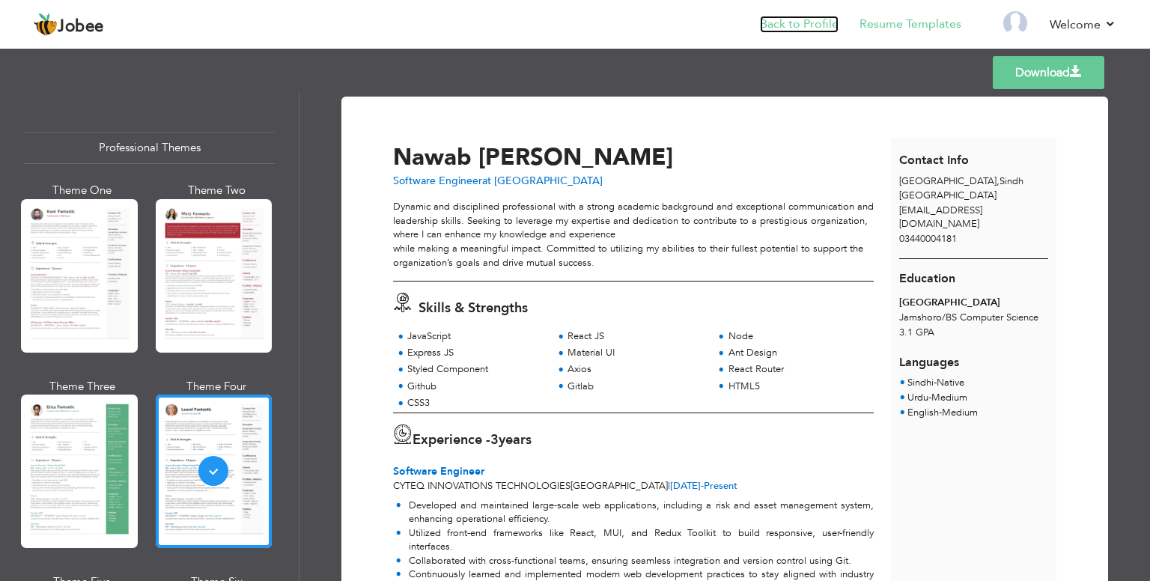
click at [803, 16] on link "Back to Profile" at bounding box center [799, 24] width 79 height 17
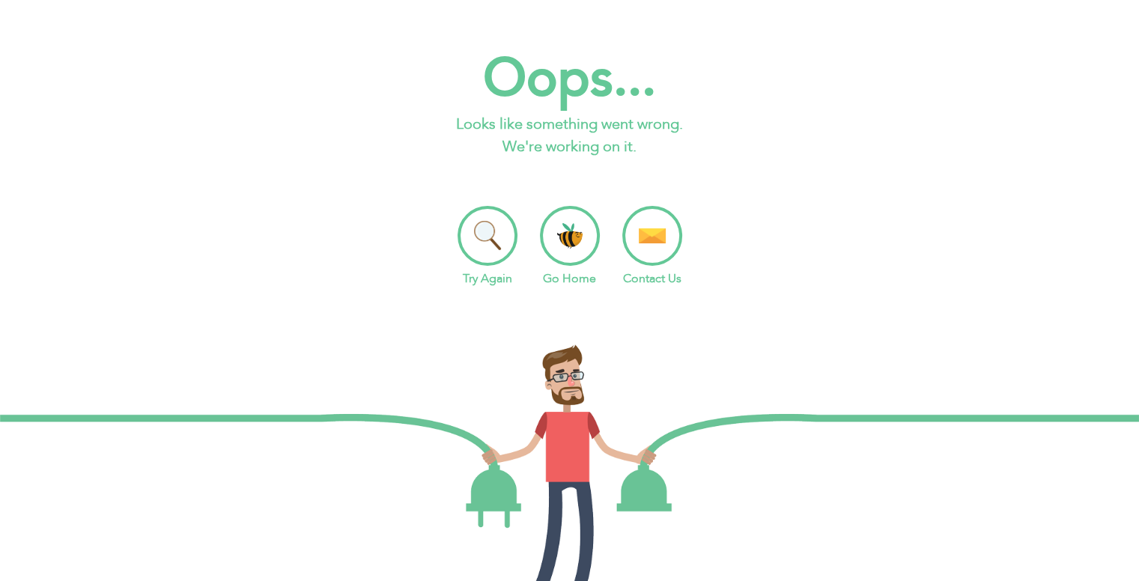
click at [563, 234] on li "Go Home" at bounding box center [570, 247] width 60 height 82
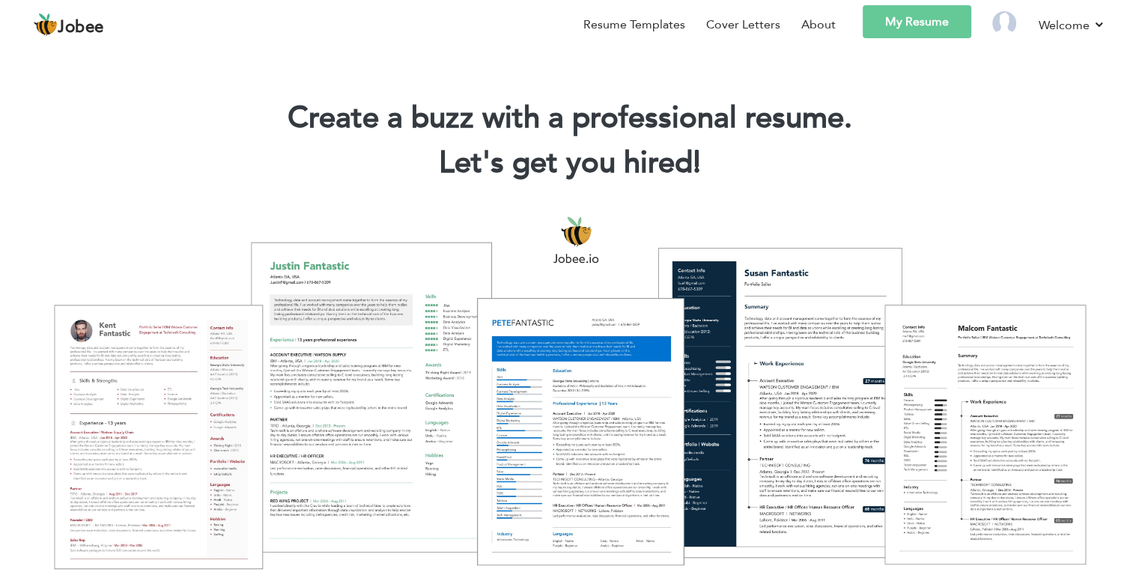
click at [911, 24] on link "My Resume" at bounding box center [916, 21] width 109 height 33
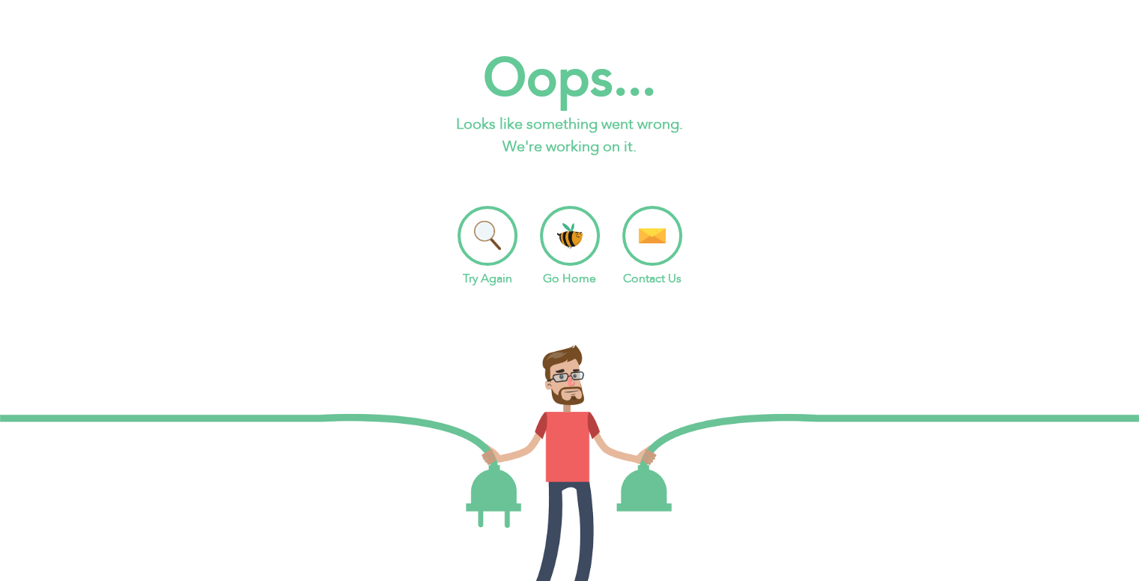
click at [473, 251] on li "Try Again" at bounding box center [487, 247] width 60 height 82
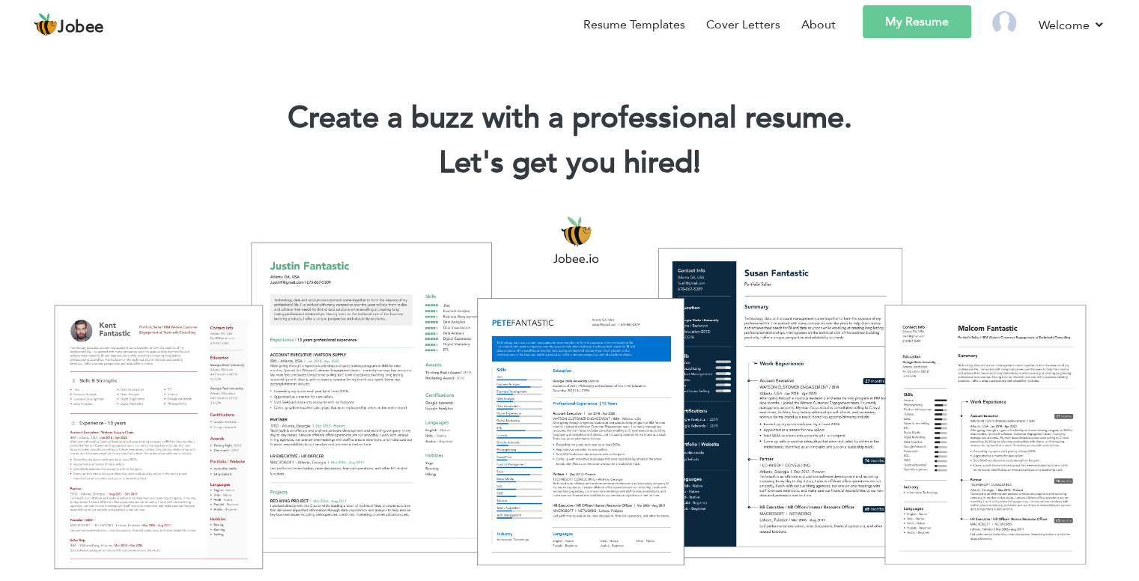
scroll to position [75, 0]
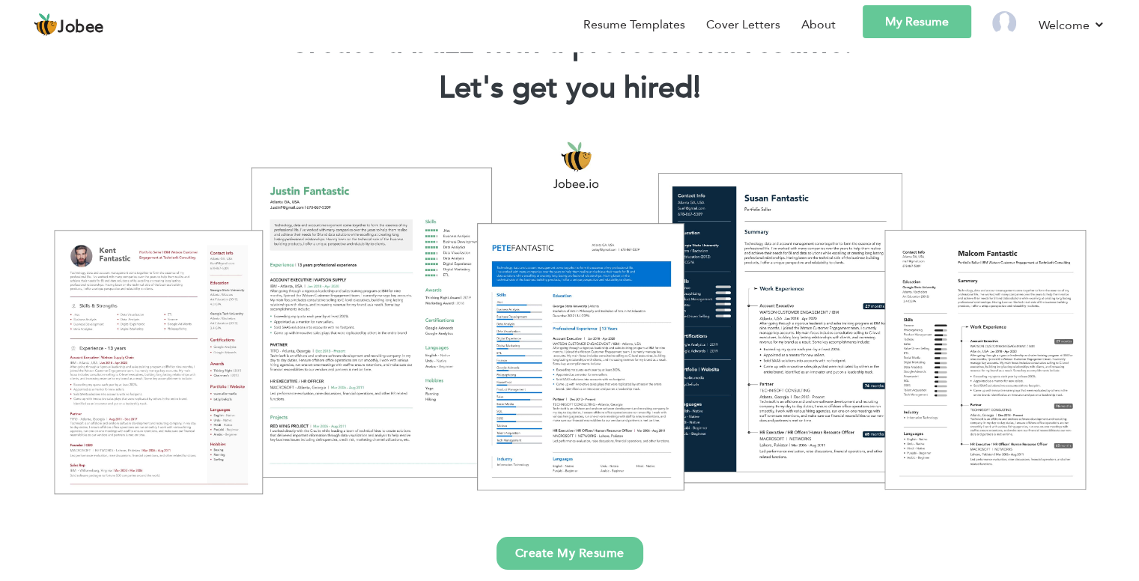
click at [165, 338] on div at bounding box center [569, 317] width 1116 height 395
click at [587, 553] on link "Create My Resume" at bounding box center [569, 553] width 147 height 33
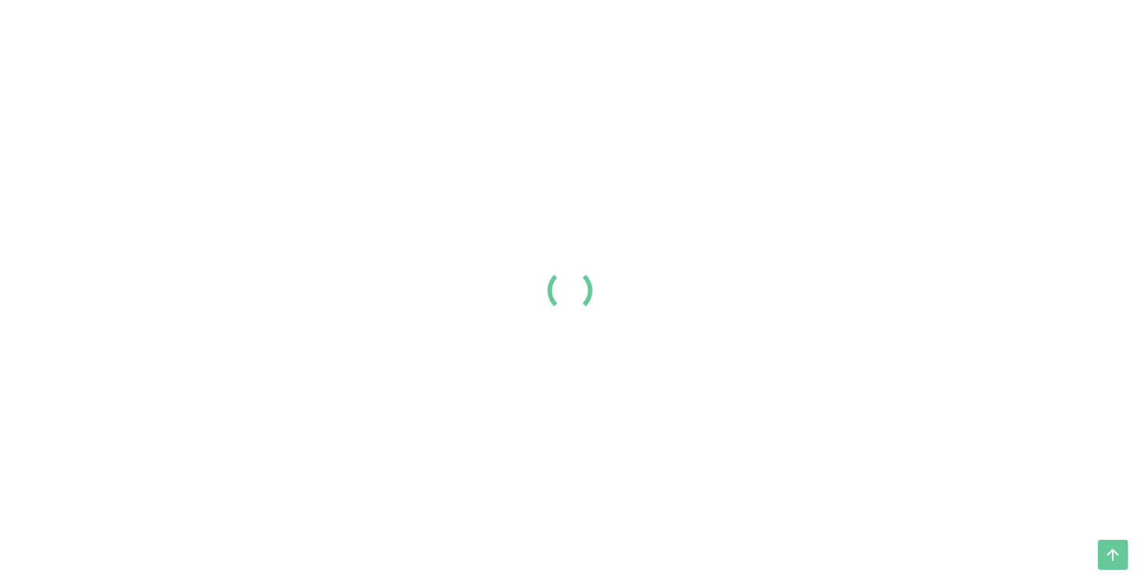
scroll to position [75, 0]
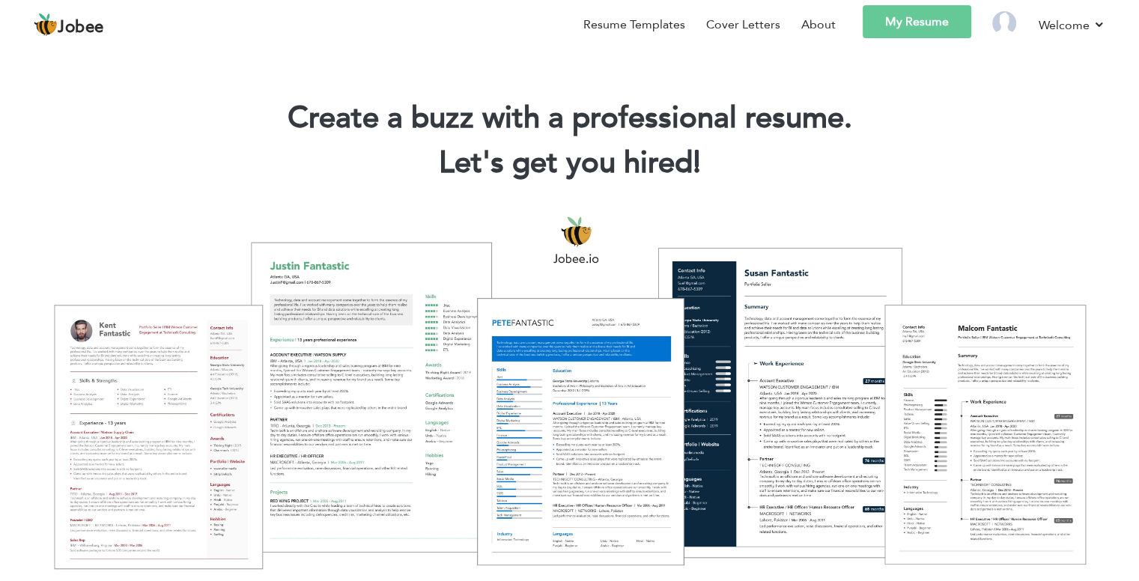
click at [910, 16] on link "My Resume" at bounding box center [916, 21] width 109 height 33
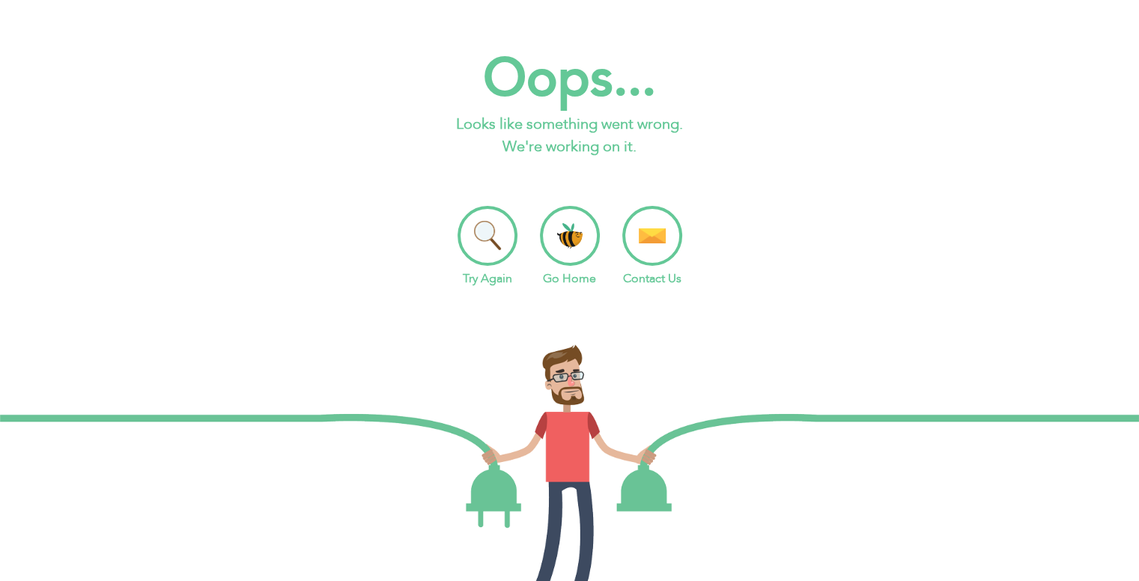
click at [481, 237] on li "Try Again" at bounding box center [487, 247] width 60 height 82
click at [548, 245] on li "Go Home" at bounding box center [570, 247] width 60 height 82
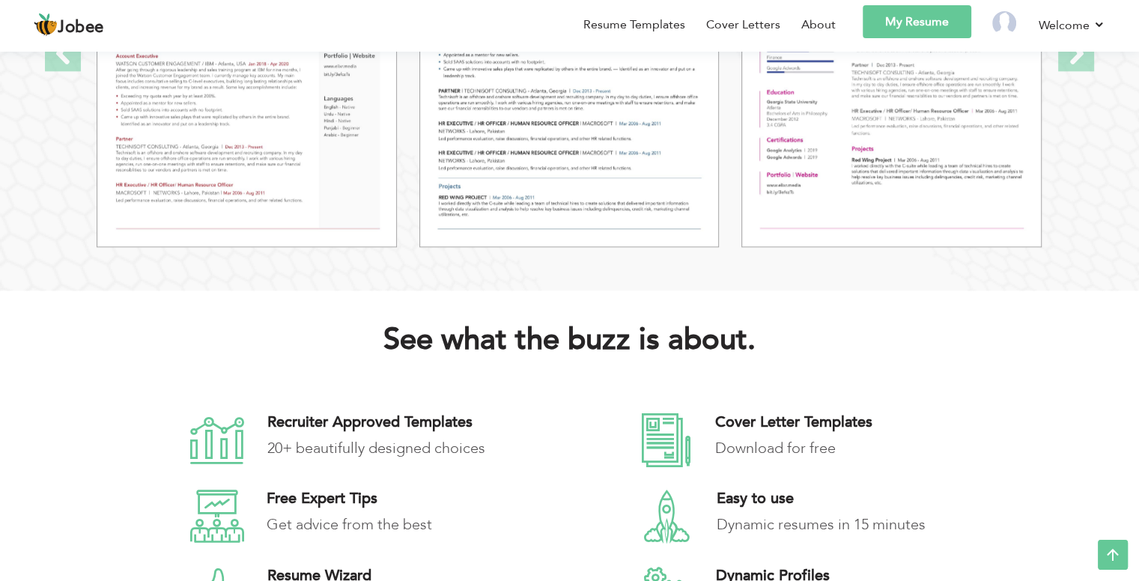
scroll to position [2021, 0]
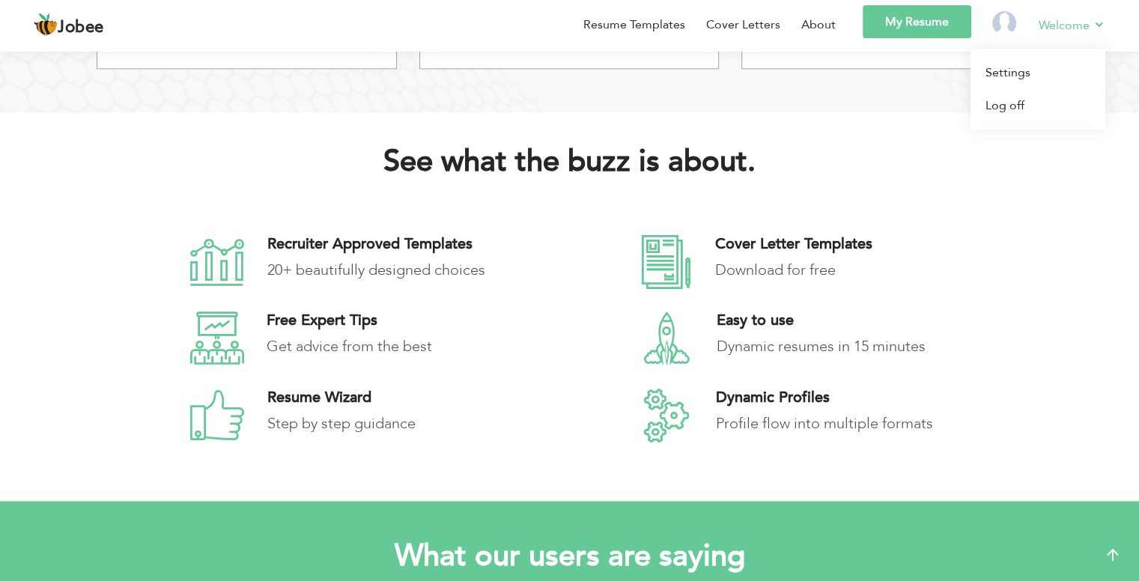
click at [1089, 22] on link "Welcome" at bounding box center [1071, 25] width 67 height 19
click at [1008, 19] on img at bounding box center [1004, 23] width 24 height 24
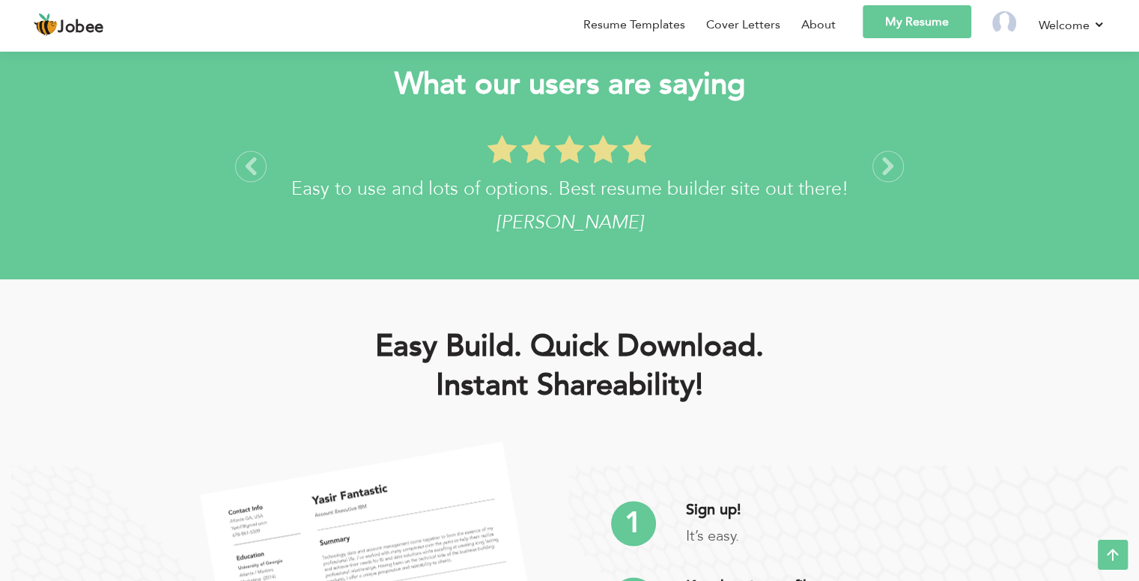
click at [115, 306] on div "Easy Build. Quick Download. Instant Shareability!" at bounding box center [569, 369] width 1116 height 156
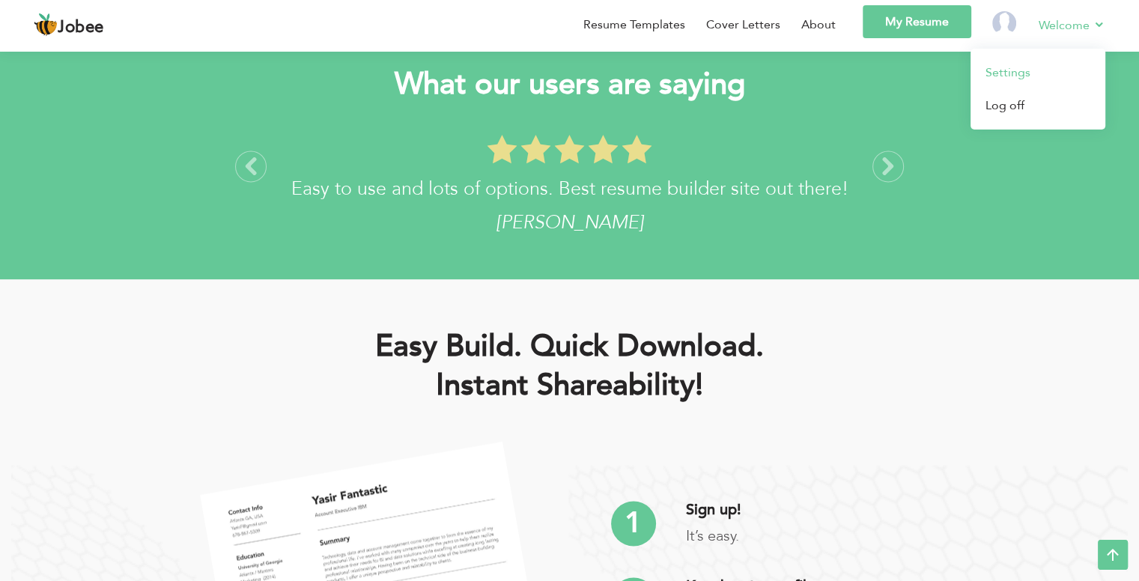
click at [1012, 73] on link "Settings" at bounding box center [1037, 72] width 135 height 33
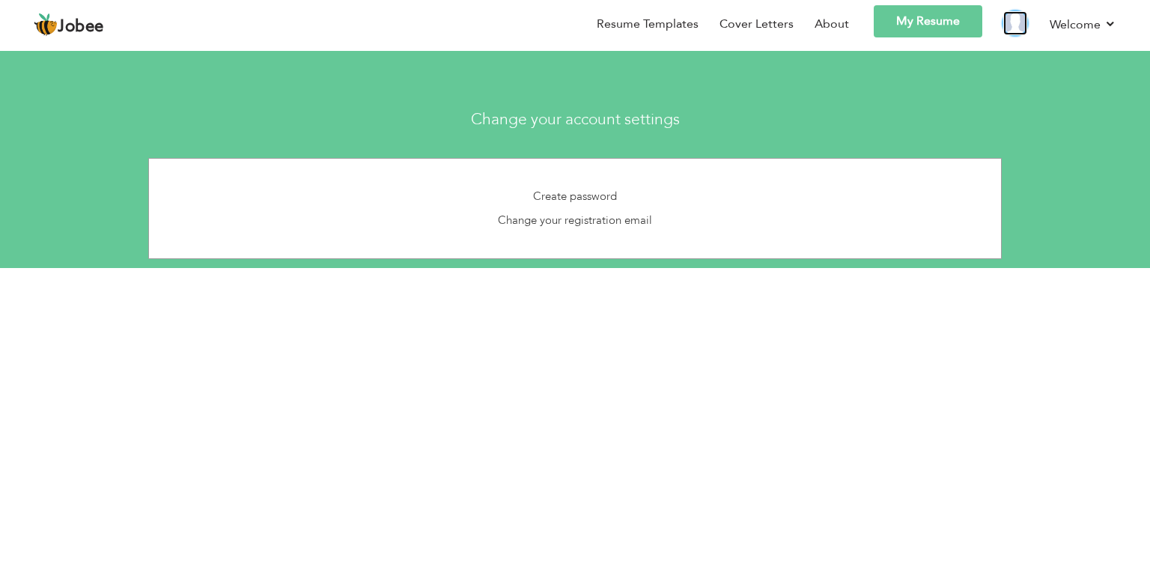
click at [1024, 25] on img at bounding box center [1015, 23] width 24 height 24
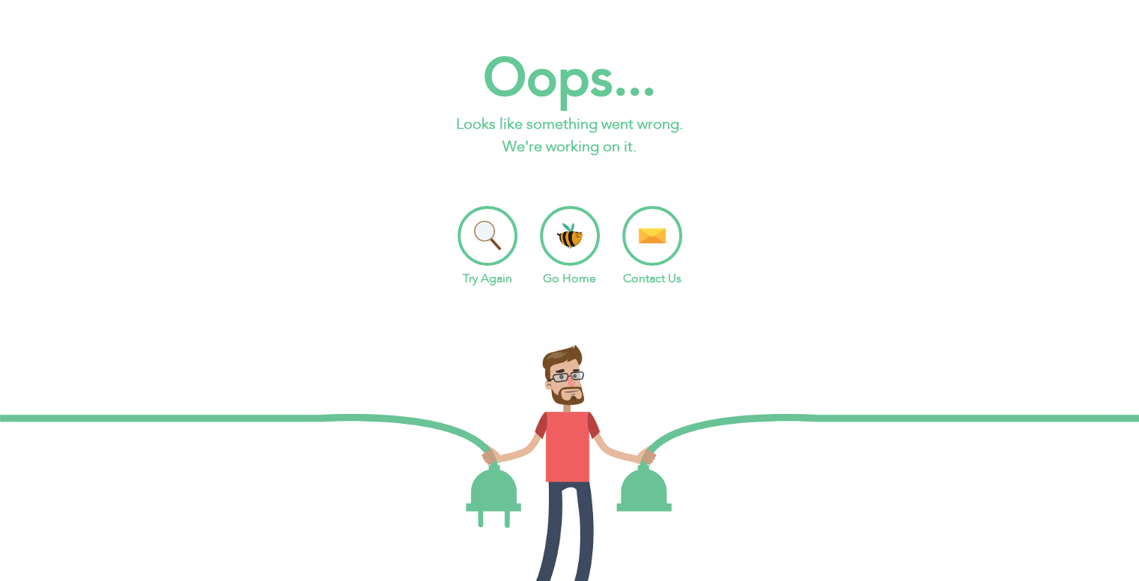
click at [565, 245] on li "Go Home" at bounding box center [570, 247] width 60 height 82
click at [757, 244] on ul "Try Again Go Home Contact Us" at bounding box center [569, 247] width 1139 height 82
click at [901, 189] on div "Oops... Looks like something went wrong. We're working on it. Try Again Go Home…" at bounding box center [569, 175] width 1139 height 261
click at [770, 320] on div at bounding box center [569, 465] width 1139 height 320
click at [334, 156] on p "Looks like something went wrong. We're working on it." at bounding box center [569, 135] width 1139 height 45
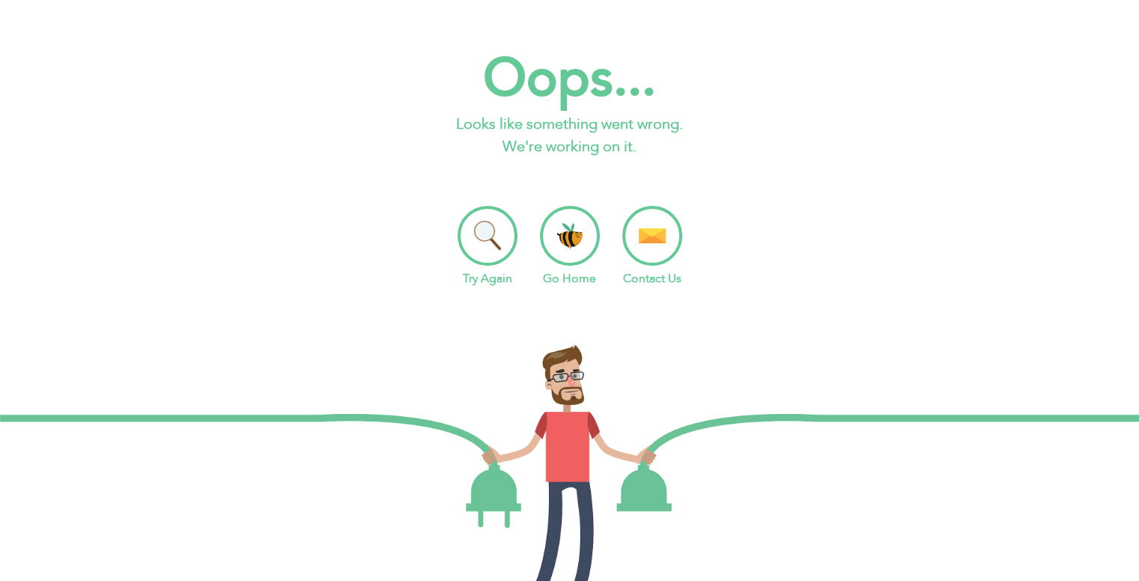
click at [620, 330] on div at bounding box center [569, 465] width 1139 height 320
click at [366, 285] on ul "Try Again Go Home Contact Us" at bounding box center [569, 247] width 1139 height 82
click at [587, 243] on li "Go Home" at bounding box center [570, 247] width 60 height 82
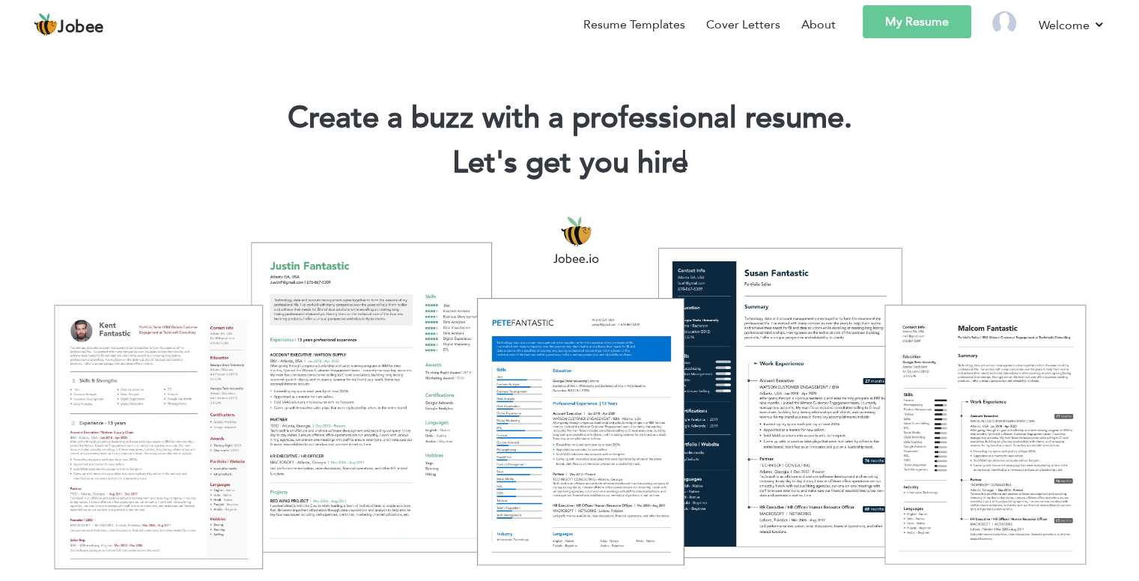
click at [194, 393] on div at bounding box center [569, 392] width 1116 height 395
click at [840, 180] on h2 "Let's get you hired! |" at bounding box center [569, 163] width 1094 height 39
click at [600, 450] on div at bounding box center [569, 392] width 1116 height 395
click at [819, 22] on link "About" at bounding box center [818, 25] width 34 height 18
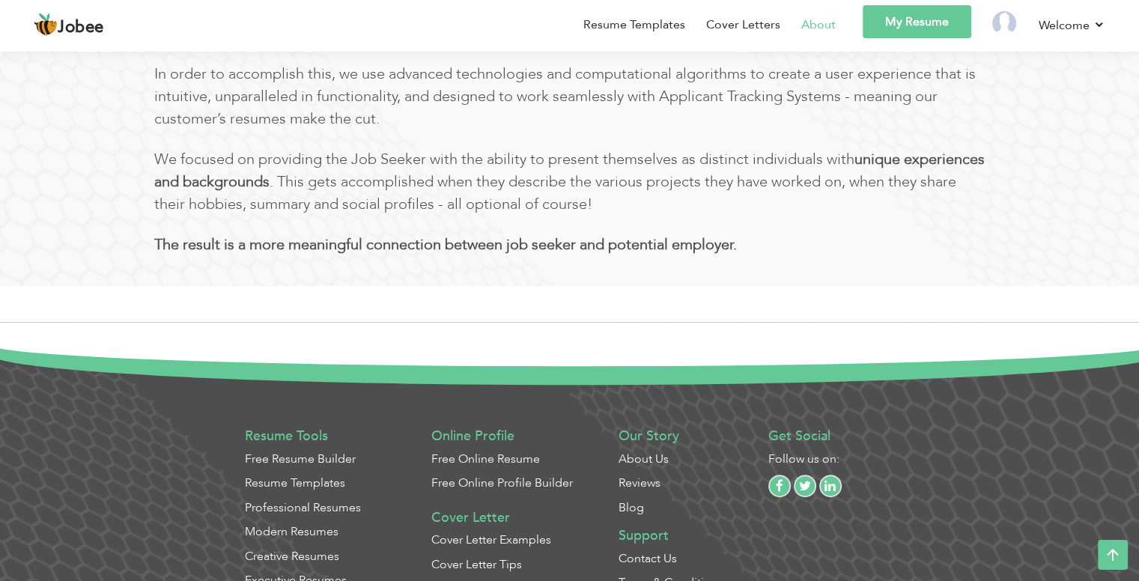
scroll to position [824, 0]
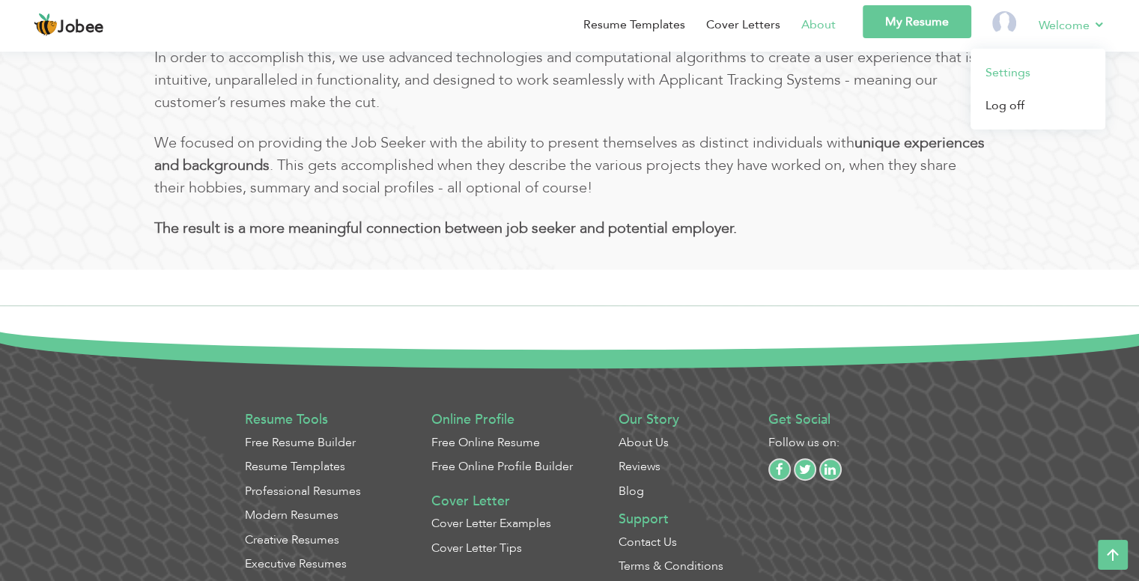
click at [1017, 67] on link "Settings" at bounding box center [1037, 72] width 135 height 33
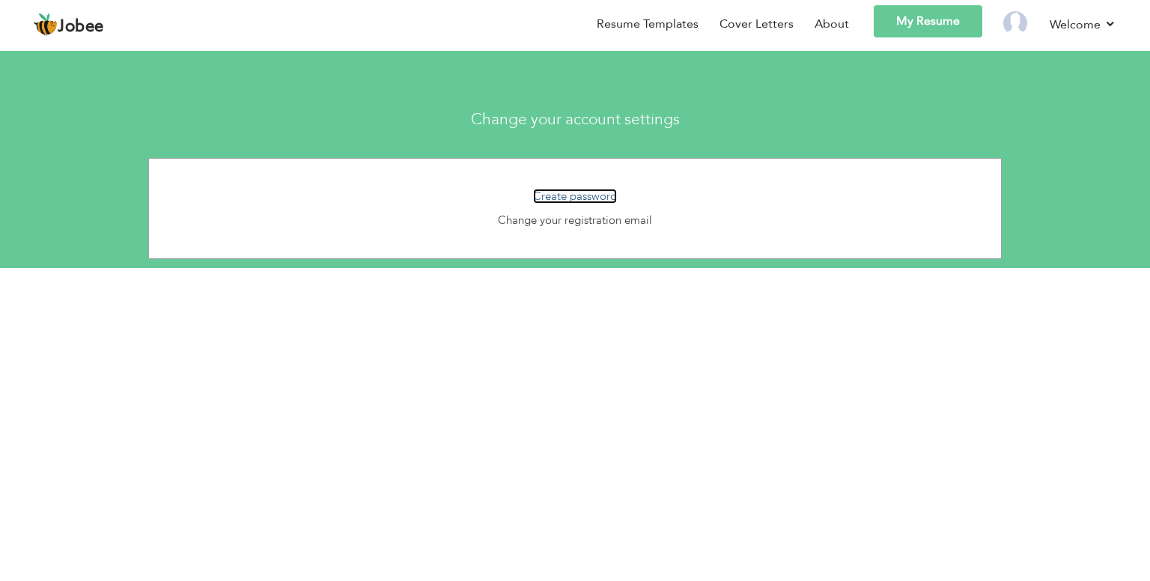
click at [571, 192] on link "Create password" at bounding box center [575, 196] width 84 height 15
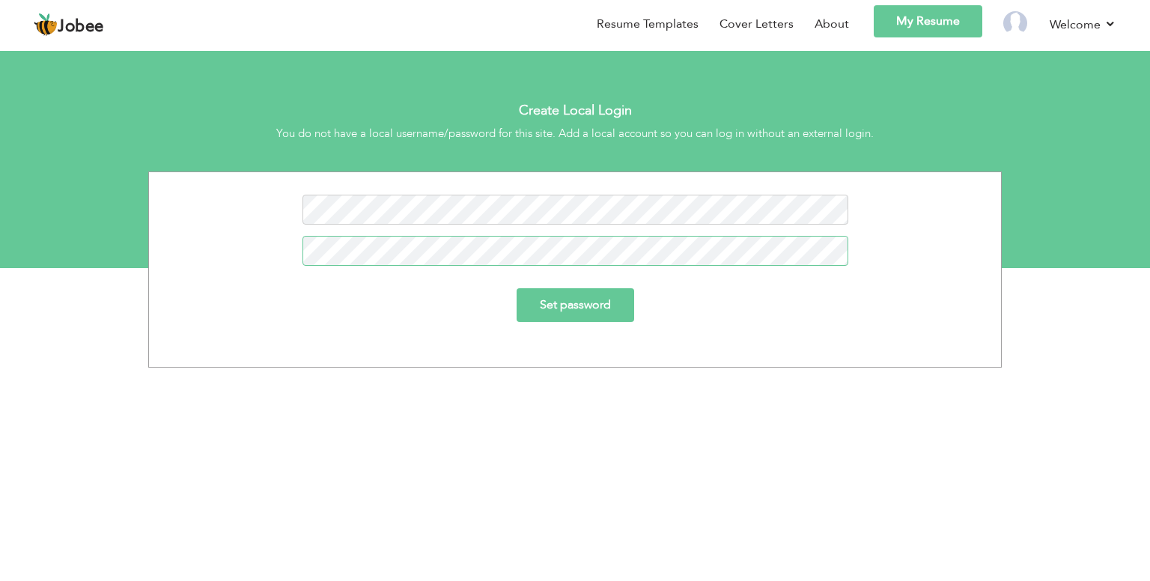
click at [517, 288] on input "Set password" at bounding box center [576, 305] width 118 height 34
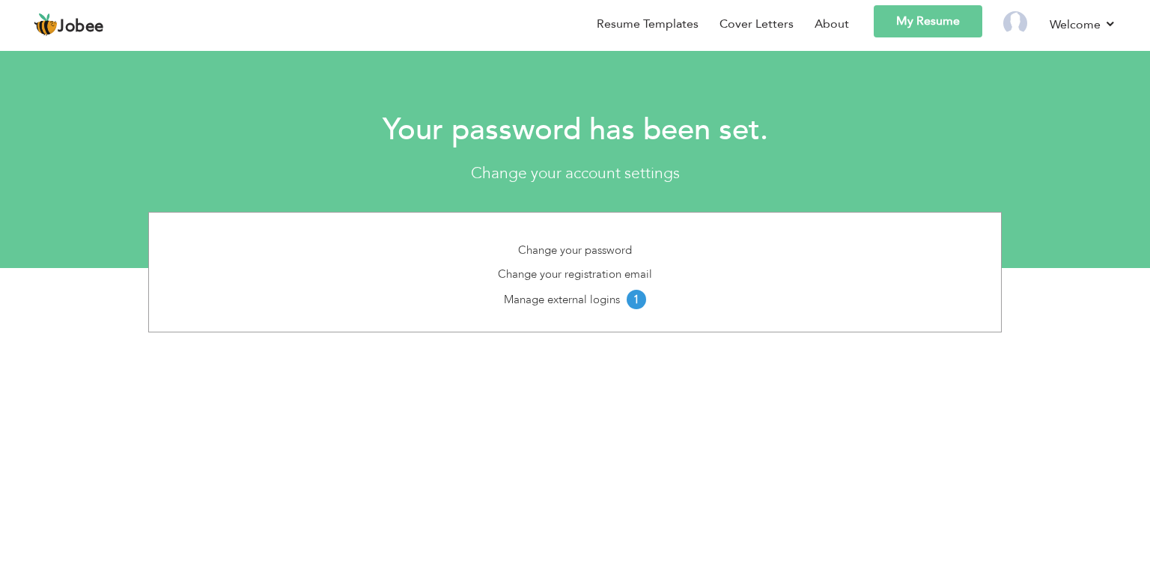
click at [634, 363] on body "Jobee Back to Profile Resume Templates Resume Templates Cover Letters About My …" at bounding box center [575, 289] width 1150 height 578
click at [913, 23] on link "My Resume" at bounding box center [928, 21] width 109 height 32
